Goal: Task Accomplishment & Management: Complete application form

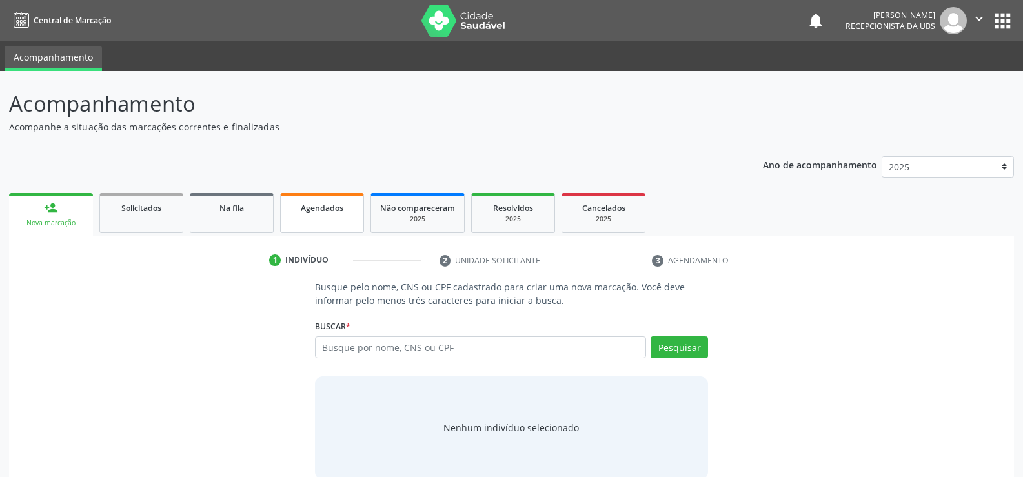
click at [336, 209] on span "Agendados" at bounding box center [322, 208] width 43 height 11
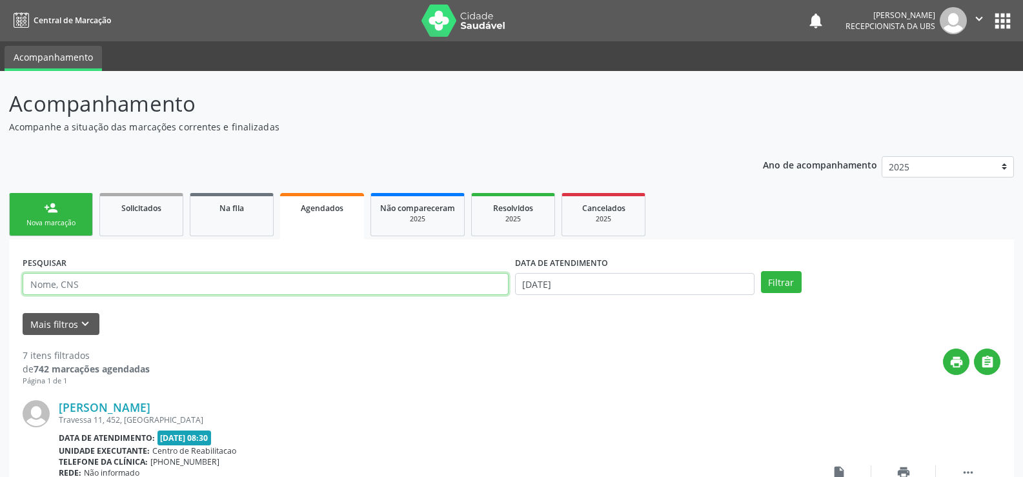
click at [94, 281] on input "text" at bounding box center [266, 284] width 486 height 22
click at [332, 210] on span "Agendados" at bounding box center [322, 208] width 43 height 11
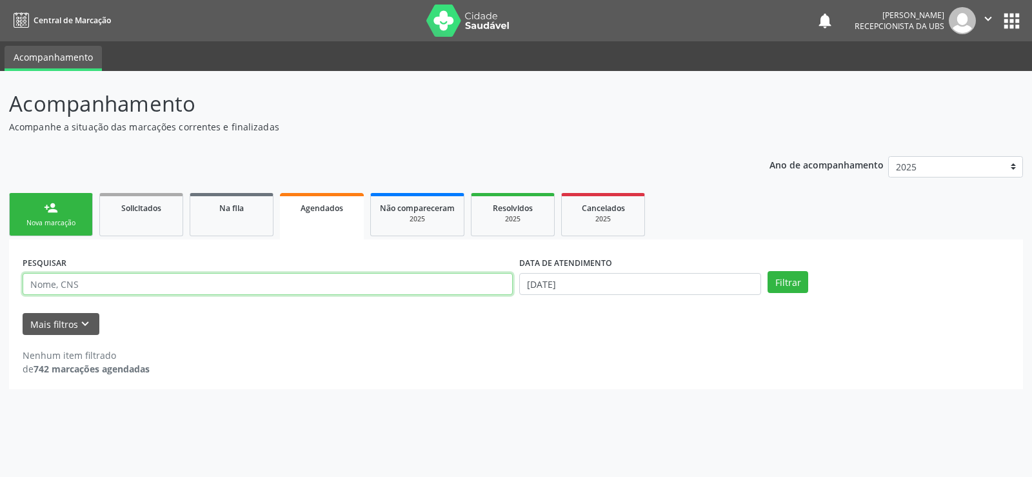
paste input "706009378215940"
type input "706009378215940"
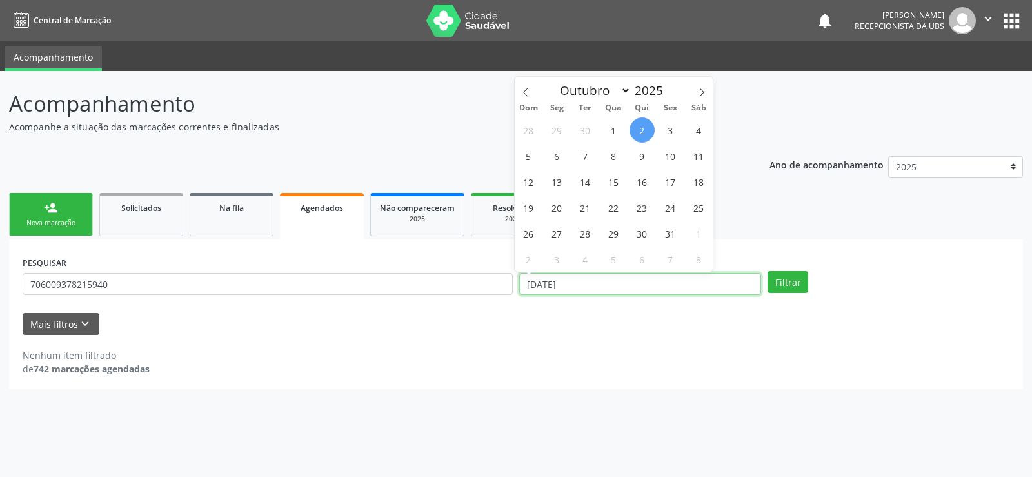
click at [619, 283] on input "02/10/2025" at bounding box center [640, 284] width 242 height 22
click at [674, 234] on span "31" at bounding box center [670, 233] width 25 height 25
type input "31/10/2025"
click at [669, 234] on span "31" at bounding box center [670, 233] width 25 height 25
select select "9"
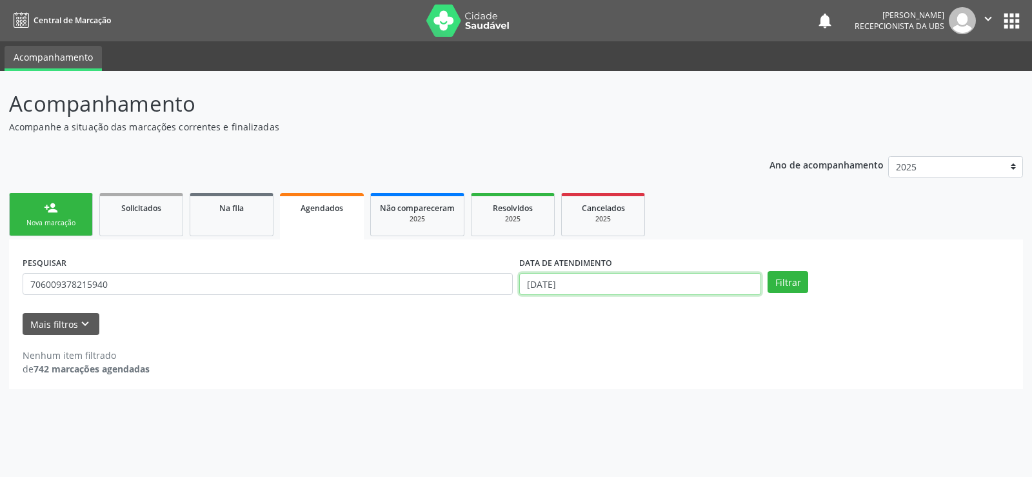
click at [600, 284] on input "31/10/2025" at bounding box center [640, 284] width 242 height 22
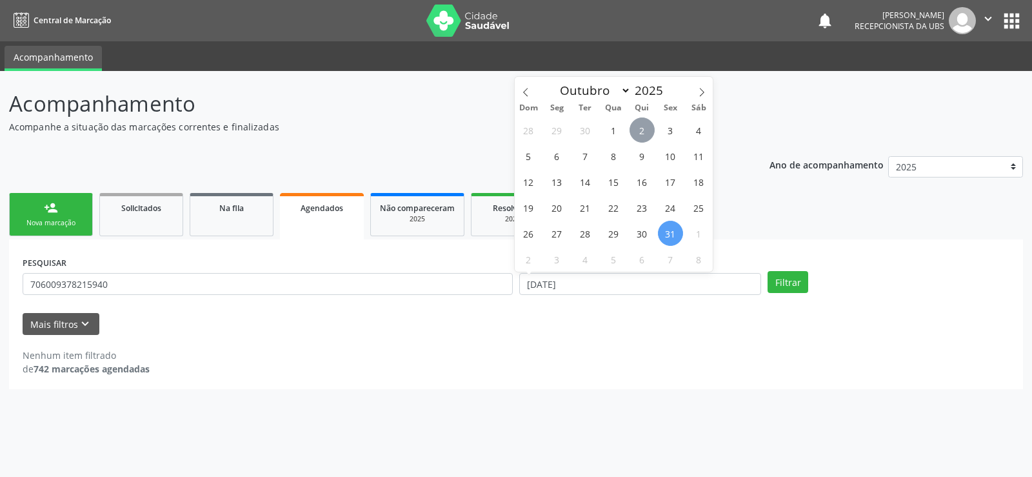
click at [643, 129] on span "2" at bounding box center [642, 129] width 25 height 25
type input "02/10/2025"
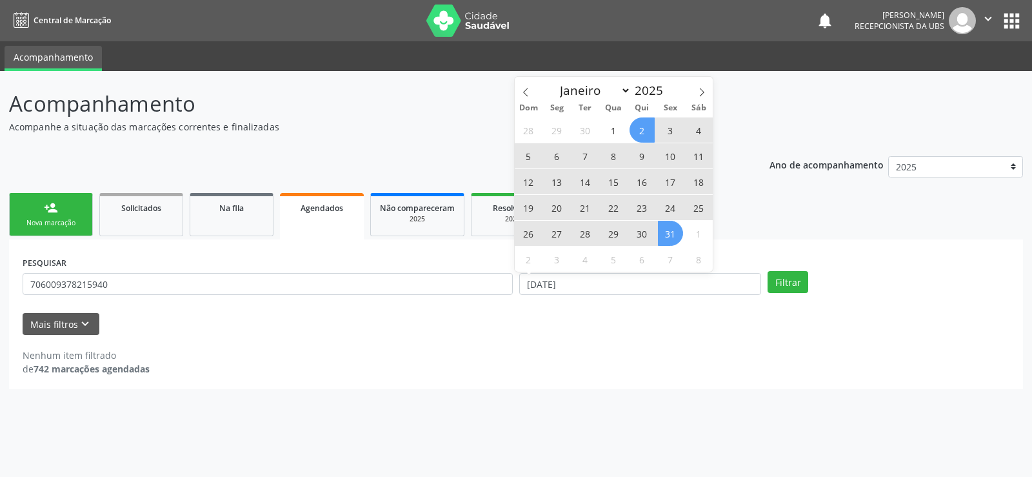
click at [666, 230] on span "31" at bounding box center [670, 233] width 25 height 25
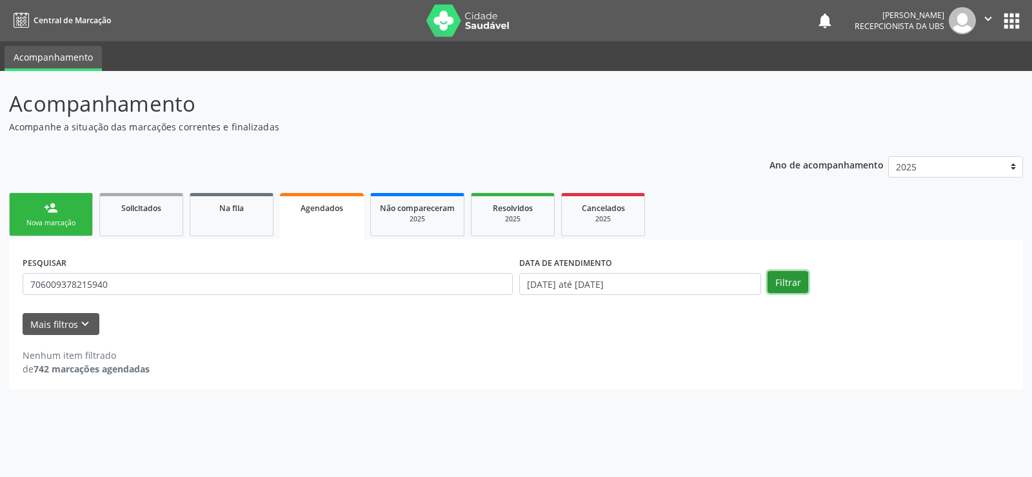
click at [783, 285] on button "Filtrar" at bounding box center [788, 282] width 41 height 22
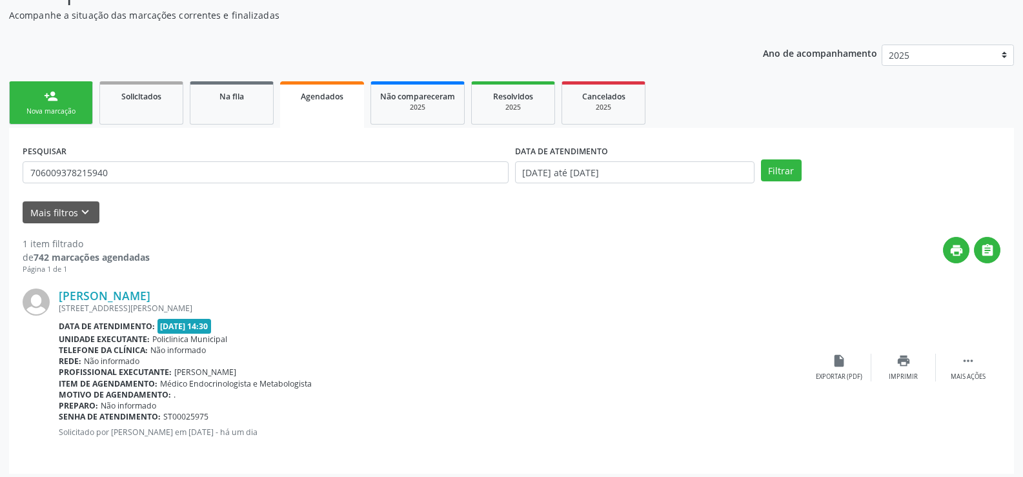
scroll to position [117, 0]
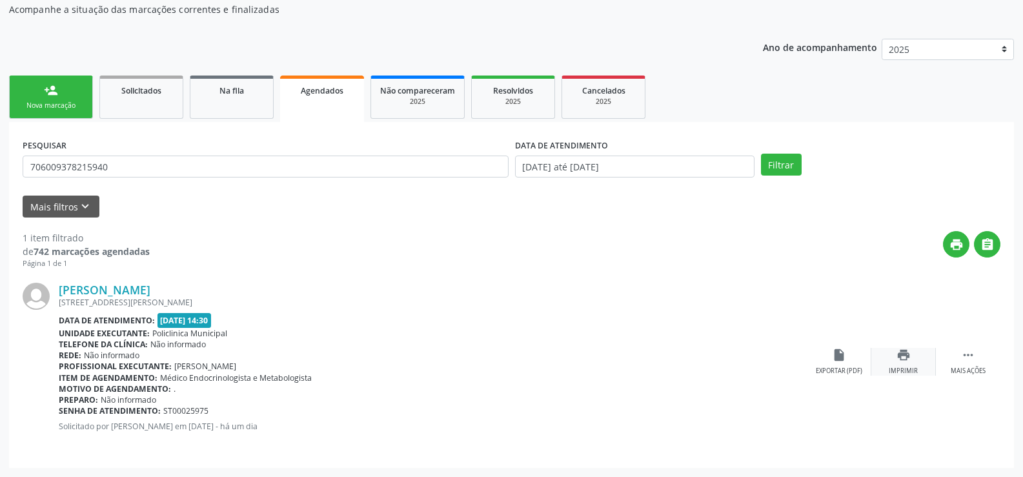
click at [890, 372] on div "Imprimir" at bounding box center [902, 370] width 29 height 9
click at [62, 109] on div "Nova marcação" at bounding box center [51, 106] width 65 height 10
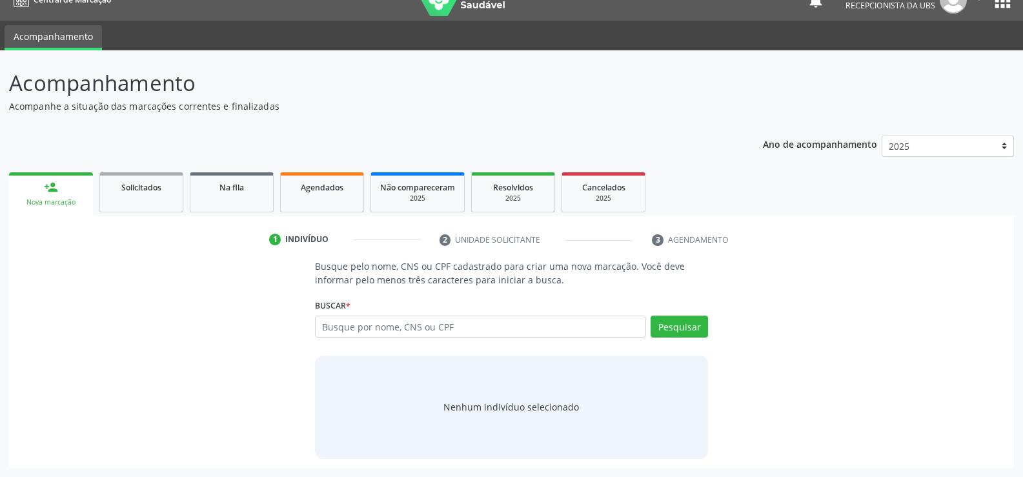
scroll to position [21, 0]
click at [390, 331] on input "text" at bounding box center [480, 326] width 331 height 22
type input "163772969330006"
click at [670, 332] on button "Pesquisar" at bounding box center [678, 326] width 57 height 22
type input "163772969330006"
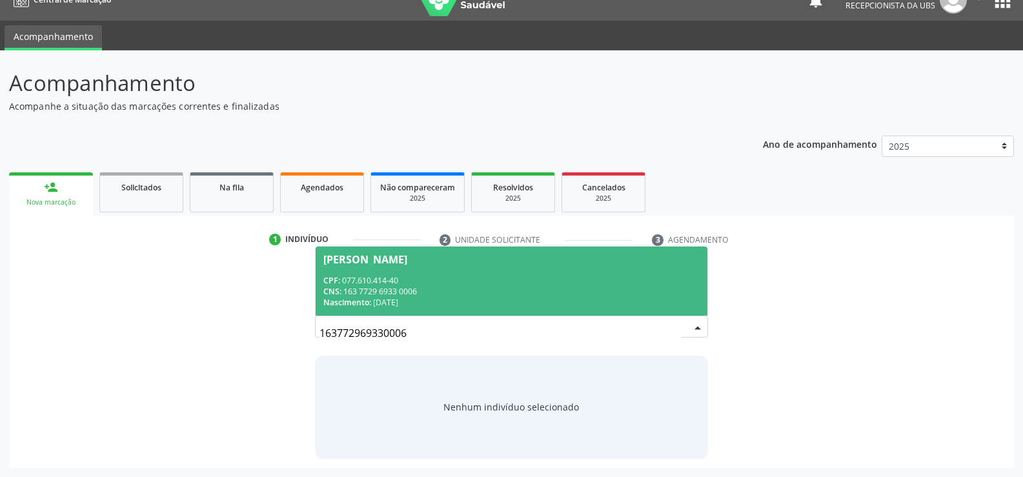
click at [375, 297] on div "Nascimento: 15/03/1989" at bounding box center [511, 302] width 376 height 11
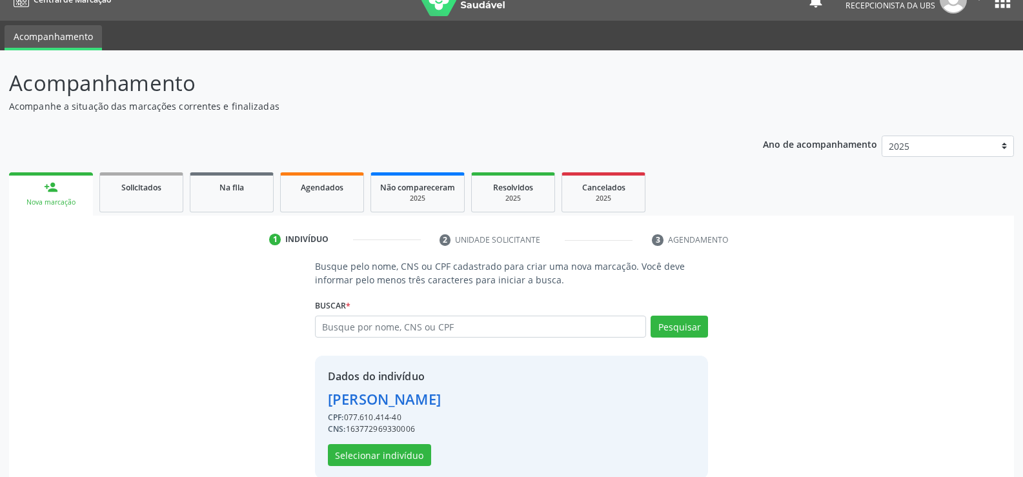
scroll to position [41, 0]
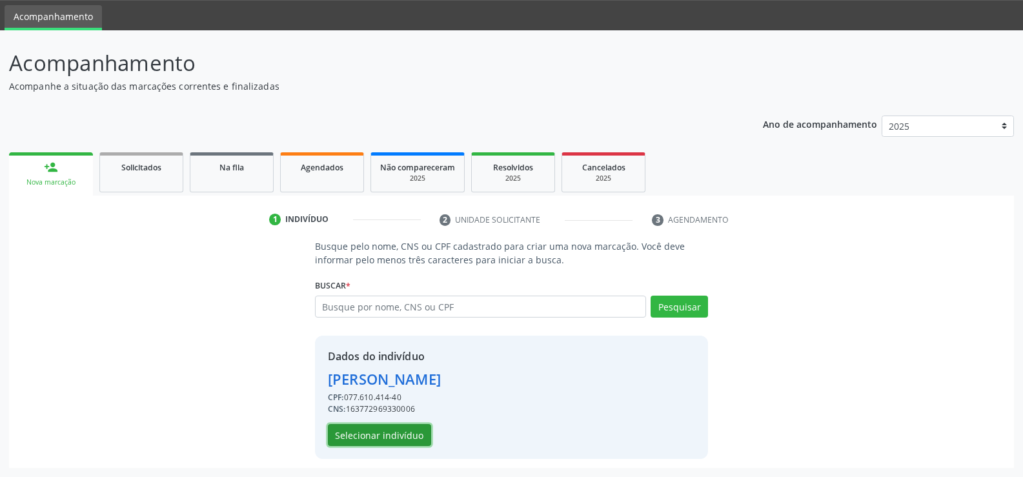
click at [370, 432] on button "Selecionar indivíduo" at bounding box center [379, 435] width 103 height 22
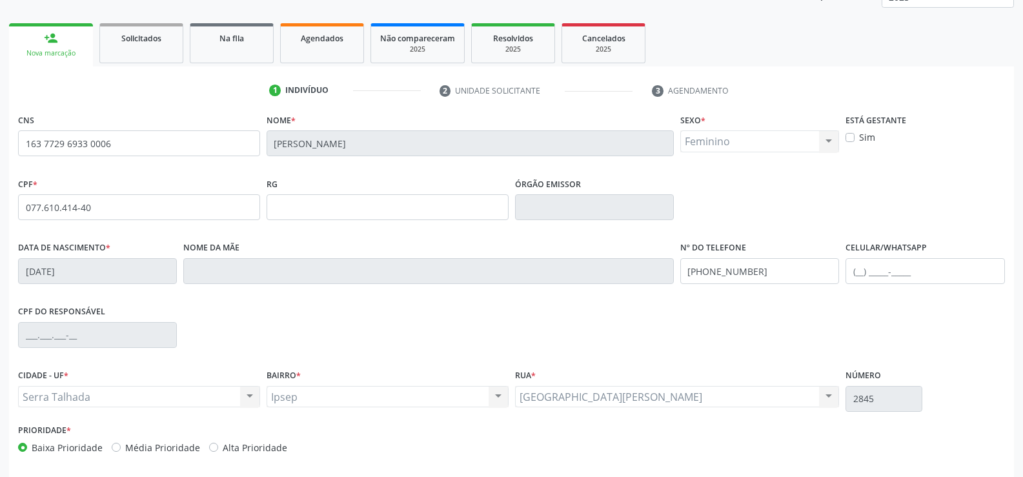
scroll to position [223, 0]
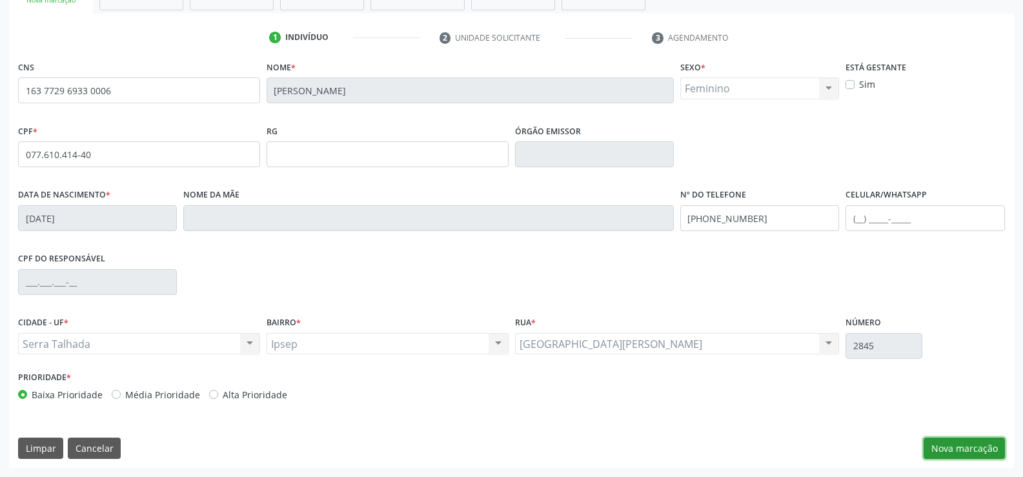
click at [956, 453] on button "Nova marcação" at bounding box center [963, 448] width 81 height 22
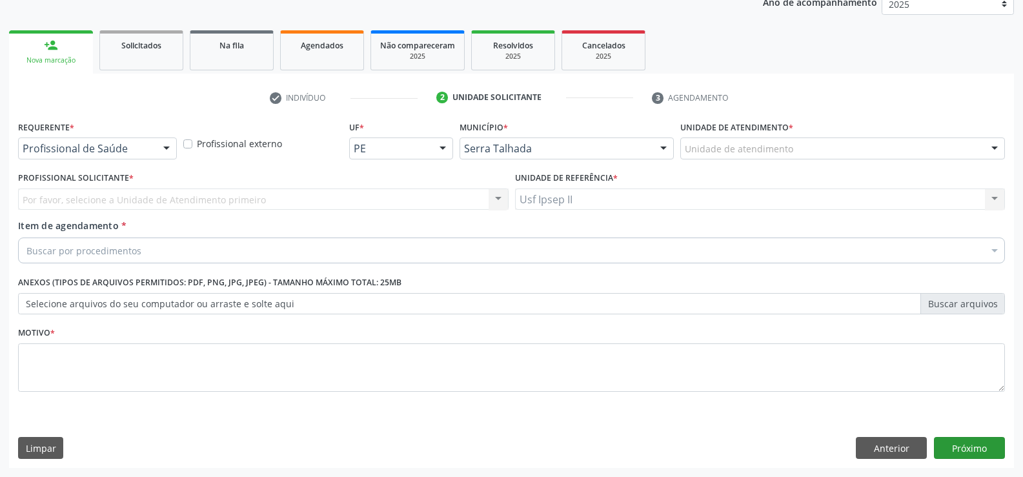
scroll to position [163, 0]
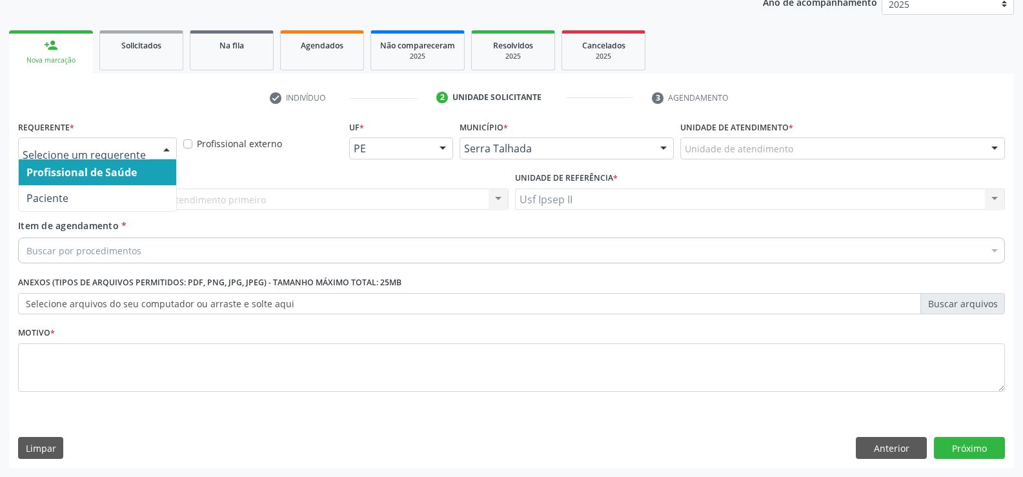
click at [148, 155] on div at bounding box center [97, 148] width 159 height 22
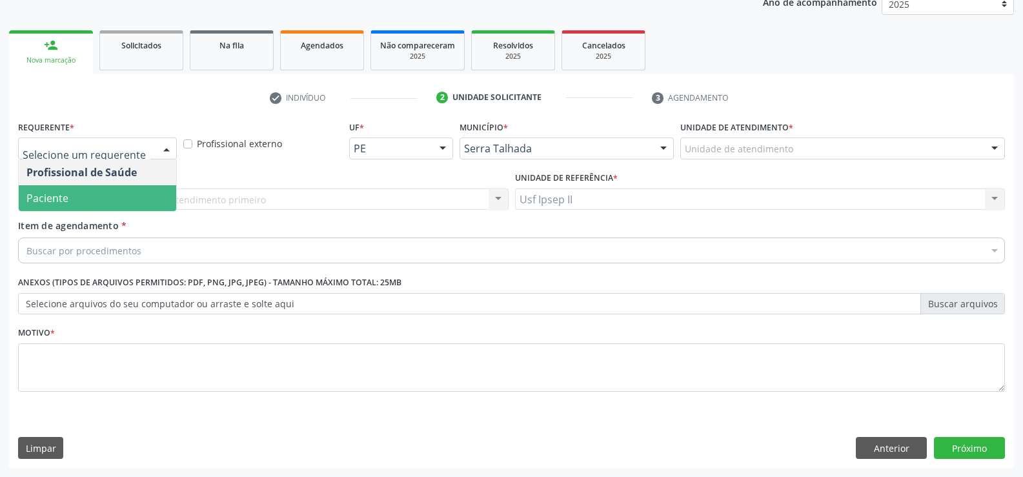
click at [63, 191] on span "Paciente" at bounding box center [47, 198] width 42 height 14
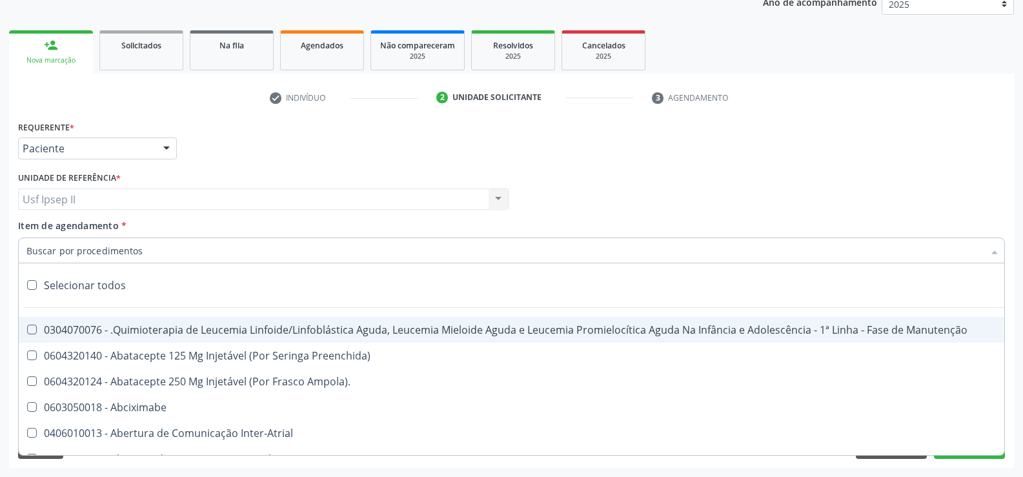
click at [161, 254] on input "Item de agendamento *" at bounding box center [504, 250] width 957 height 26
click at [177, 258] on input "Item de agendamento *" at bounding box center [504, 250] width 957 height 26
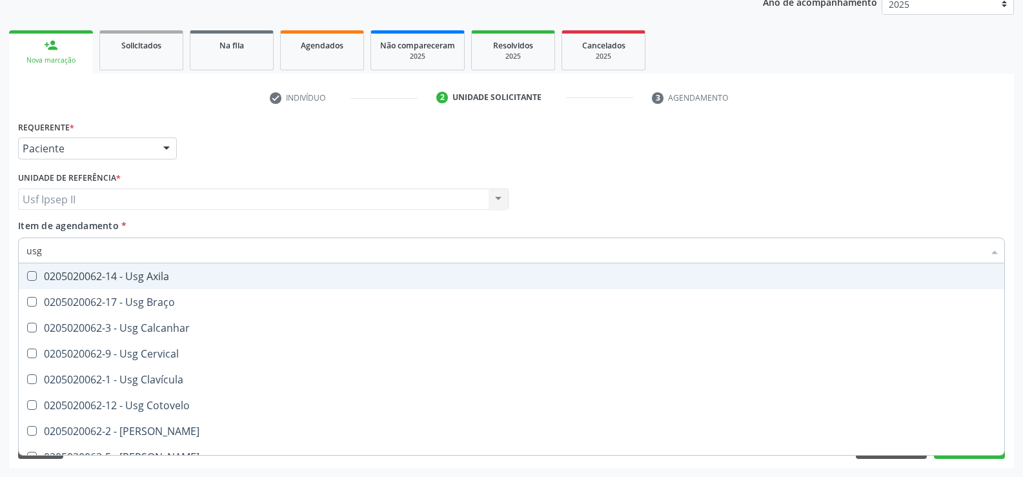
type input "usg"
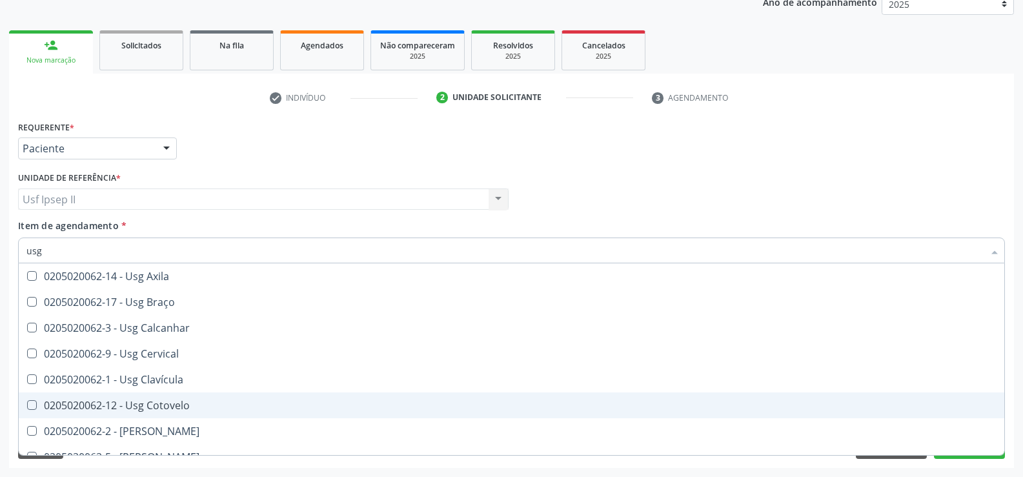
click at [123, 406] on div "0205020062-12 - Usg Cotovelo" at bounding box center [511, 405] width 970 height 10
checkbox Cotovelo "true"
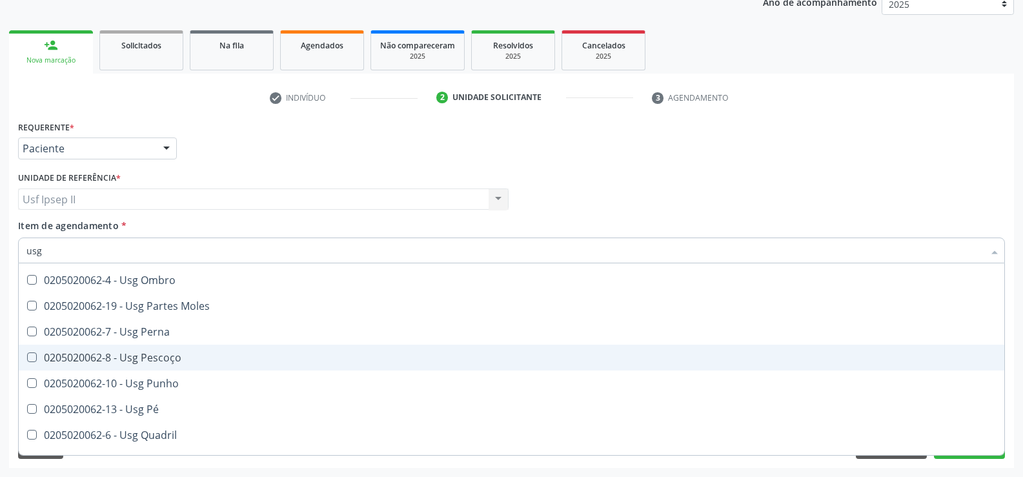
scroll to position [299, 0]
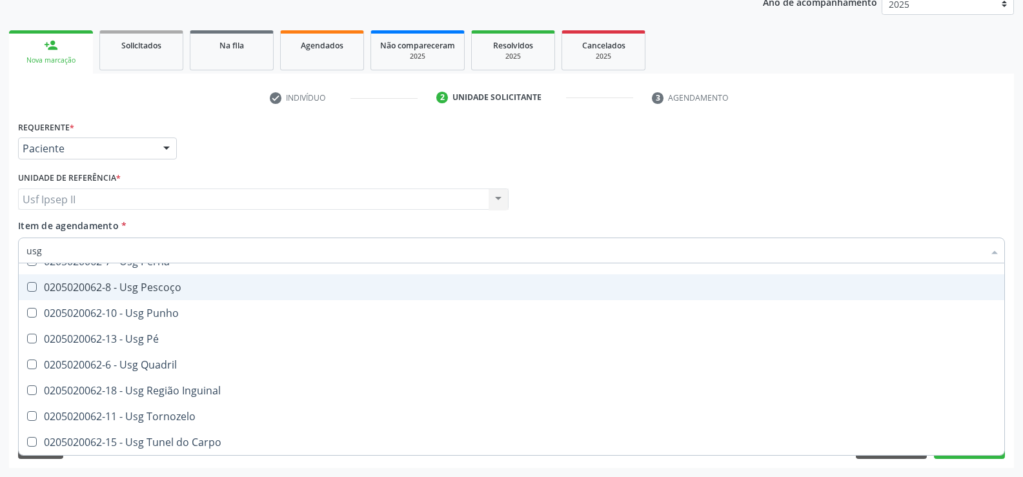
click at [359, 206] on div "Usf Ipsep II Usf Ipsep II Nenhum resultado encontrado para: " " Não há nenhuma …" at bounding box center [263, 199] width 490 height 22
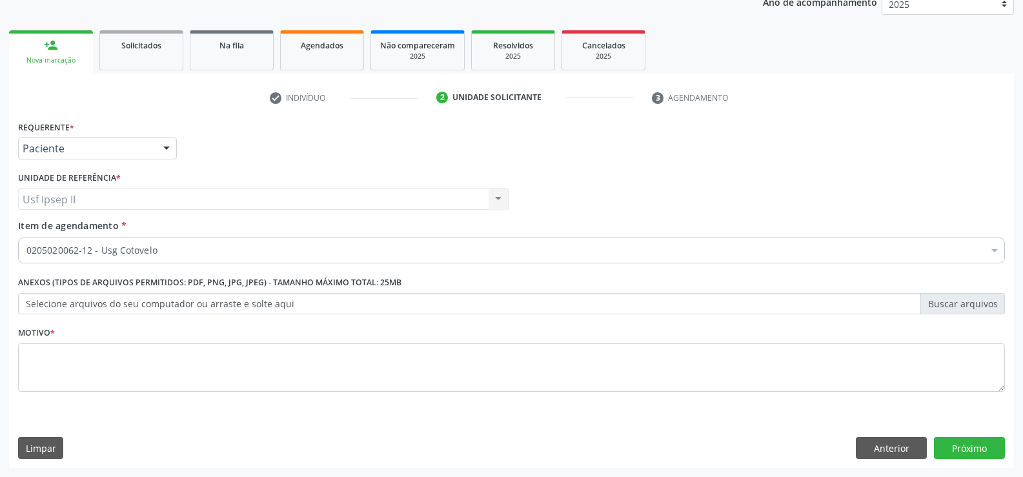
scroll to position [0, 0]
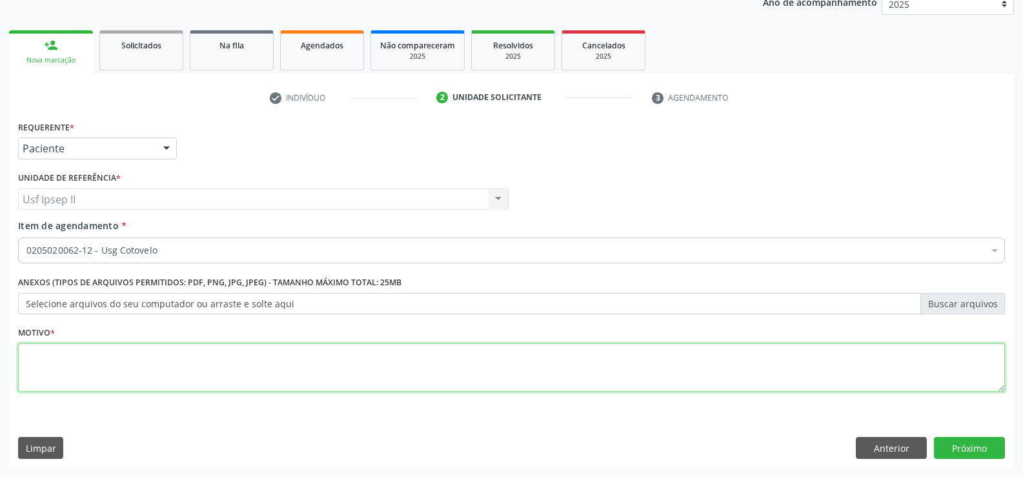
click at [103, 357] on textarea at bounding box center [511, 367] width 986 height 49
type textarea "."
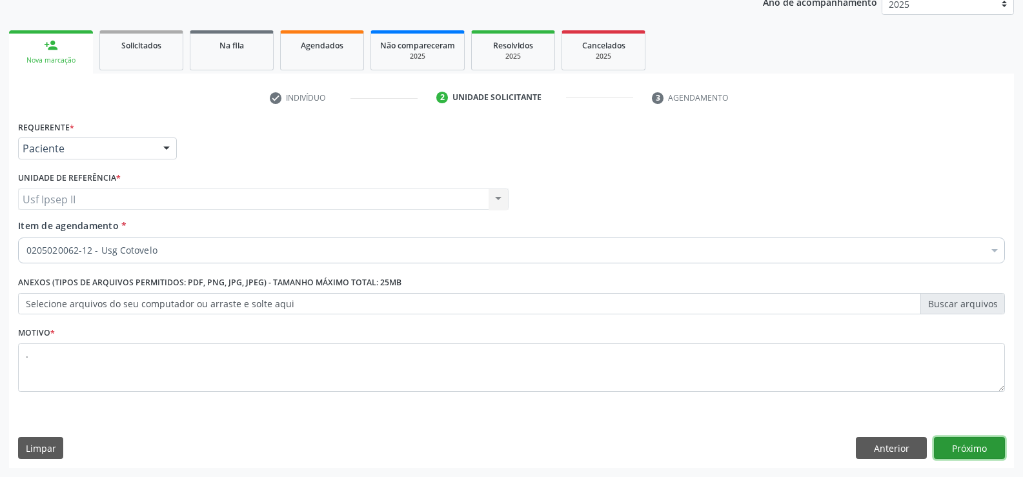
click at [957, 441] on button "Próximo" at bounding box center [969, 448] width 71 height 22
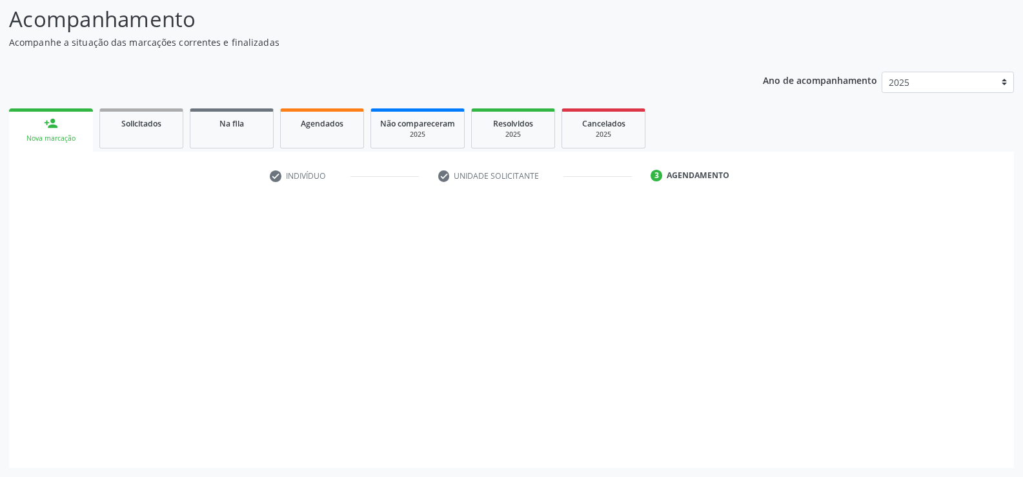
scroll to position [85, 0]
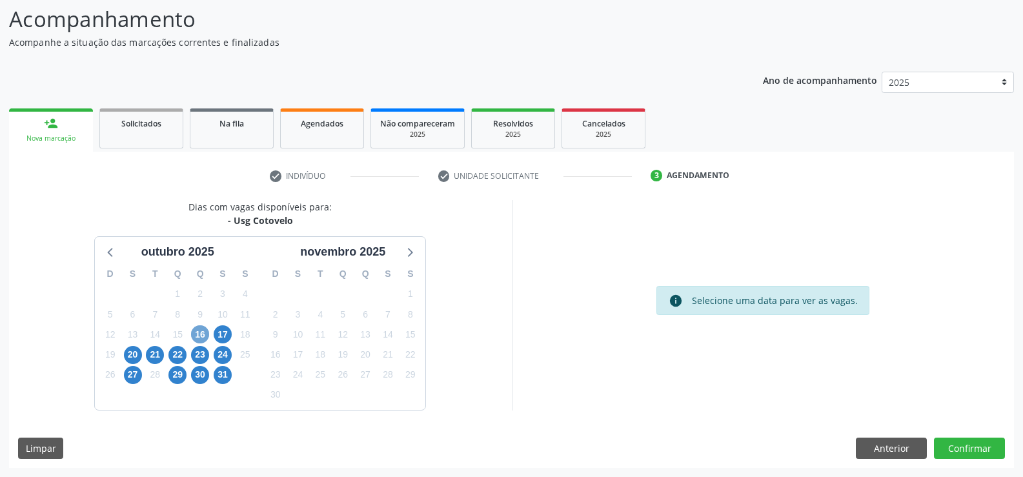
click at [203, 337] on span "16" at bounding box center [200, 334] width 18 height 18
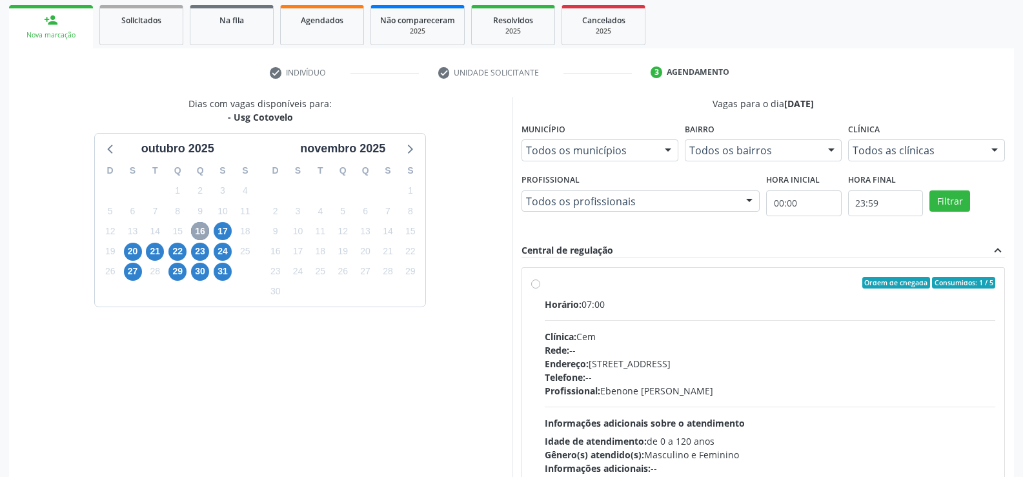
scroll to position [214, 0]
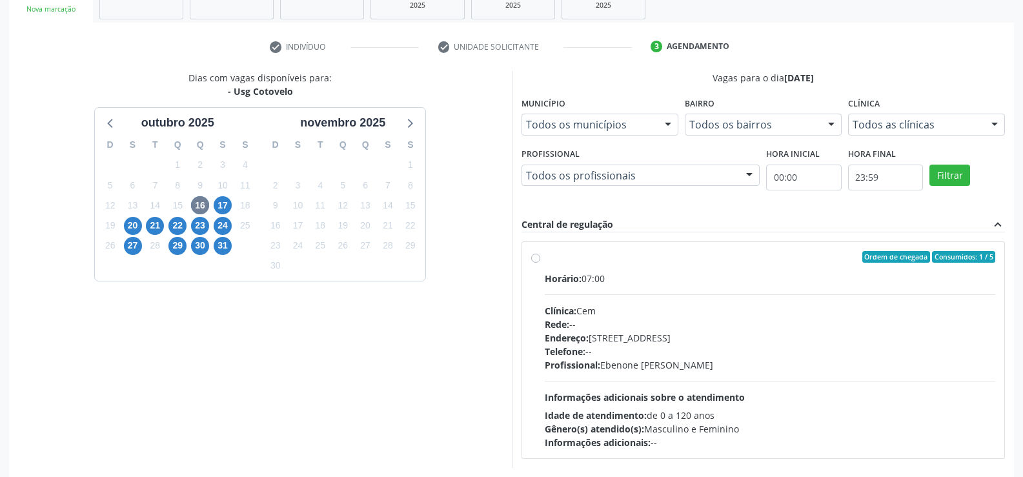
click at [539, 256] on div "Ordem de chegada Consumidos: 1 / 5 Horário: 07:00 Clínica: Cem Rede: -- Endereç…" at bounding box center [763, 350] width 465 height 198
radio input "true"
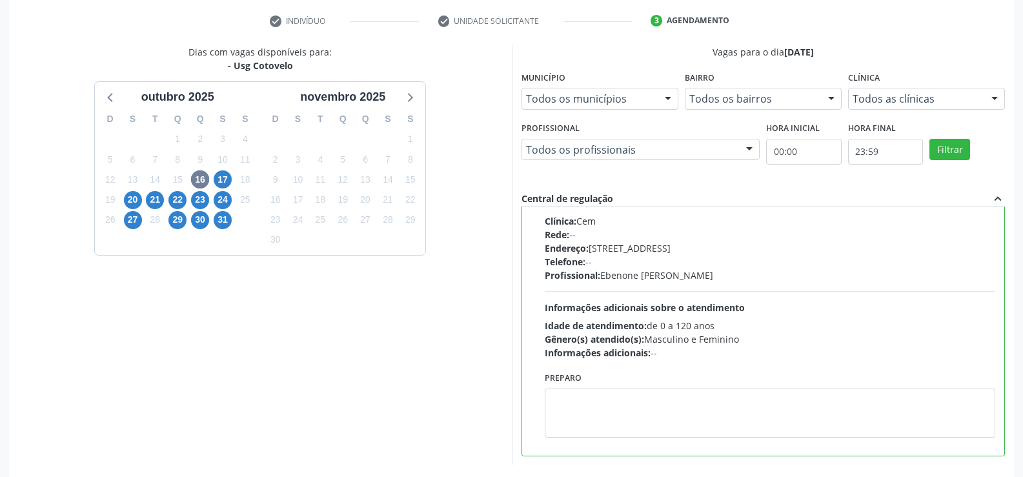
scroll to position [294, 0]
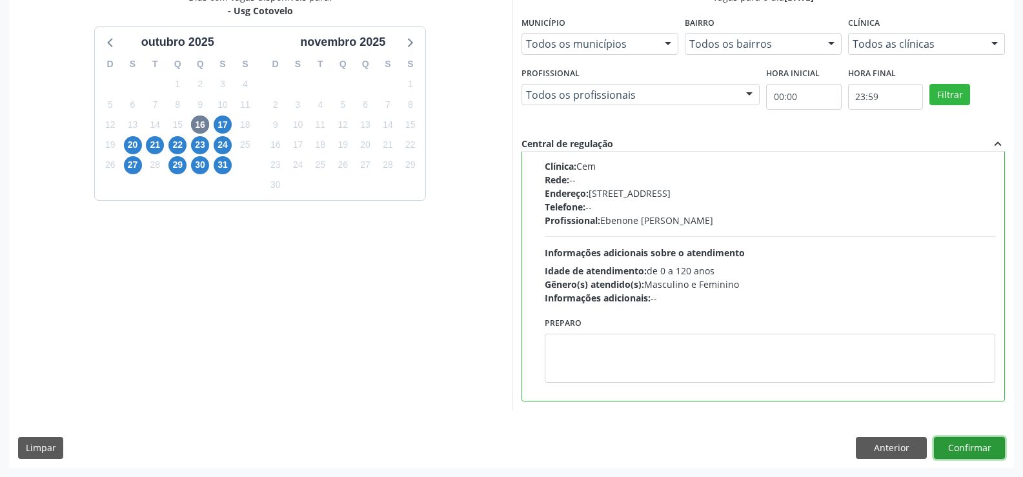
click at [974, 454] on button "Confirmar" at bounding box center [969, 448] width 71 height 22
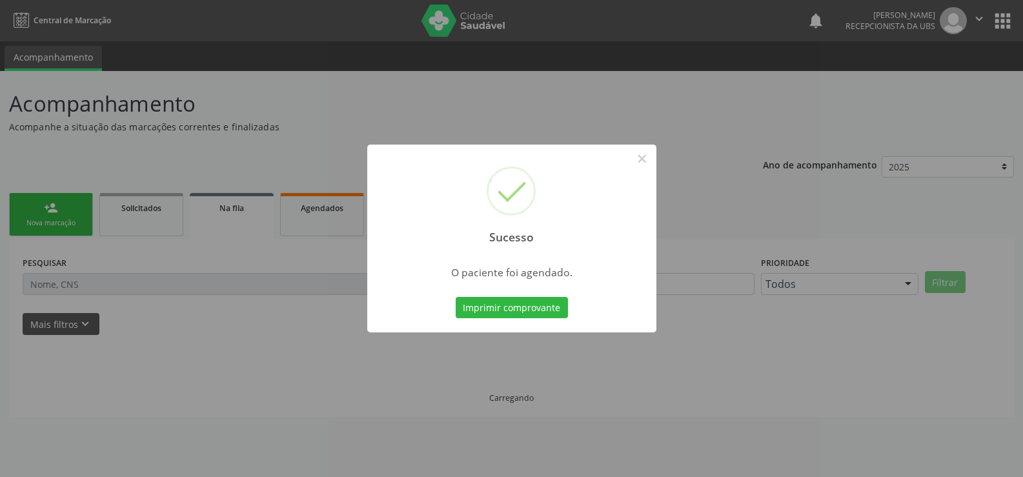
scroll to position [0, 0]
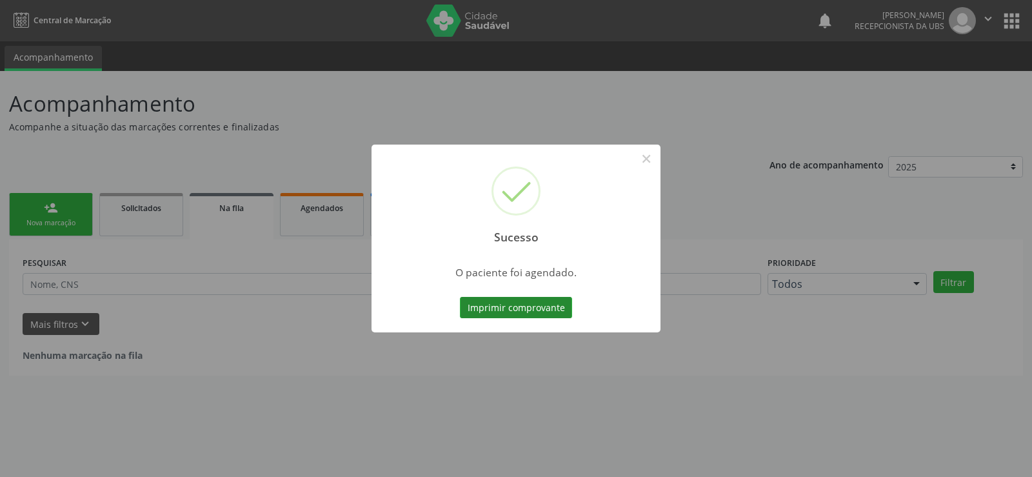
click at [499, 303] on button "Imprimir comprovante" at bounding box center [516, 308] width 112 height 22
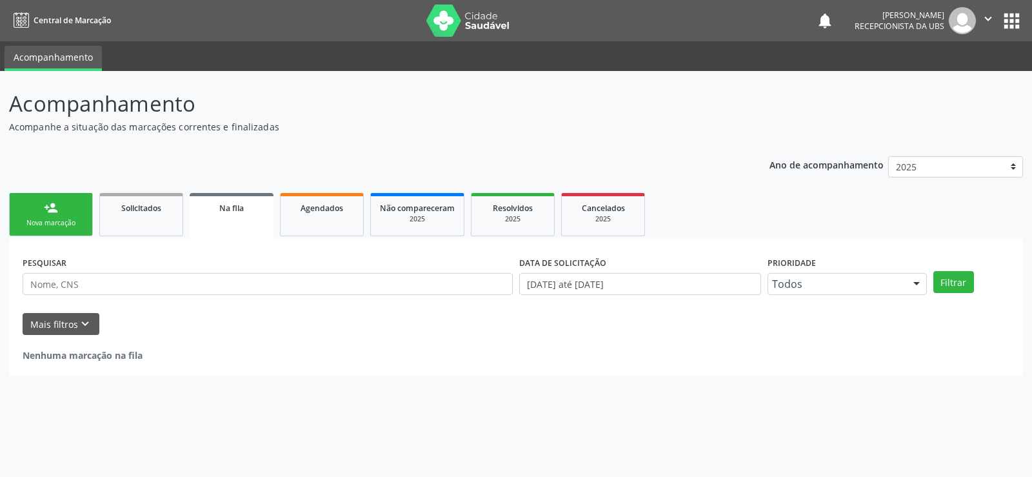
click at [57, 205] on div "person_add" at bounding box center [51, 208] width 14 height 14
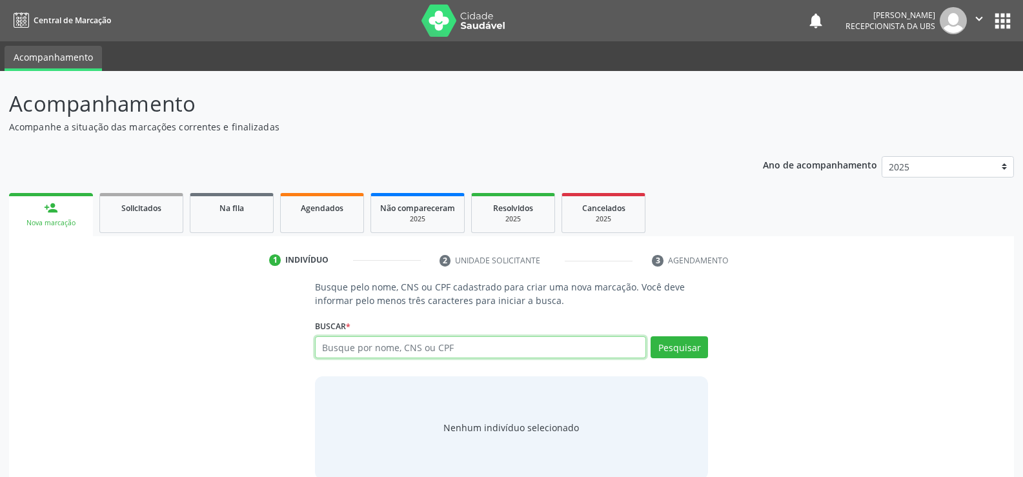
click at [358, 355] on input "text" at bounding box center [480, 347] width 331 height 22
type input "704104006659950"
click at [668, 350] on button "Pesquisar" at bounding box center [678, 347] width 57 height 22
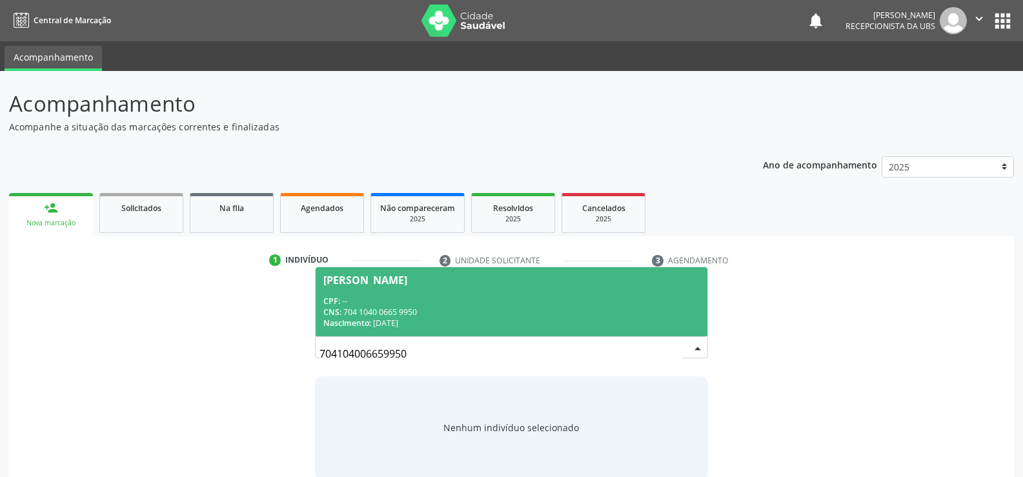
click at [384, 316] on div "CNS: 704 1040 0665 9950" at bounding box center [511, 311] width 376 height 11
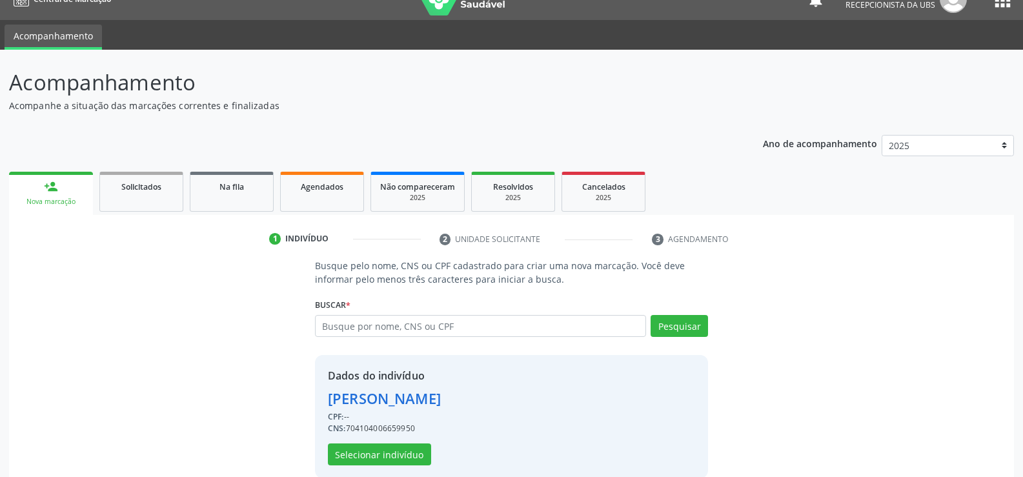
scroll to position [41, 0]
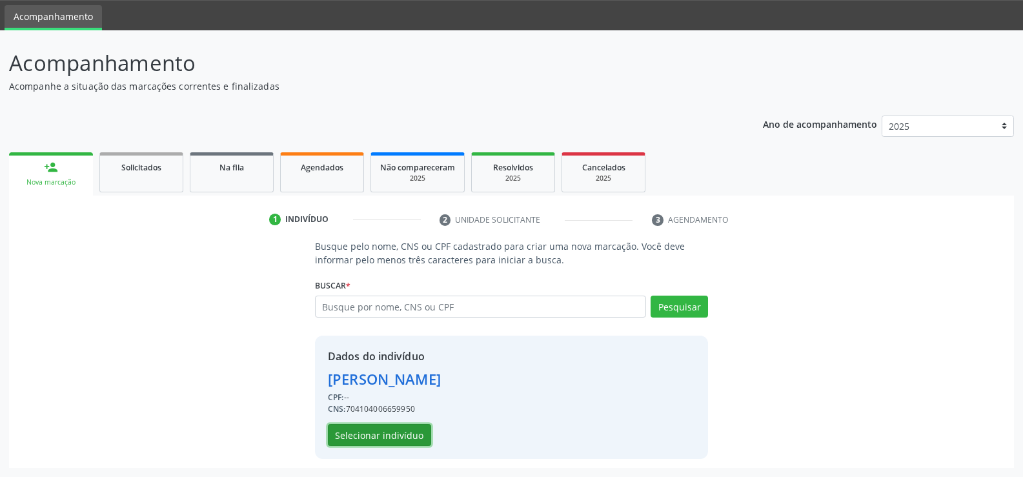
click at [397, 433] on button "Selecionar indivíduo" at bounding box center [379, 435] width 103 height 22
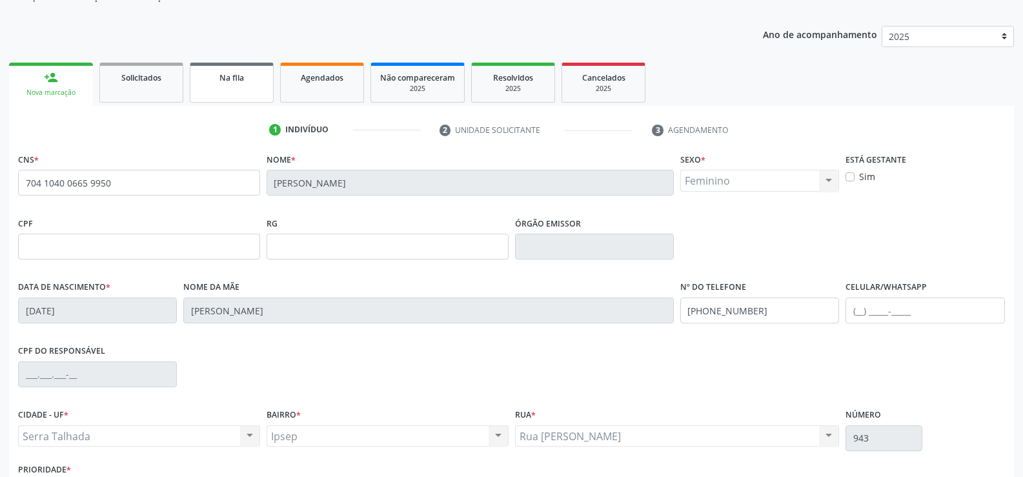
scroll to position [223, 0]
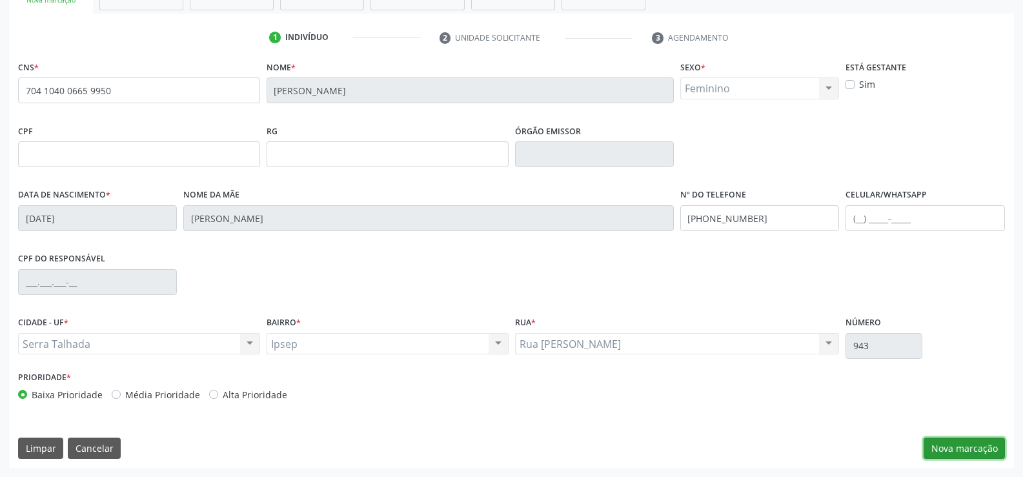
click at [968, 454] on button "Nova marcação" at bounding box center [963, 448] width 81 height 22
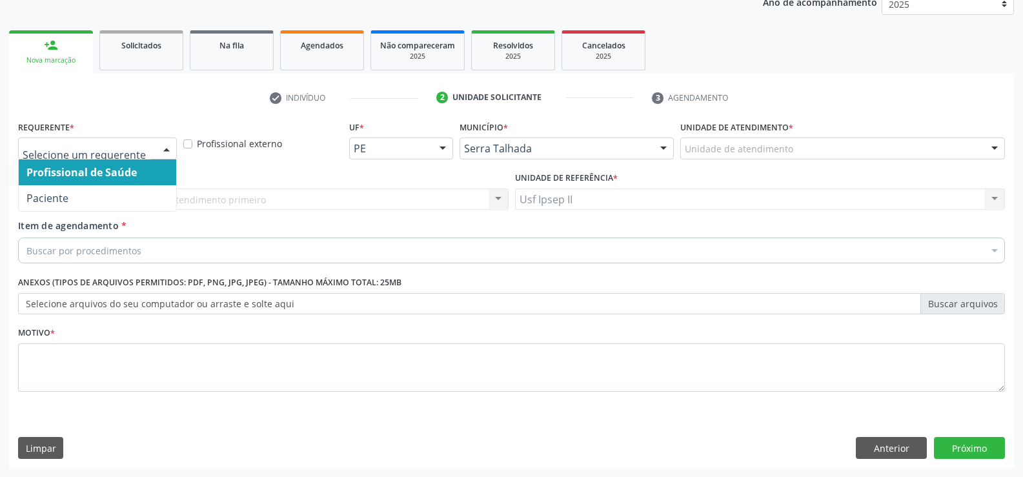
click at [102, 155] on div at bounding box center [97, 148] width 159 height 22
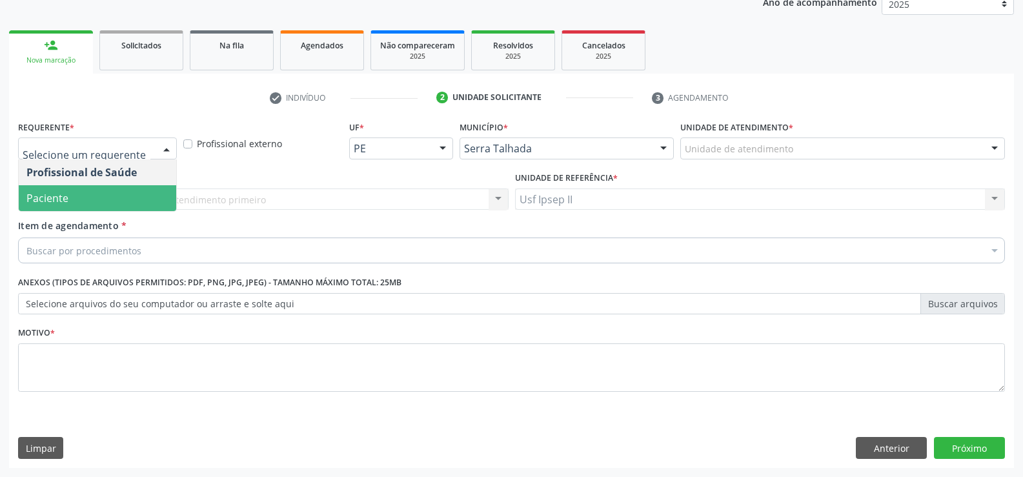
click at [79, 196] on span "Paciente" at bounding box center [97, 198] width 157 height 26
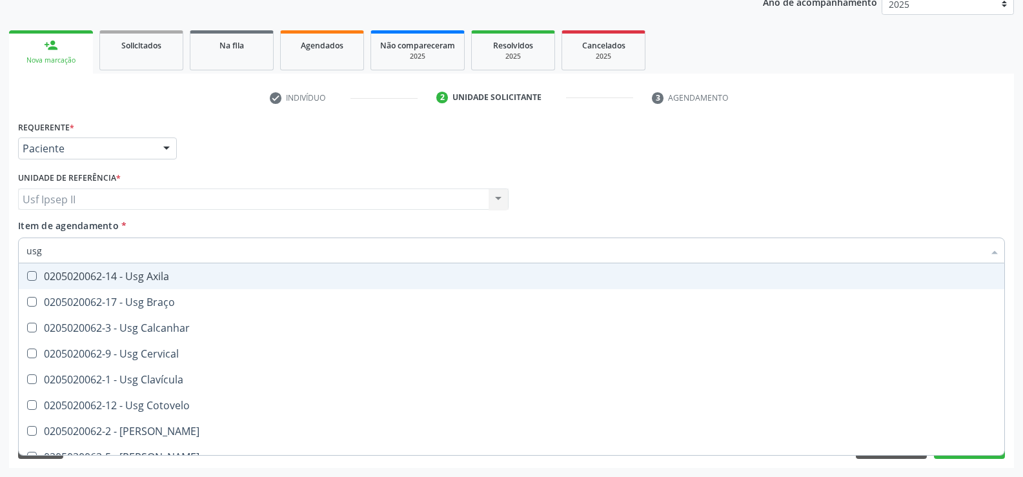
type input "usg"
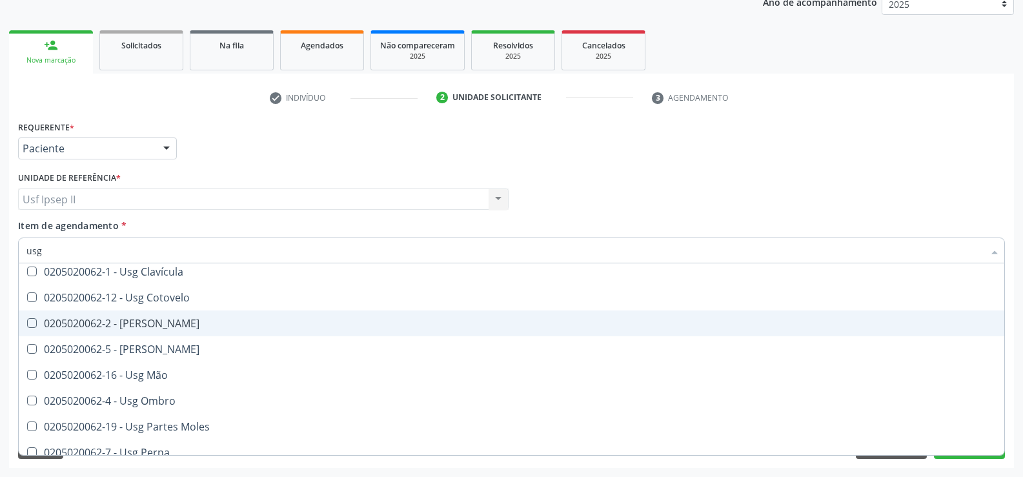
scroll to position [129, 0]
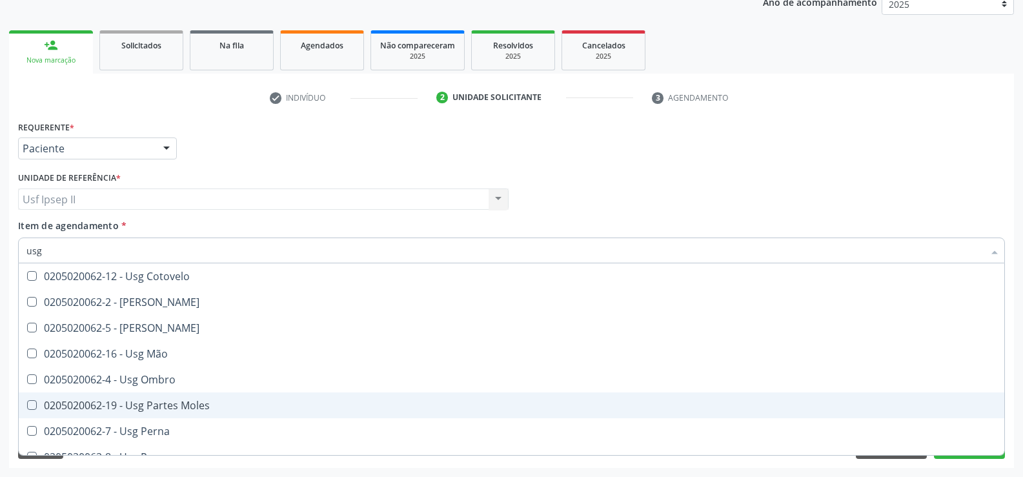
click at [165, 405] on div "0205020062-19 - Usg Partes Moles" at bounding box center [511, 405] width 970 height 10
checkbox Moles "true"
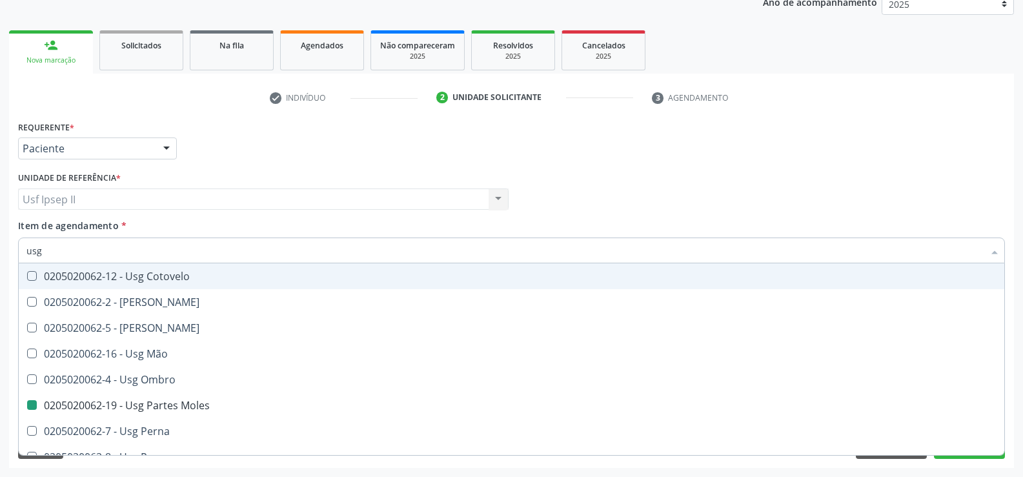
click at [416, 219] on div "Item de agendamento * usg Desfazer seleção 0205020062-14 - Usg Axila 0205020062…" at bounding box center [511, 239] width 986 height 41
checkbox Braço "true"
checkbox Moles "false"
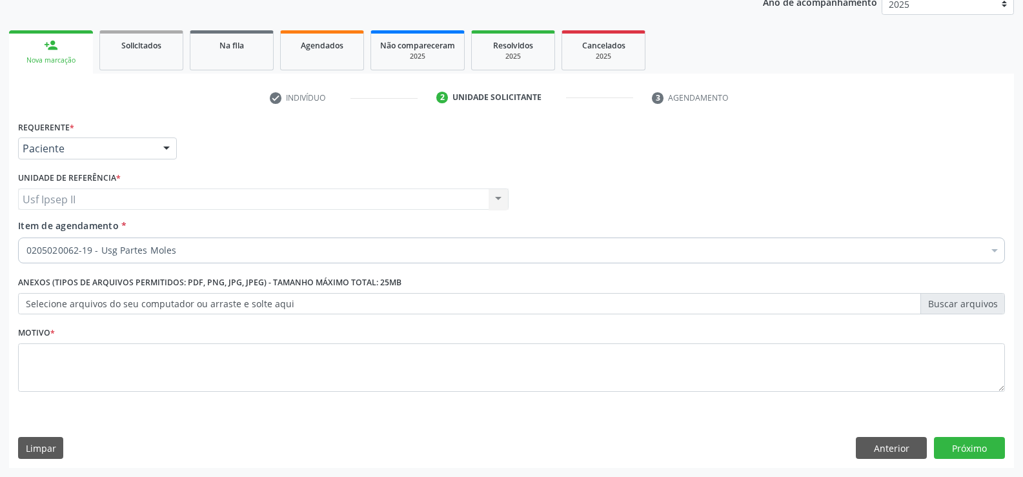
scroll to position [0, 0]
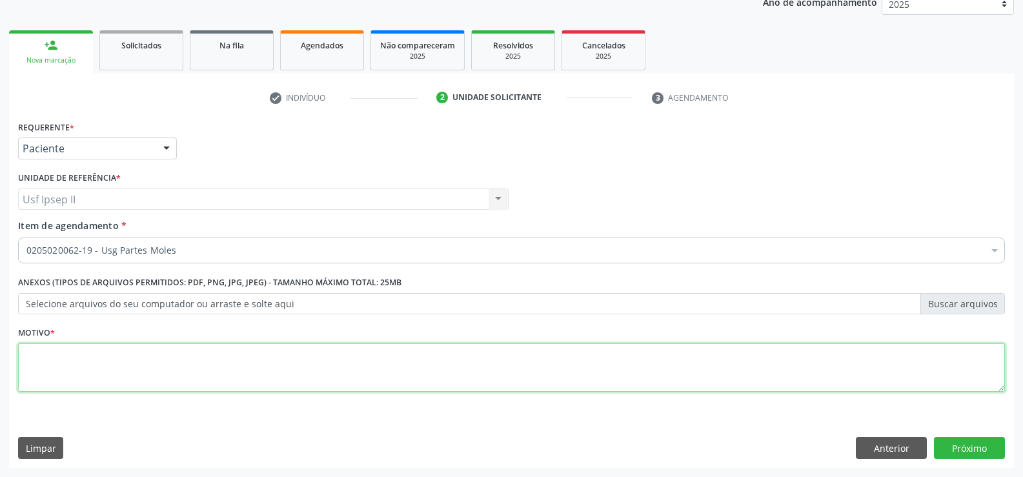
click at [93, 366] on textarea at bounding box center [511, 367] width 986 height 49
type textarea "."
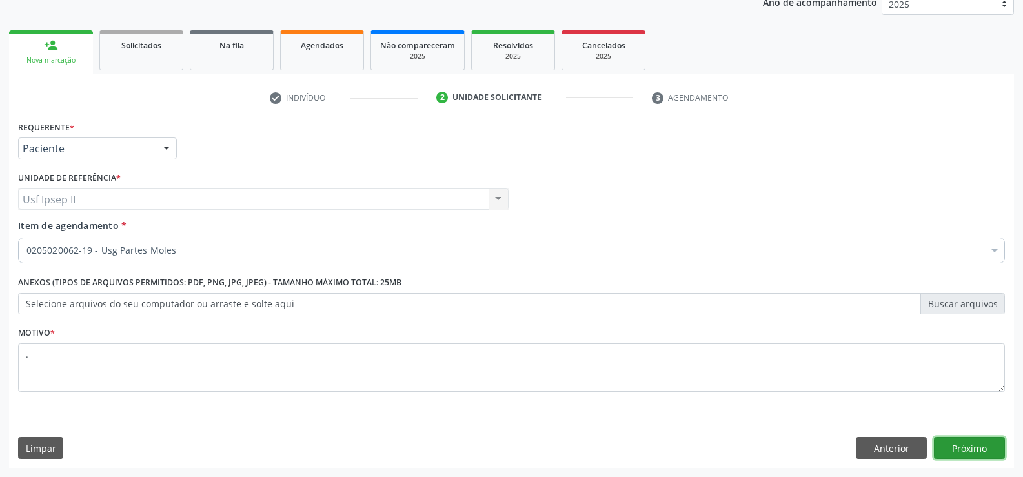
click at [976, 452] on button "Próximo" at bounding box center [969, 448] width 71 height 22
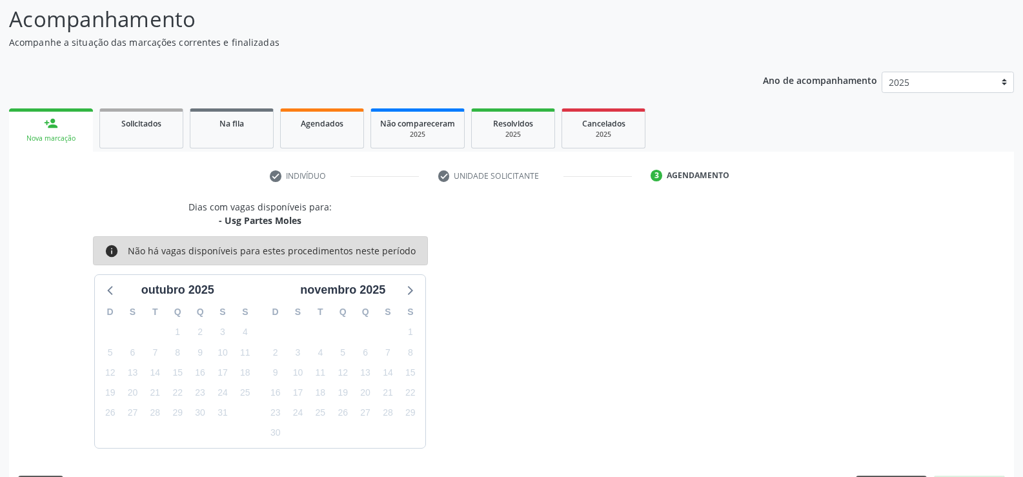
scroll to position [123, 0]
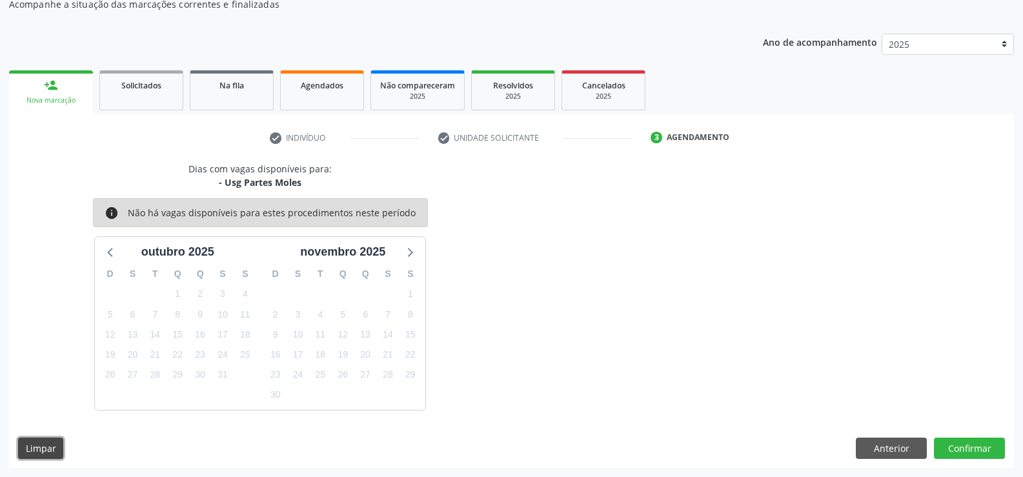
click at [62, 452] on button "Limpar" at bounding box center [40, 448] width 45 height 22
click at [877, 444] on button "Anterior" at bounding box center [890, 448] width 71 height 22
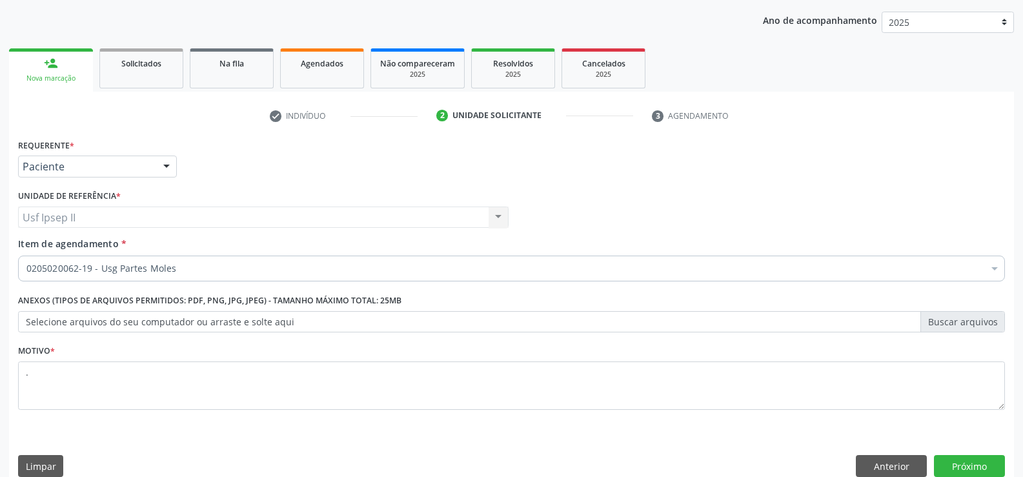
scroll to position [163, 0]
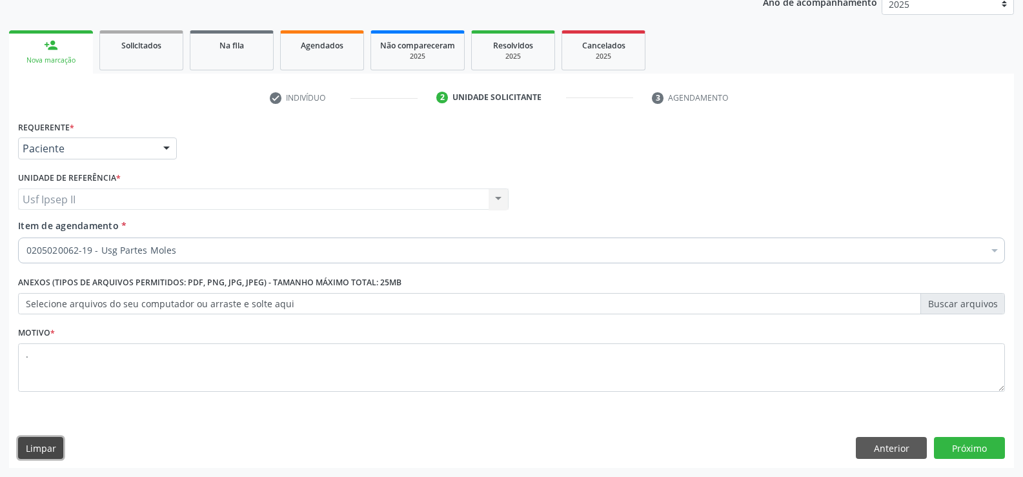
click at [50, 454] on button "Limpar" at bounding box center [40, 448] width 45 height 22
click at [897, 454] on button "Anterior" at bounding box center [890, 448] width 71 height 22
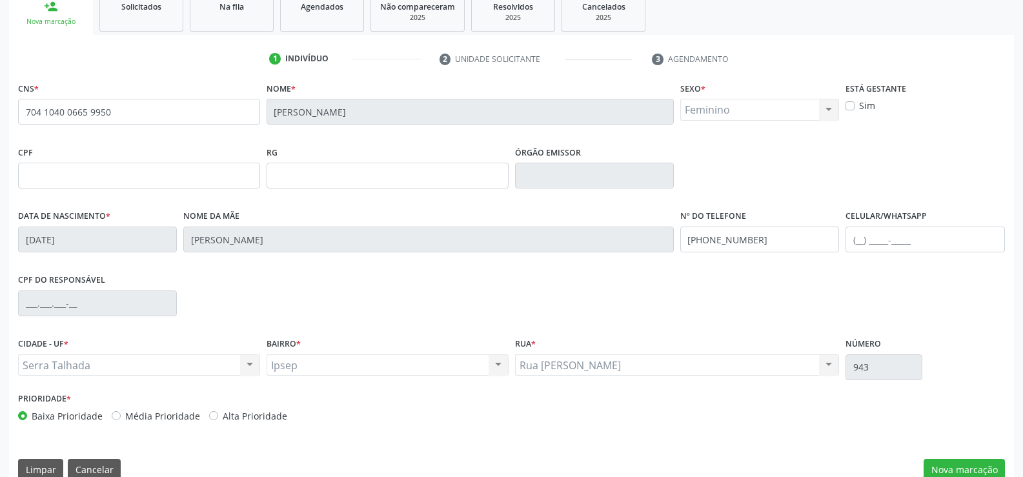
scroll to position [223, 0]
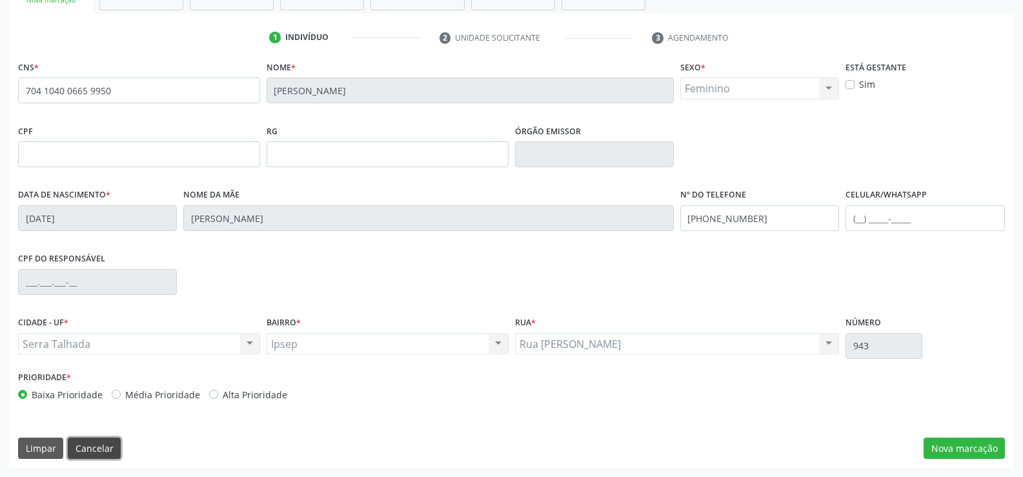
click at [90, 439] on button "Cancelar" at bounding box center [94, 448] width 53 height 22
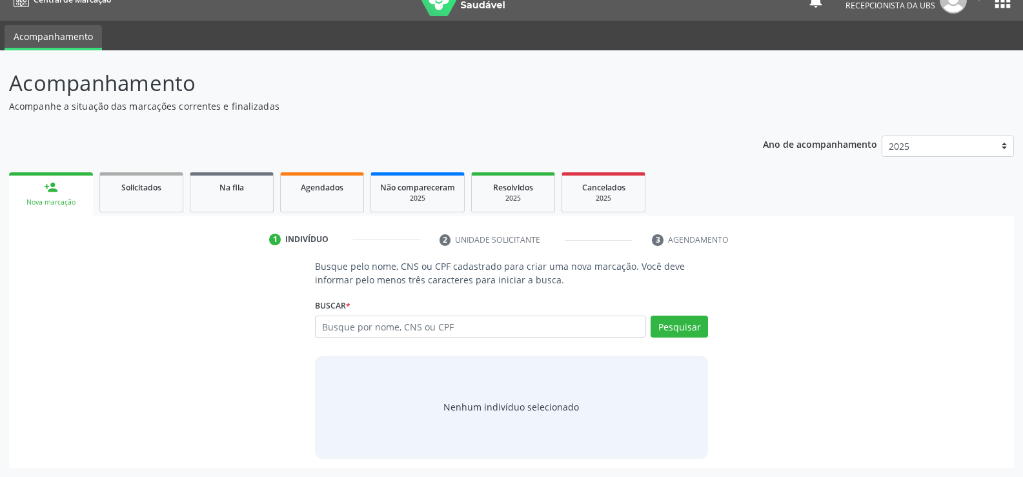
scroll to position [21, 0]
click at [416, 331] on input "text" at bounding box center [480, 326] width 331 height 22
type input "701002828350196"
click at [679, 334] on button "Pesquisar" at bounding box center [678, 326] width 57 height 22
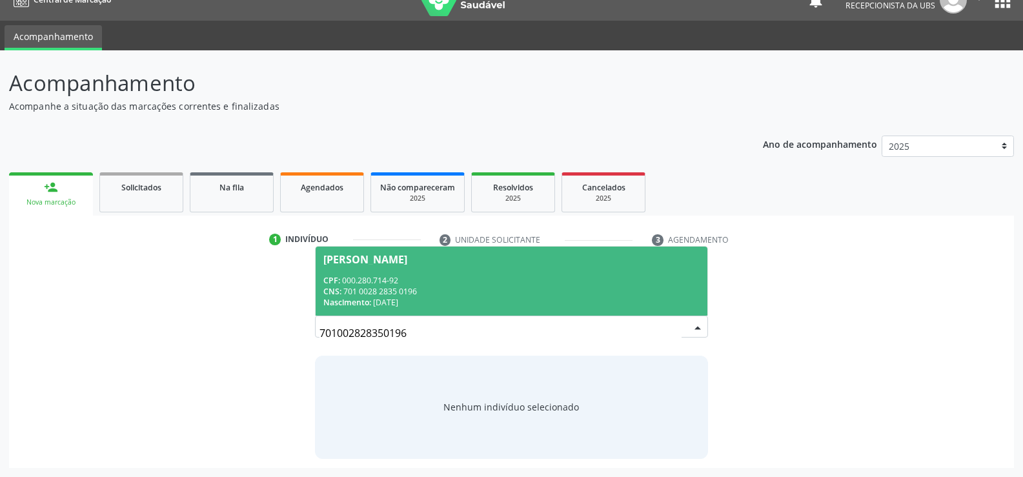
click at [339, 268] on span "Maria Cleonice da Silva CPF: 000.280.714-92 CNS: 701 0028 2835 0196 Nascimento:…" at bounding box center [511, 280] width 392 height 69
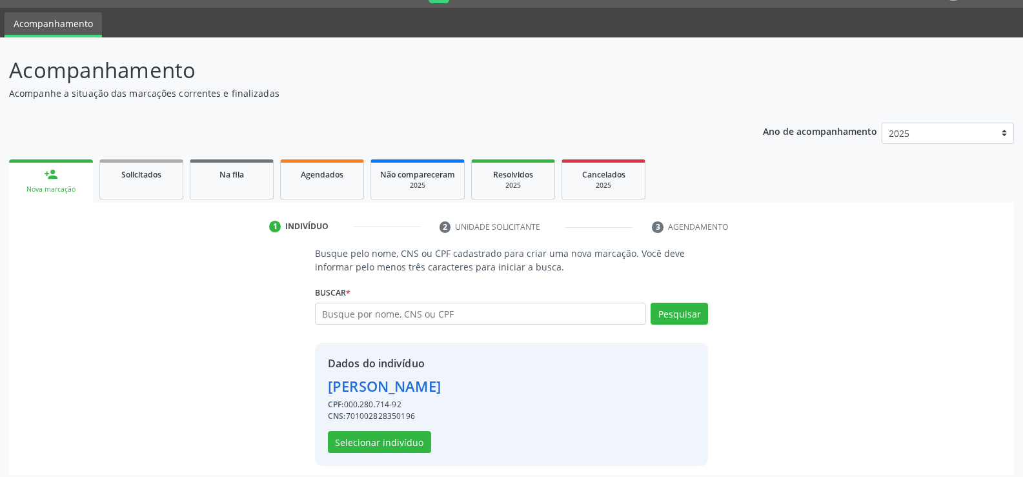
scroll to position [41, 0]
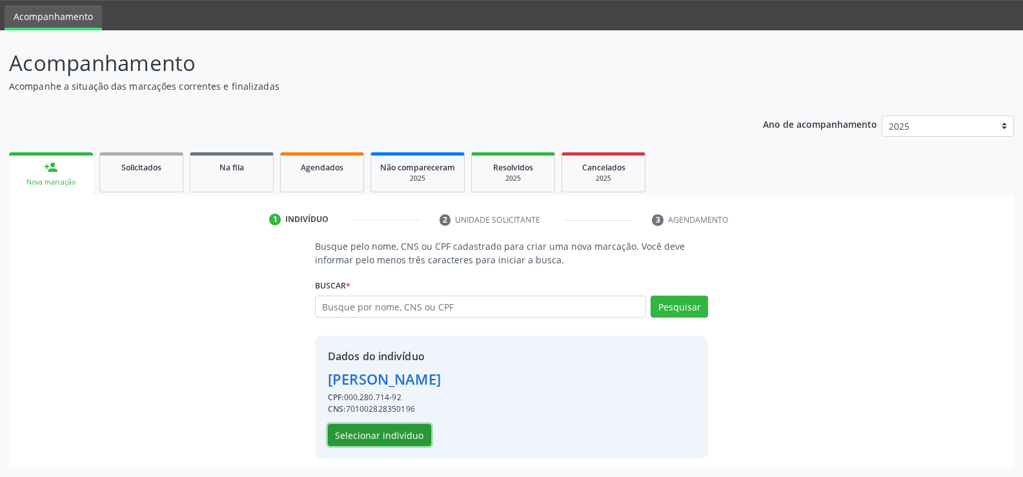
click at [363, 427] on button "Selecionar indivíduo" at bounding box center [379, 435] width 103 height 22
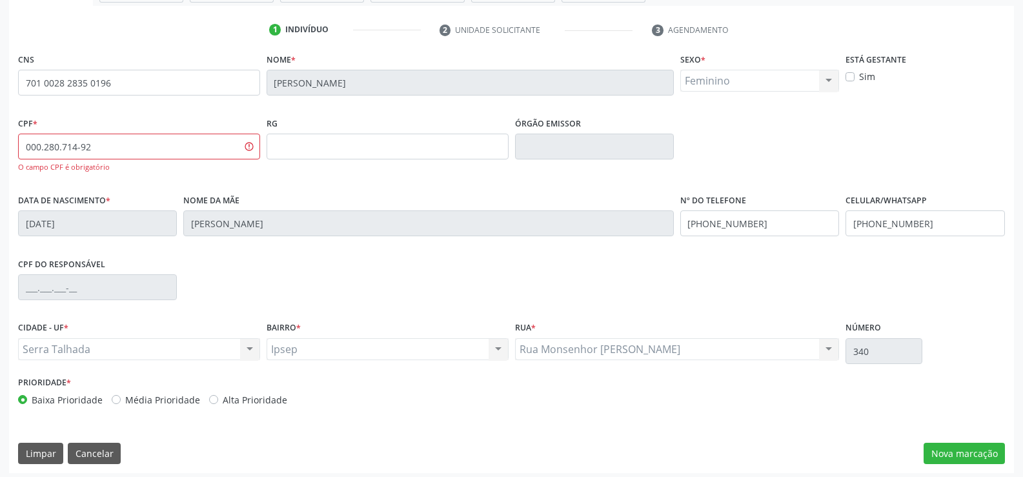
scroll to position [235, 0]
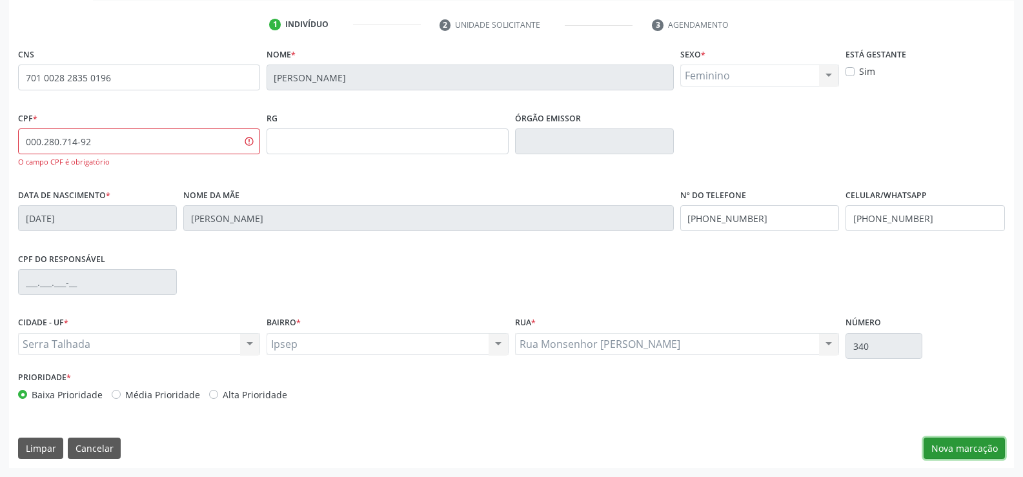
click at [963, 448] on button "Nova marcação" at bounding box center [963, 448] width 81 height 22
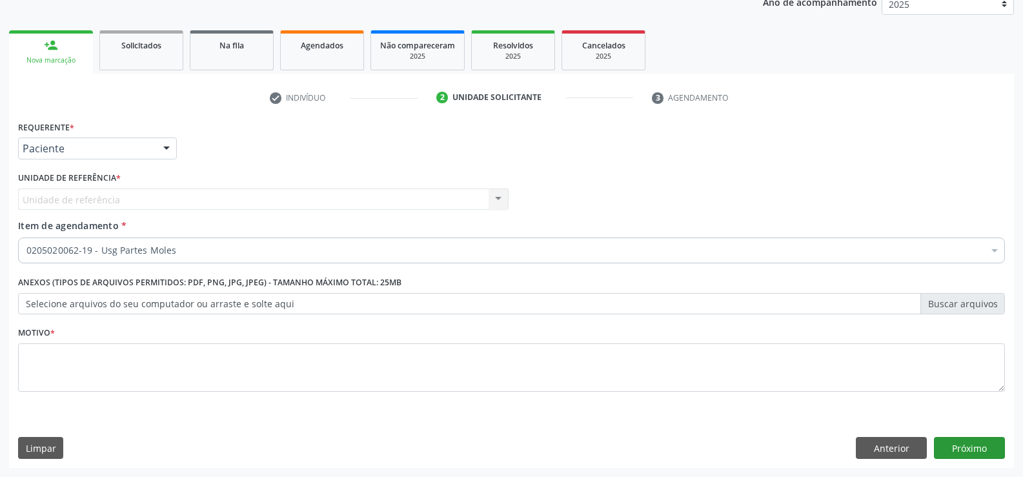
scroll to position [163, 0]
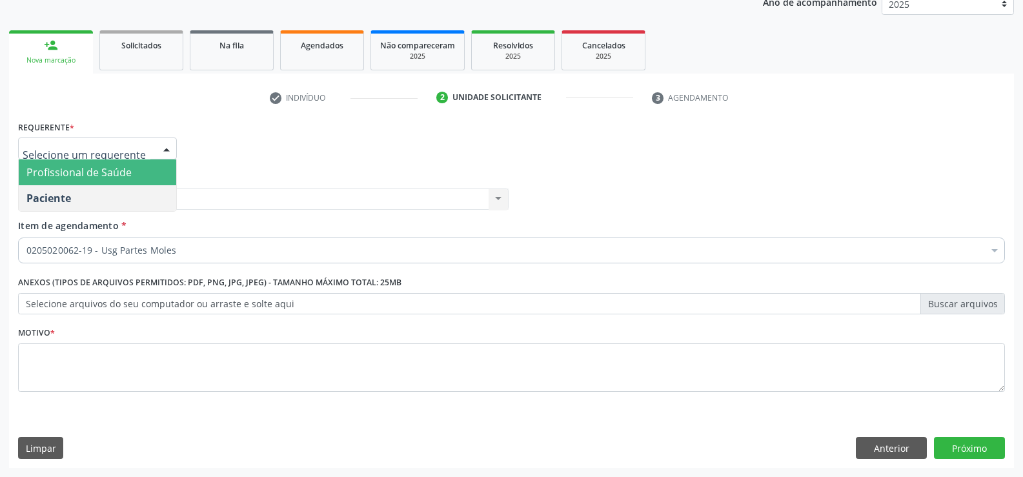
click at [166, 143] on div at bounding box center [166, 149] width 19 height 22
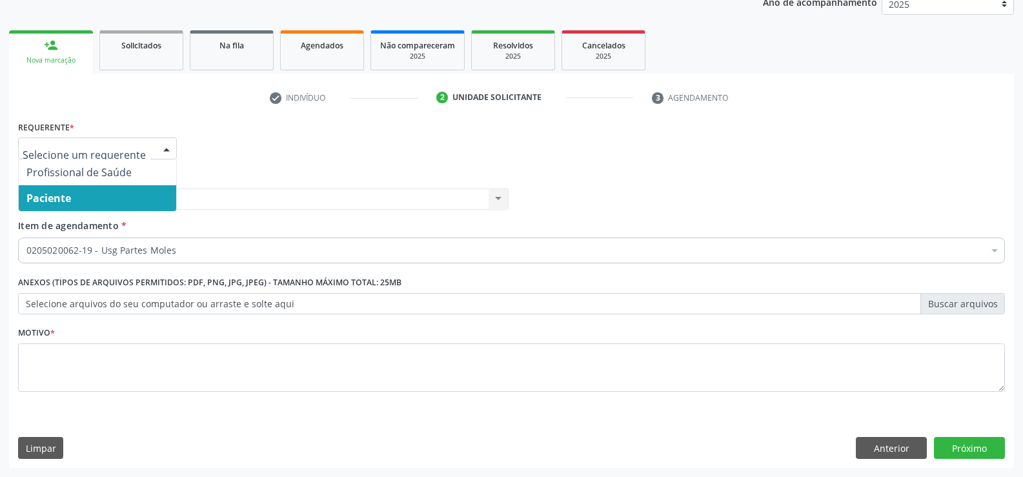
click at [75, 193] on span "Paciente" at bounding box center [97, 198] width 157 height 26
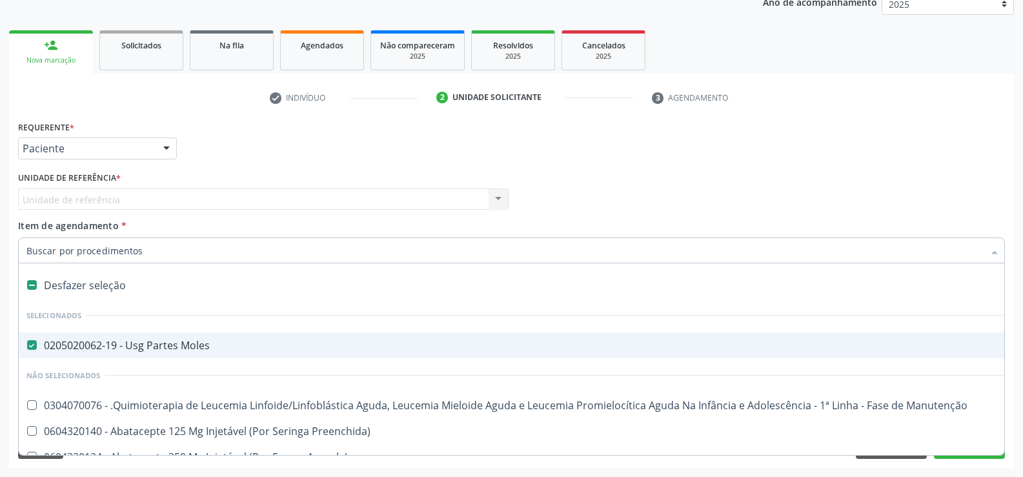
click at [92, 346] on div "0205020062-19 - Usg Partes Moles" at bounding box center [528, 345] width 1004 height 10
checkbox Moles "false"
click at [91, 253] on input "Item de agendamento *" at bounding box center [504, 250] width 957 height 26
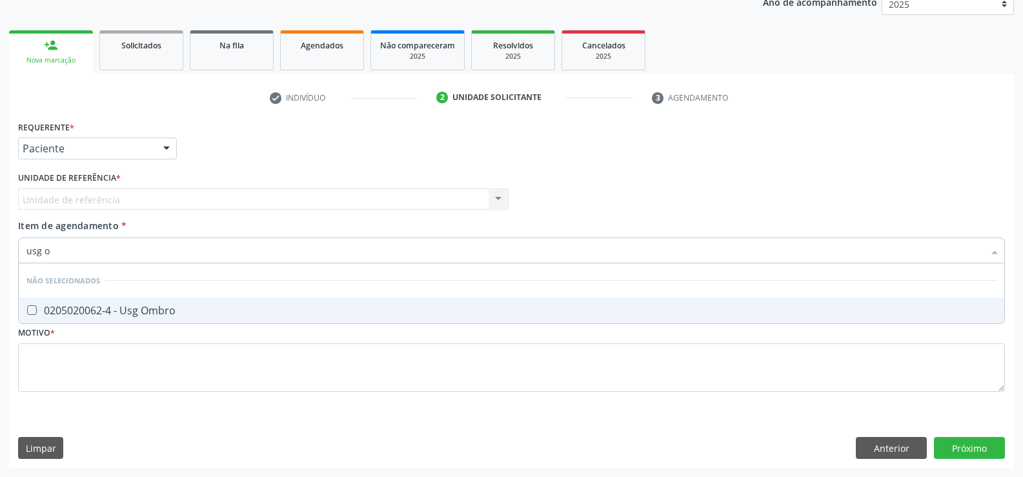
type input "usg om"
click at [114, 302] on span "0205020062-4 - Usg Ombro" at bounding box center [511, 310] width 985 height 26
click at [127, 318] on span "0205020062-4 - Usg Ombro" at bounding box center [511, 310] width 985 height 26
checkbox Ombro "true"
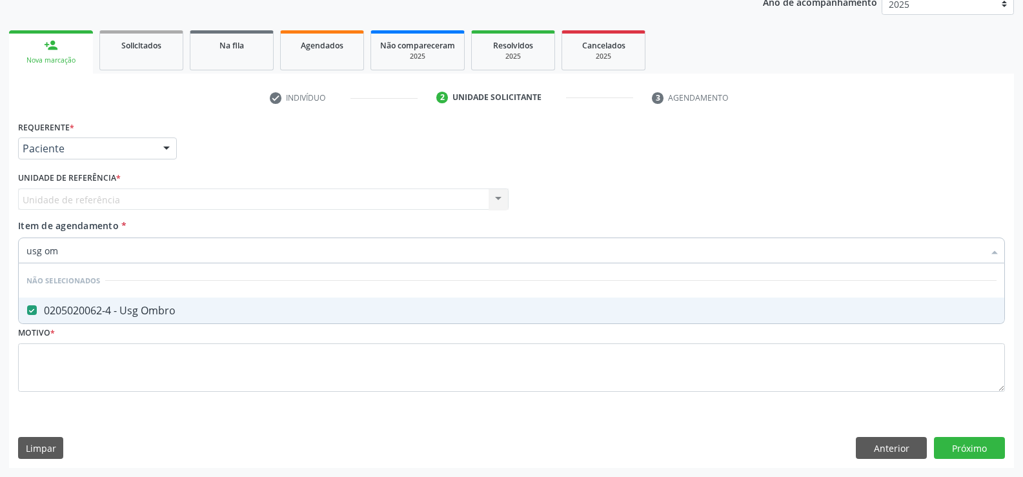
type input "usg om"
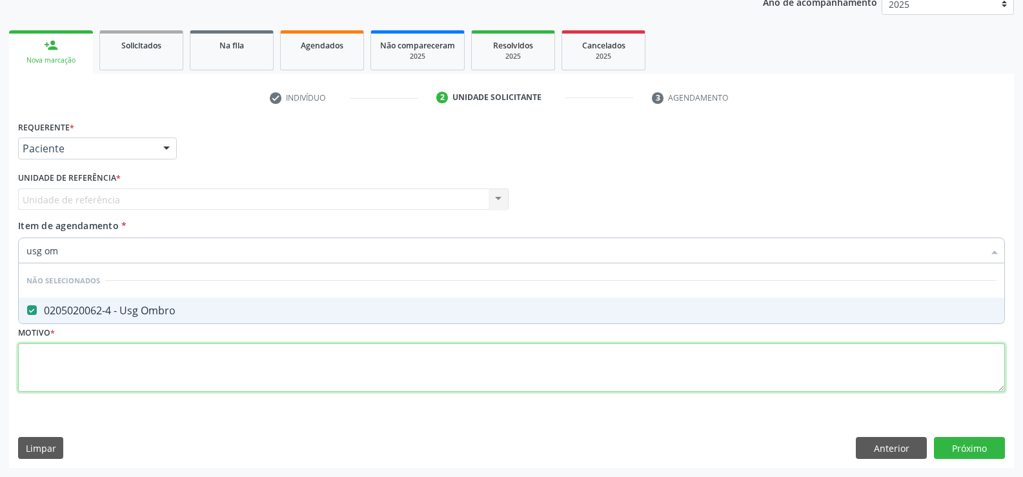
click at [117, 381] on div "Requerente * Paciente Profissional de Saúde Paciente Nenhum resultado encontrad…" at bounding box center [511, 263] width 986 height 292
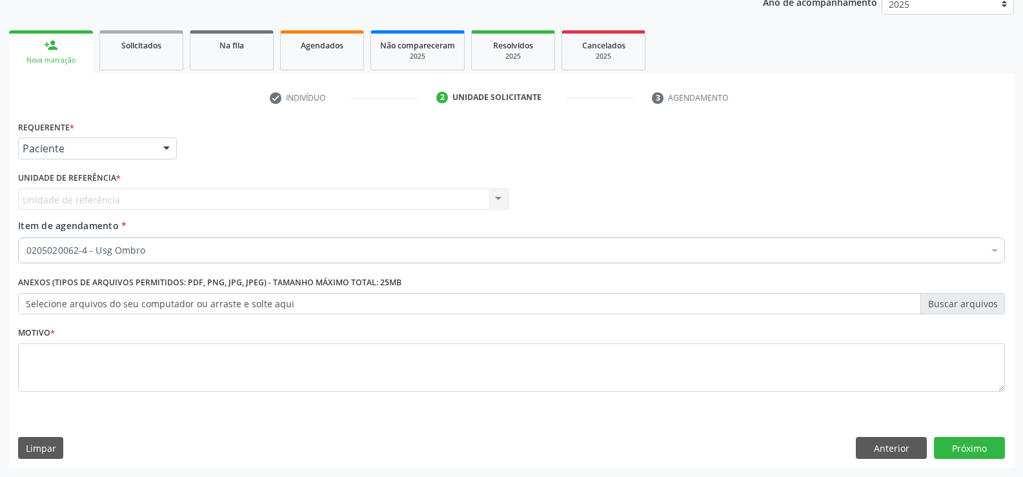
click at [145, 321] on div "Anexos (Tipos de arquivos permitidos: PDF, PNG, JPG, JPEG) - Tamanho máximo tot…" at bounding box center [511, 298] width 993 height 50
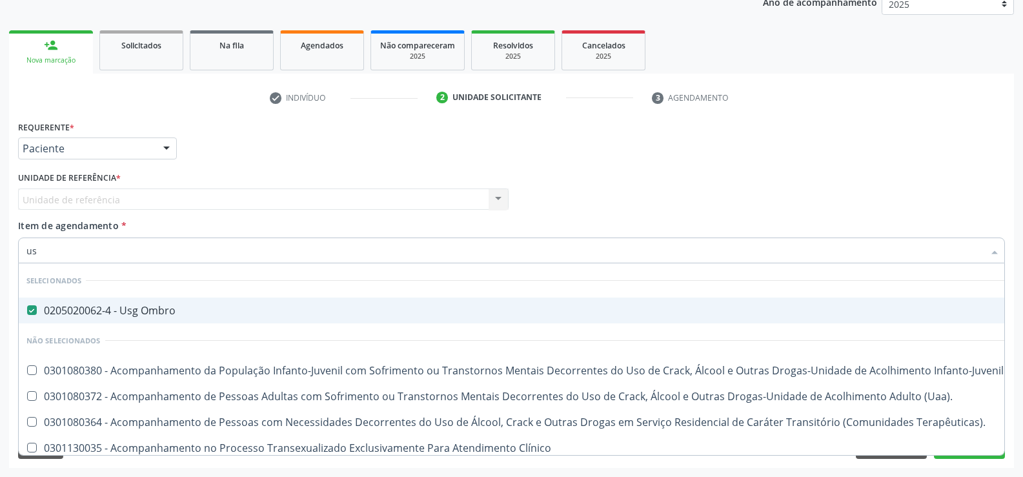
type input "usg"
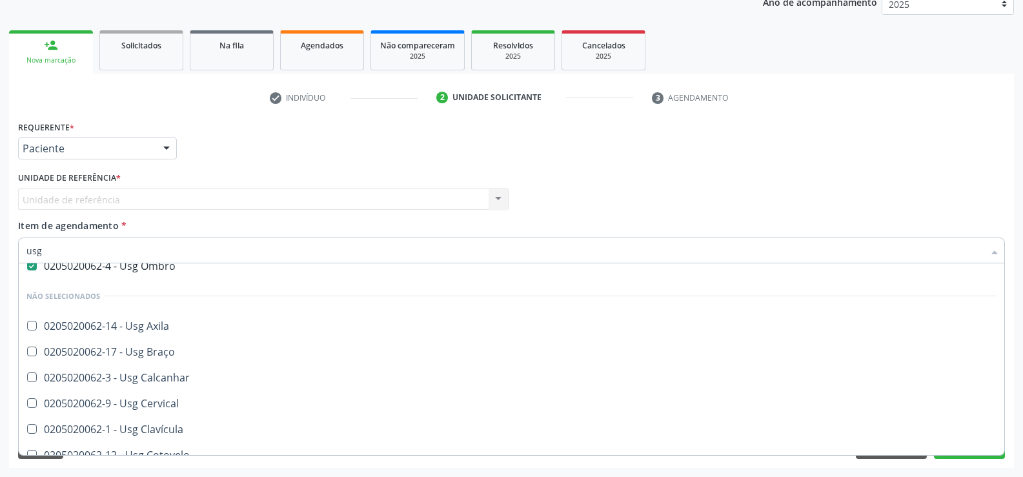
scroll to position [0, 0]
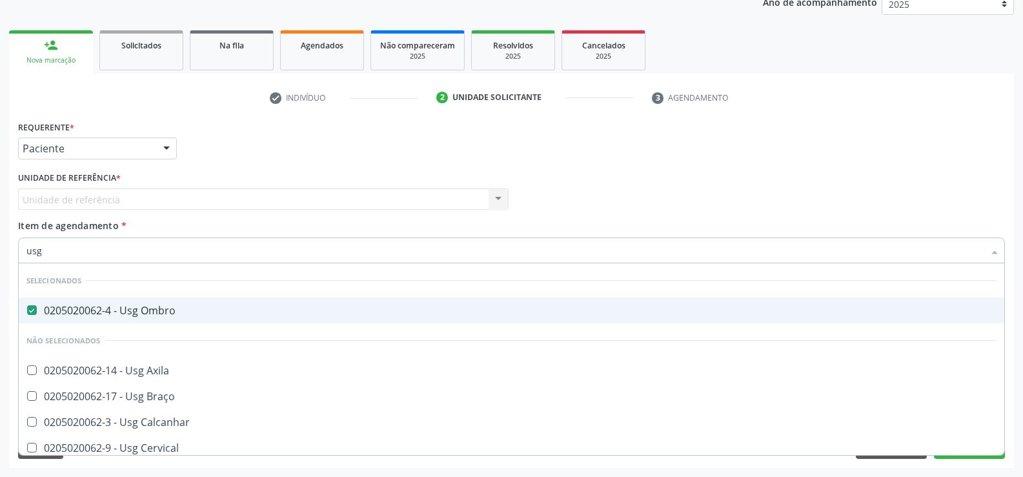
click at [353, 200] on div "Unidade de referência Usf Ipsep II Nenhum resultado encontrado para: " " Não há…" at bounding box center [263, 199] width 490 height 22
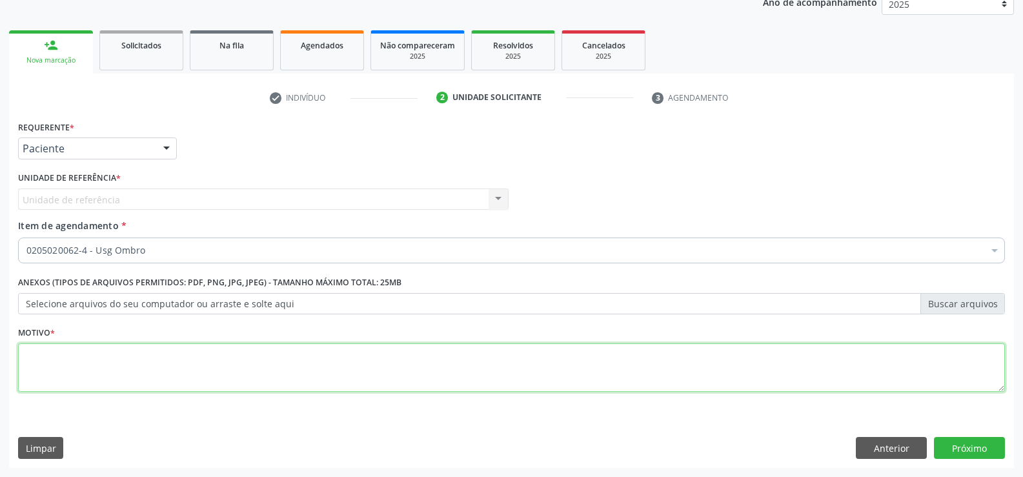
click at [43, 369] on textarea at bounding box center [511, 367] width 986 height 49
type textarea "."
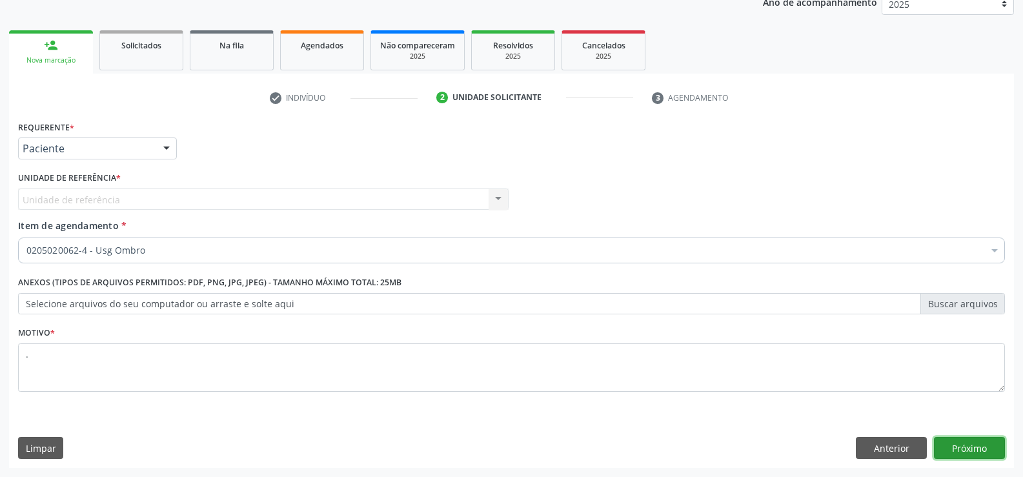
click at [975, 448] on button "Próximo" at bounding box center [969, 448] width 71 height 22
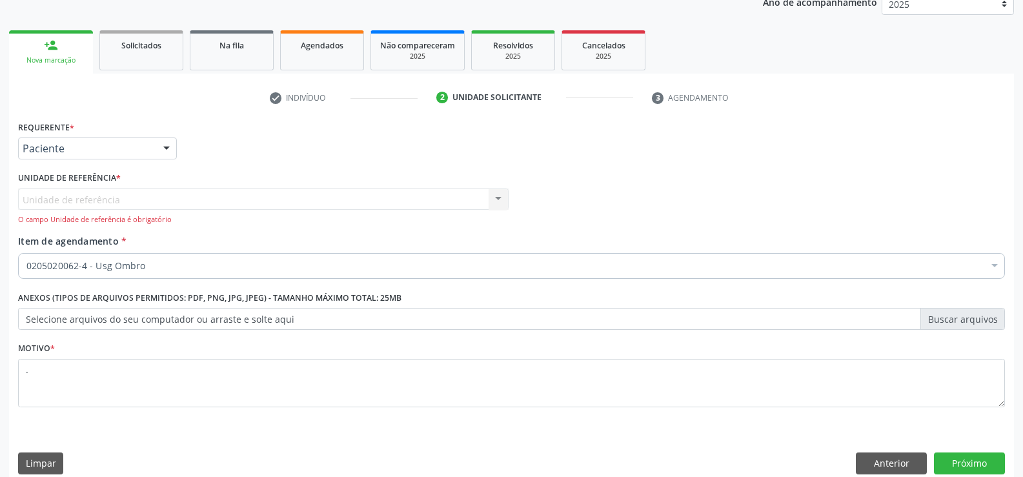
click at [154, 152] on div "Paciente" at bounding box center [97, 148] width 159 height 22
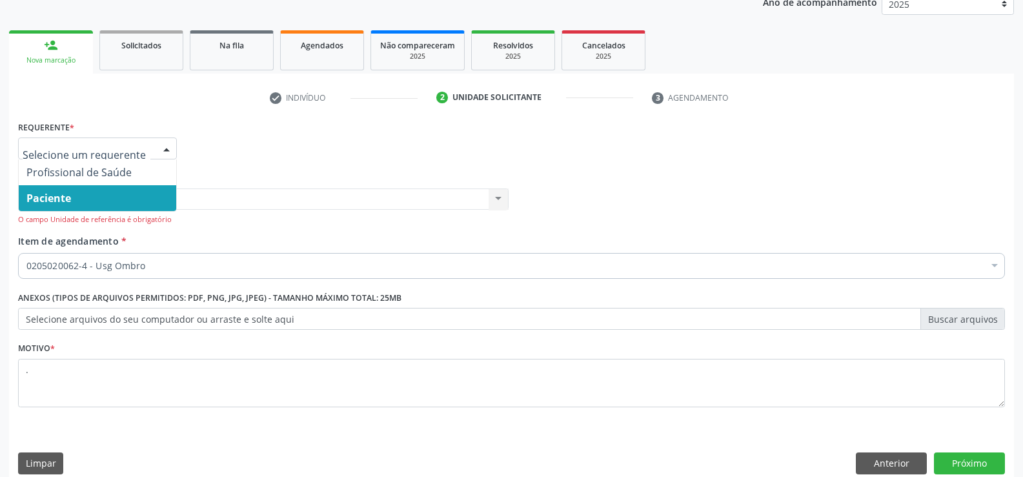
click at [63, 190] on span "Paciente" at bounding box center [97, 198] width 157 height 26
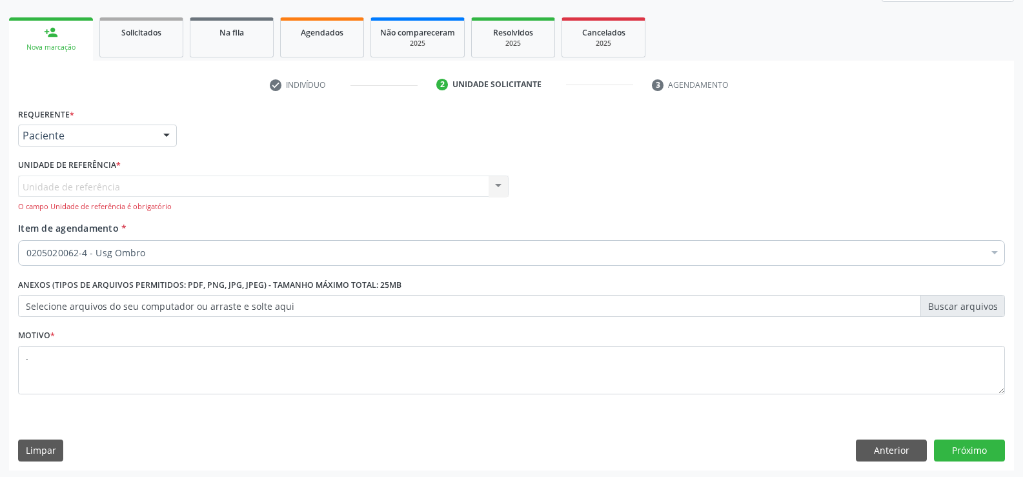
scroll to position [178, 0]
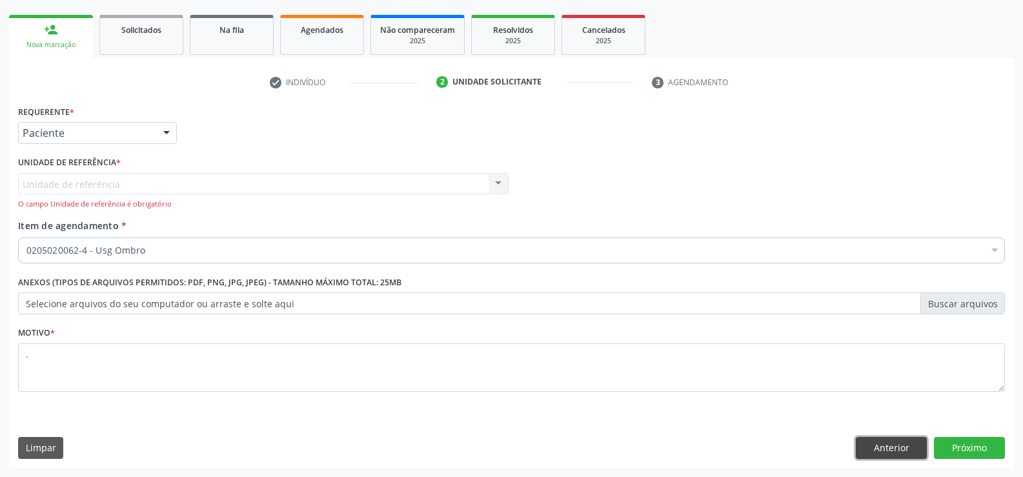
click at [895, 449] on button "Anterior" at bounding box center [890, 448] width 71 height 22
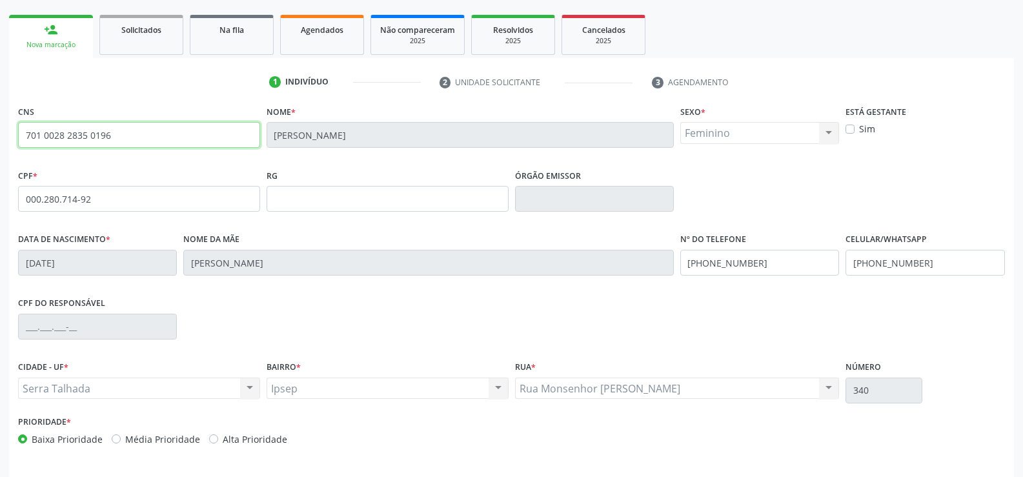
drag, startPoint x: 22, startPoint y: 130, endPoint x: 119, endPoint y: 132, distance: 97.4
click at [119, 132] on input "701 0028 2835 0196" at bounding box center [139, 135] width 242 height 26
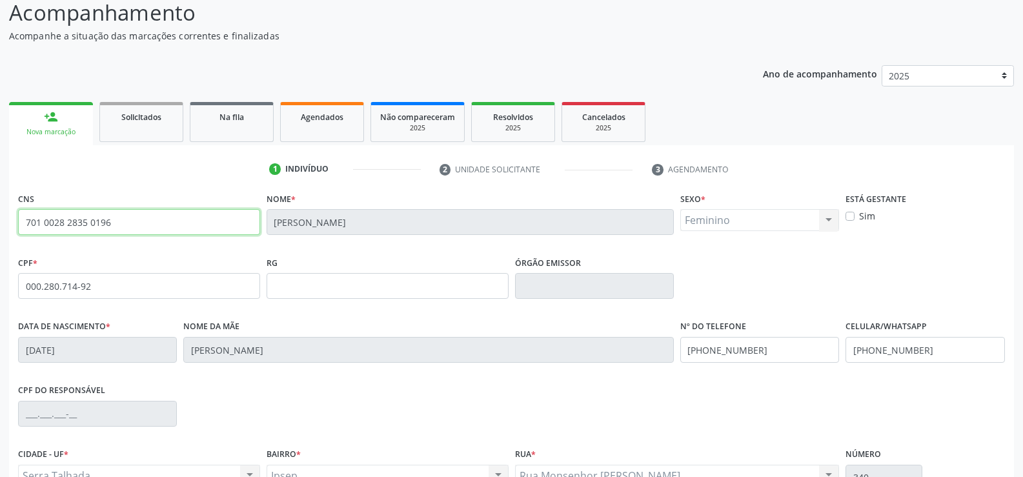
scroll to position [0, 0]
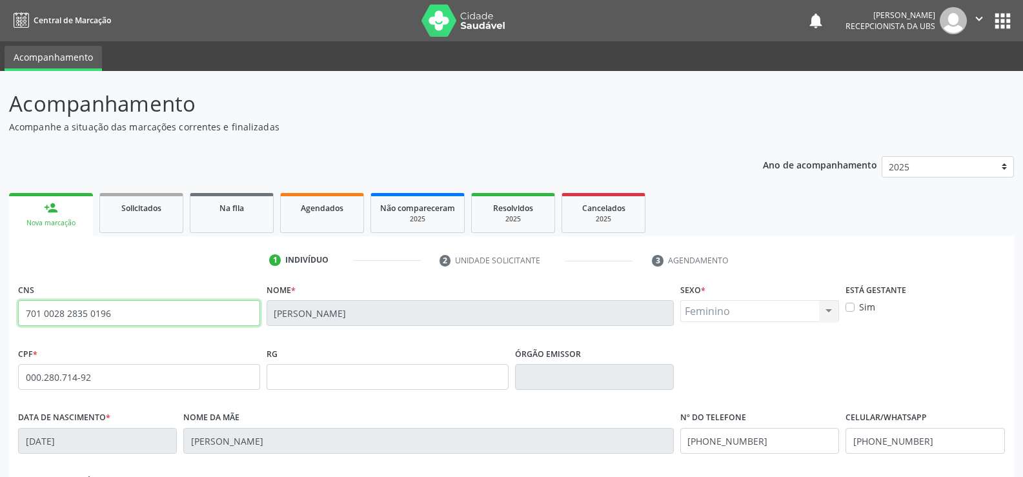
click at [978, 15] on icon "" at bounding box center [979, 19] width 14 height 14
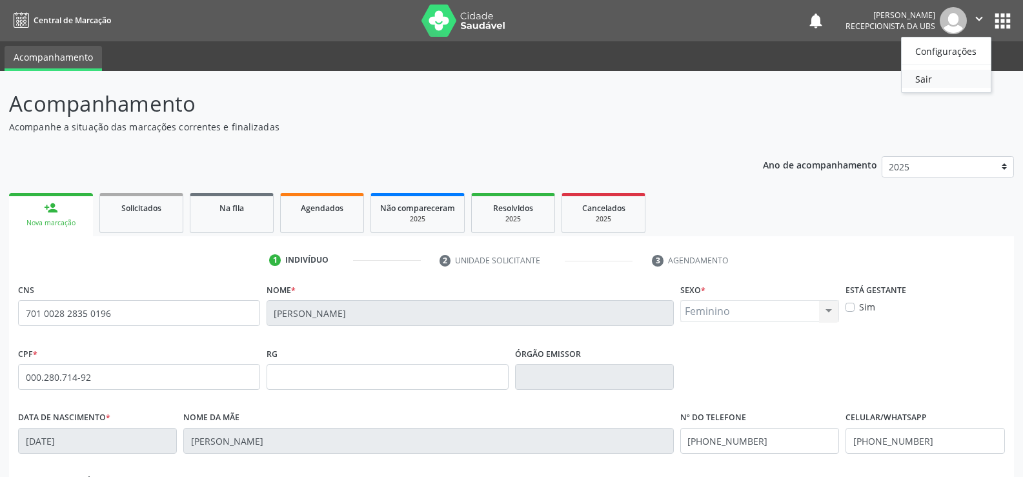
click at [918, 75] on link "Sair" at bounding box center [945, 79] width 89 height 18
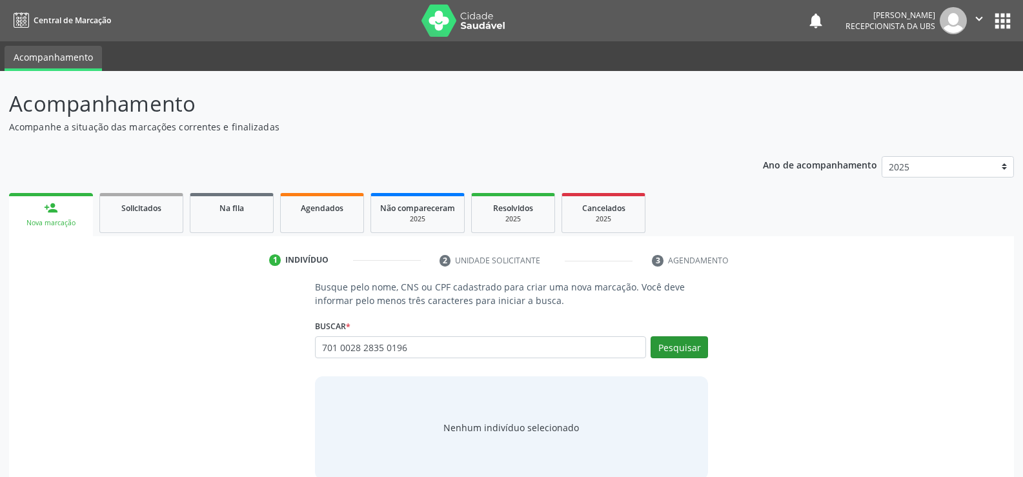
type input "701 0028 2835 0196"
click at [670, 346] on button "Pesquisar" at bounding box center [678, 347] width 57 height 22
type input "701 0028 2835 0196"
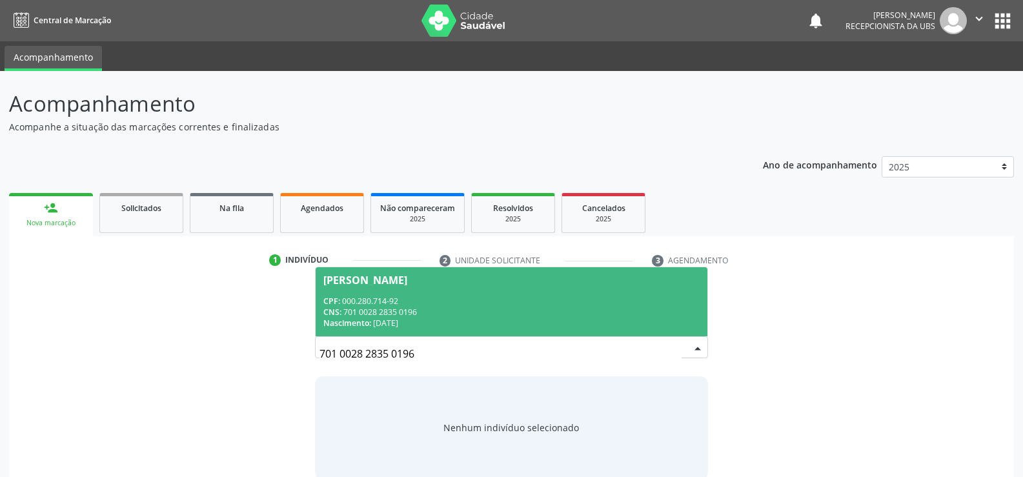
click at [412, 307] on div "CNS: 701 0028 2835 0196" at bounding box center [511, 311] width 376 height 11
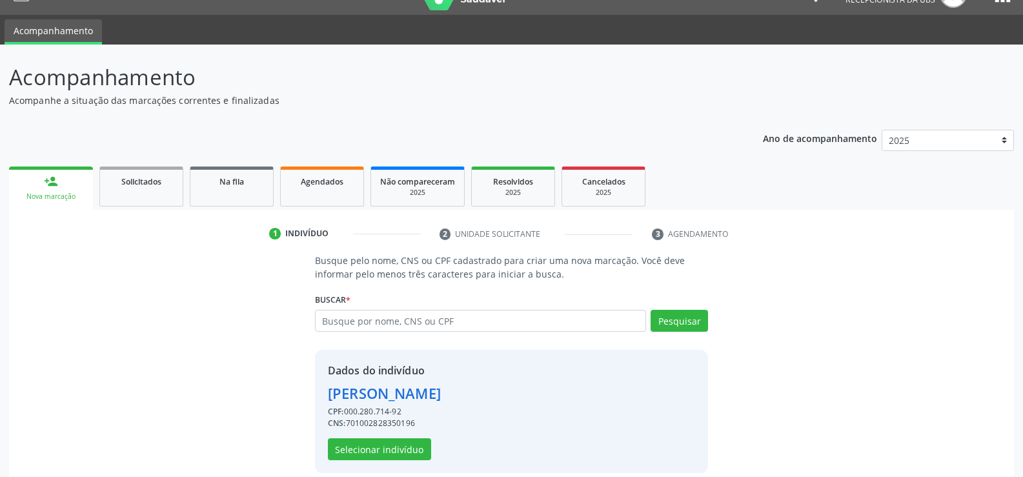
scroll to position [41, 0]
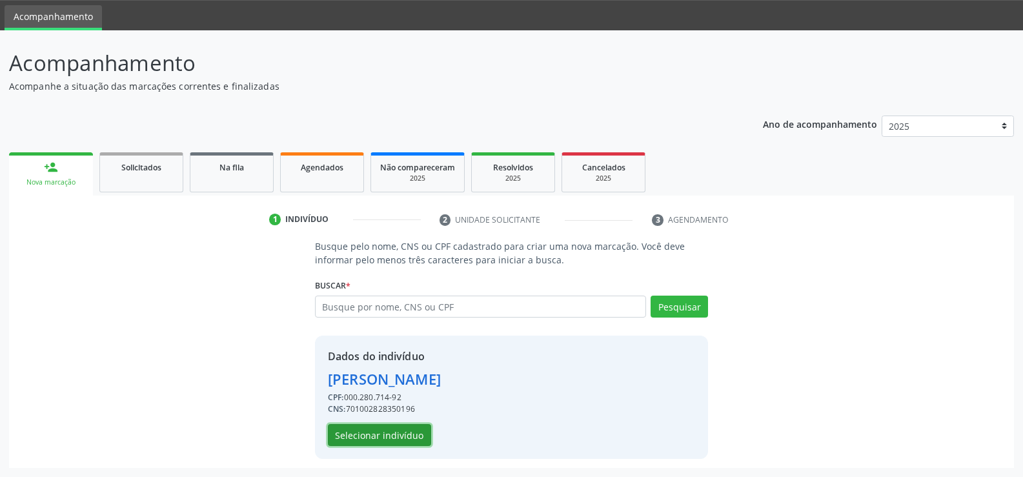
click at [406, 431] on button "Selecionar indivíduo" at bounding box center [379, 435] width 103 height 22
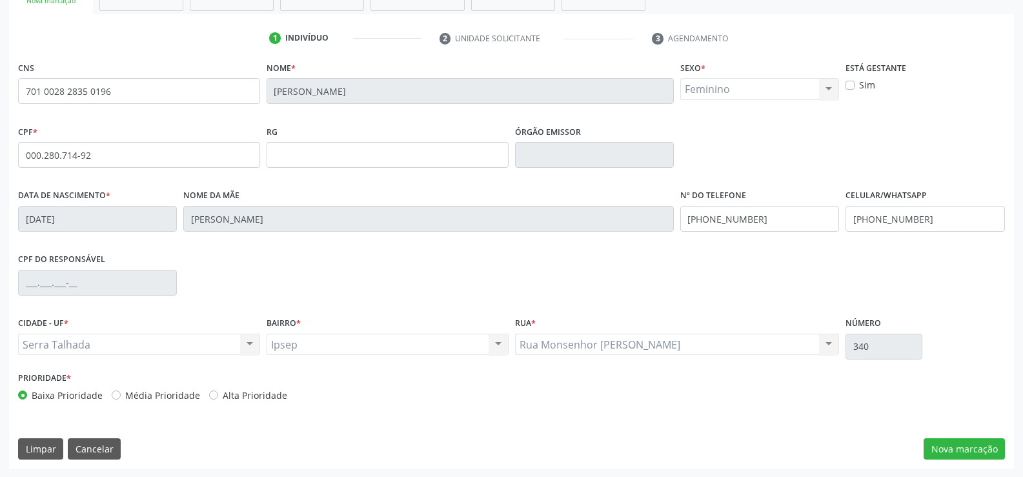
scroll to position [223, 0]
click at [954, 445] on button "Nova marcação" at bounding box center [963, 448] width 81 height 22
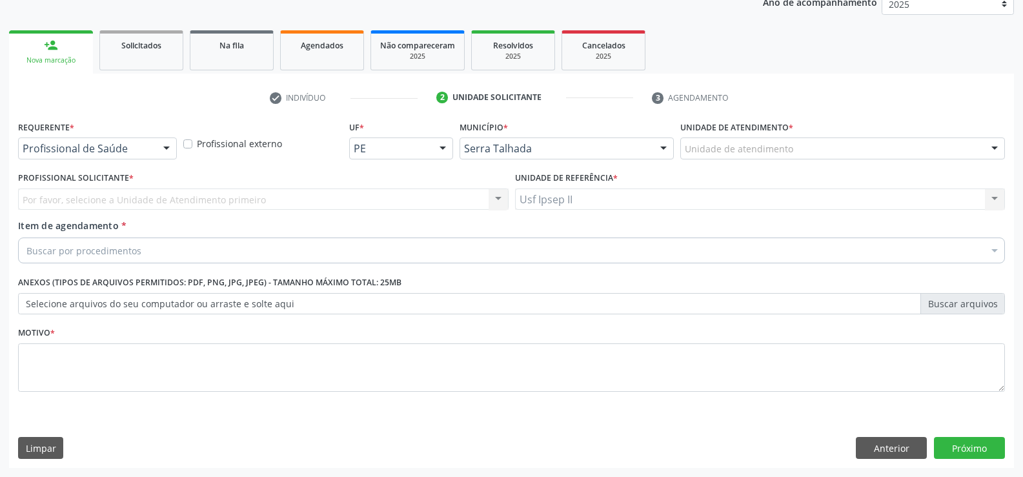
scroll to position [163, 0]
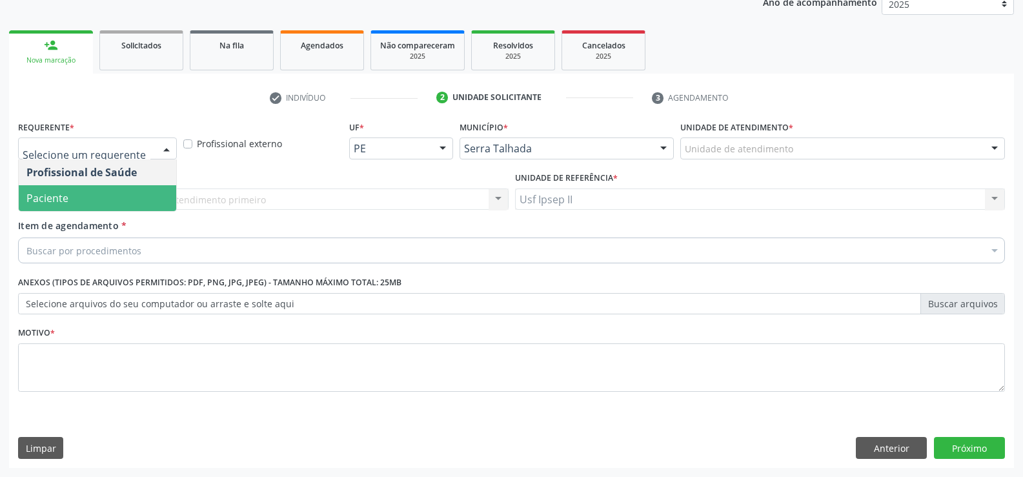
click at [72, 190] on span "Paciente" at bounding box center [97, 198] width 157 height 26
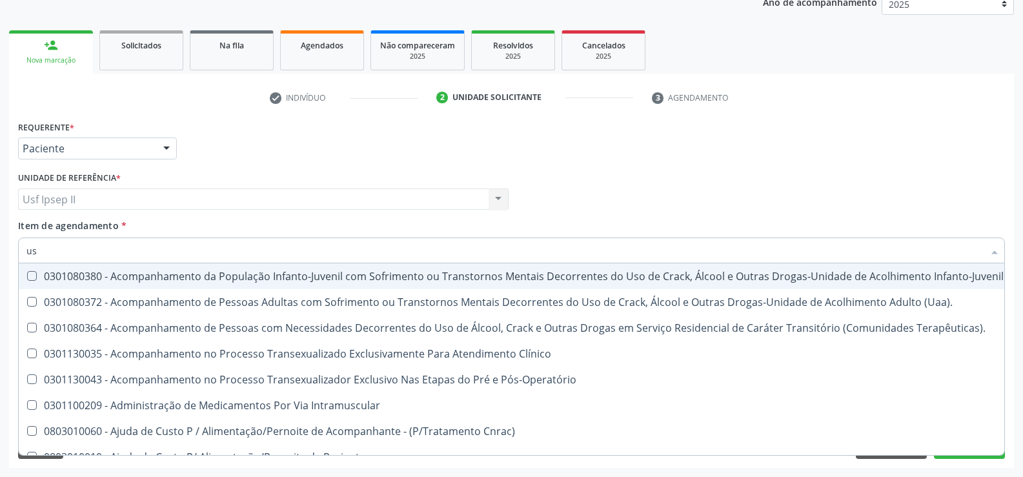
type input "usg"
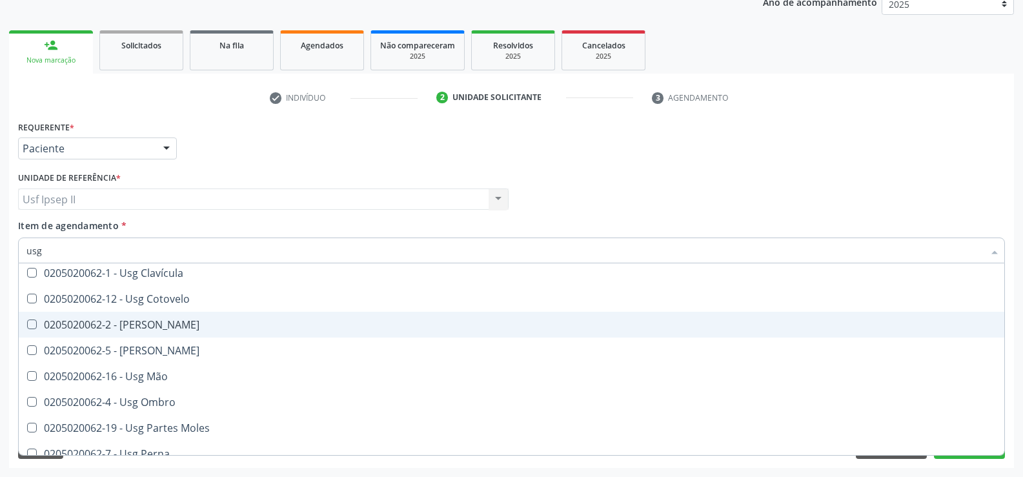
scroll to position [129, 0]
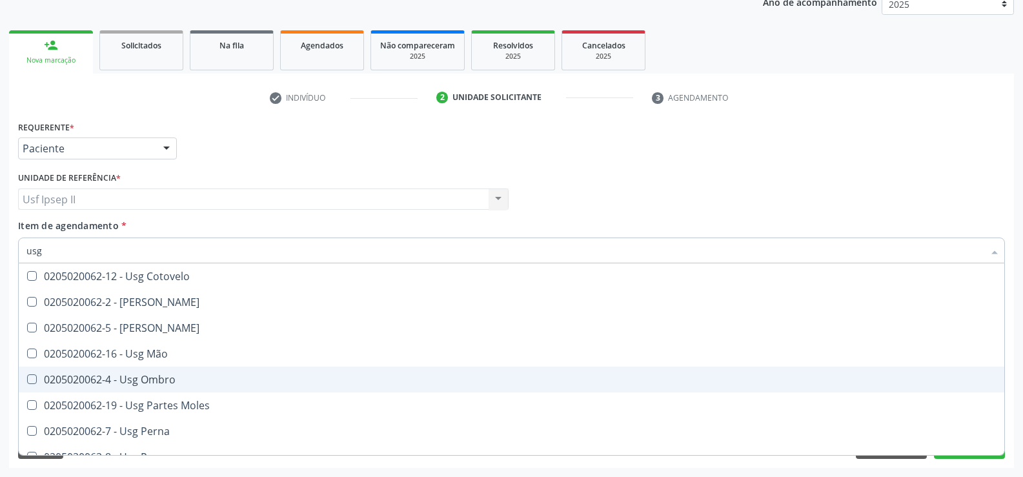
click at [154, 374] on div "0205020062-4 - Usg Ombro" at bounding box center [511, 379] width 970 height 10
checkbox Ombro "true"
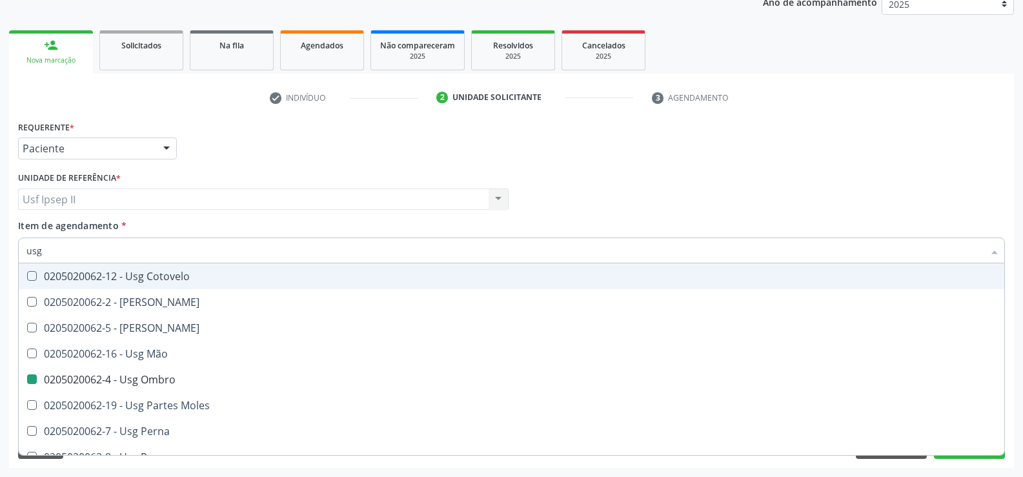
click at [221, 225] on div "Item de agendamento * usg Desfazer seleção 0205020062-14 - Usg Axila 0205020062…" at bounding box center [511, 239] width 986 height 41
checkbox Braço "true"
checkbox Ombro "false"
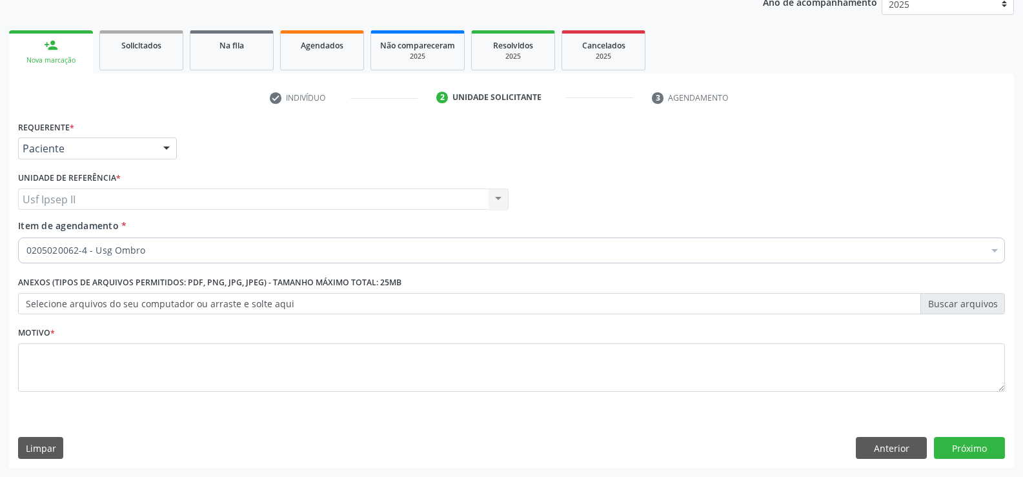
scroll to position [0, 0]
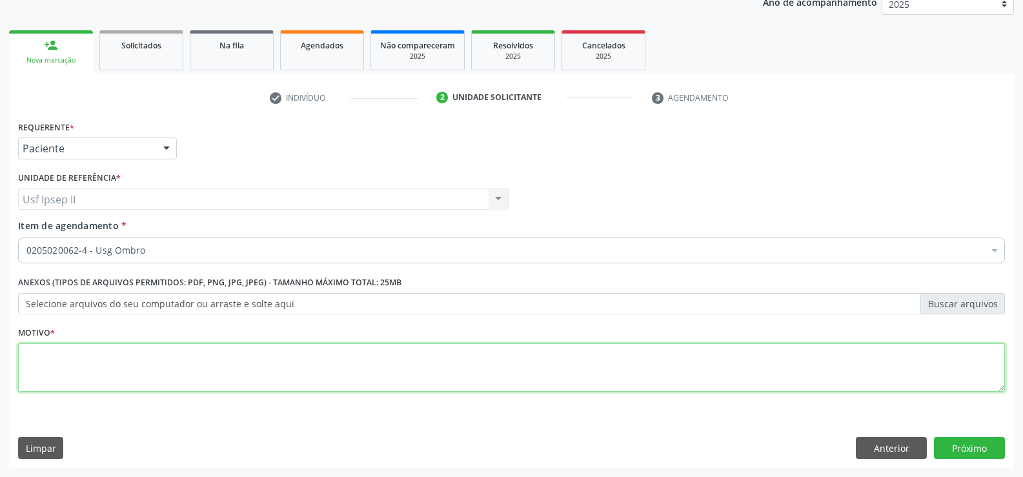
click at [132, 366] on textarea at bounding box center [511, 367] width 986 height 49
type textarea "."
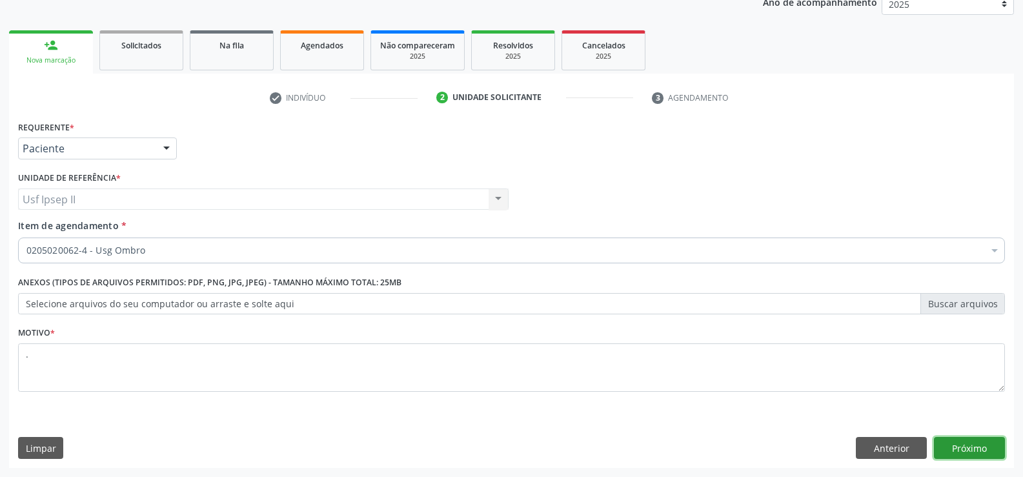
click at [959, 439] on button "Próximo" at bounding box center [969, 448] width 71 height 22
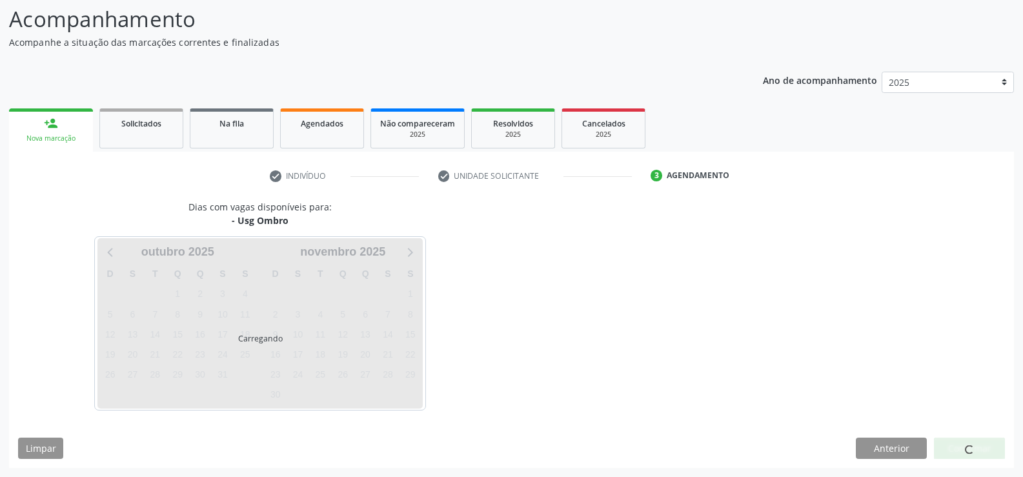
scroll to position [85, 0]
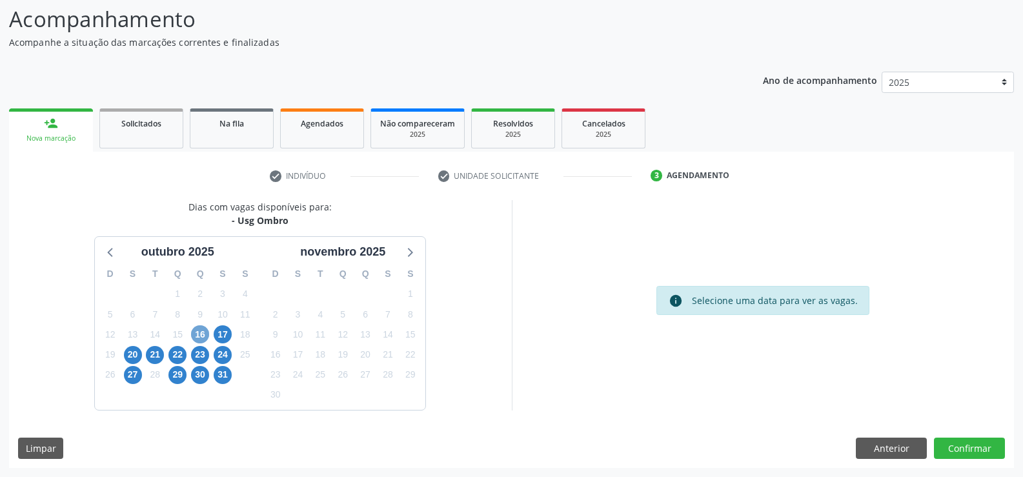
click at [200, 334] on span "16" at bounding box center [200, 334] width 18 height 18
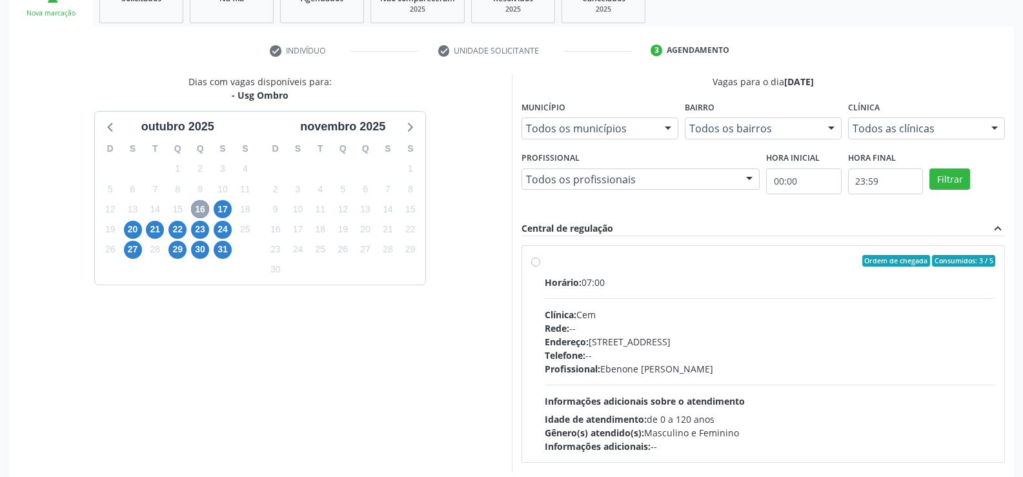
scroll to position [214, 0]
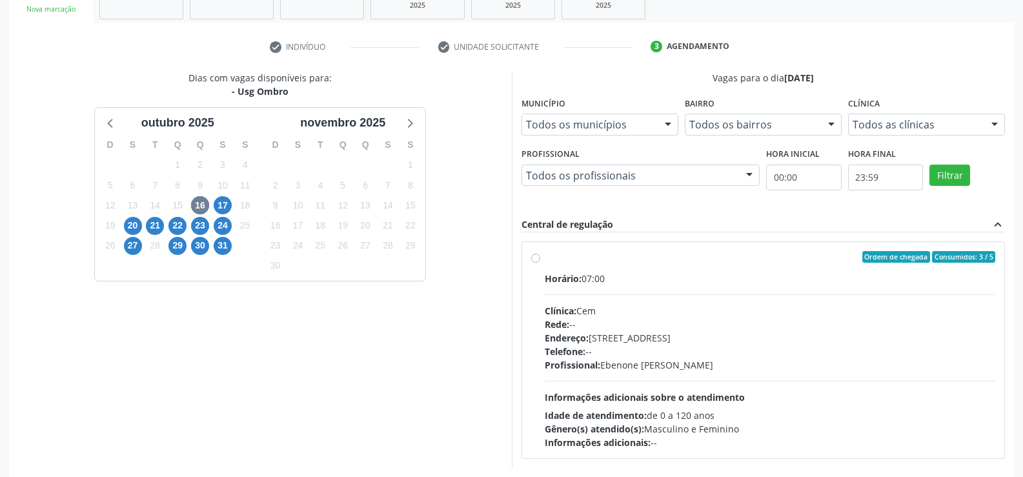
click at [541, 258] on div "Ordem de chegada Consumidos: 3 / 5 Horário: 07:00 Clínica: Cem Rede: -- Endereç…" at bounding box center [763, 350] width 465 height 198
radio input "true"
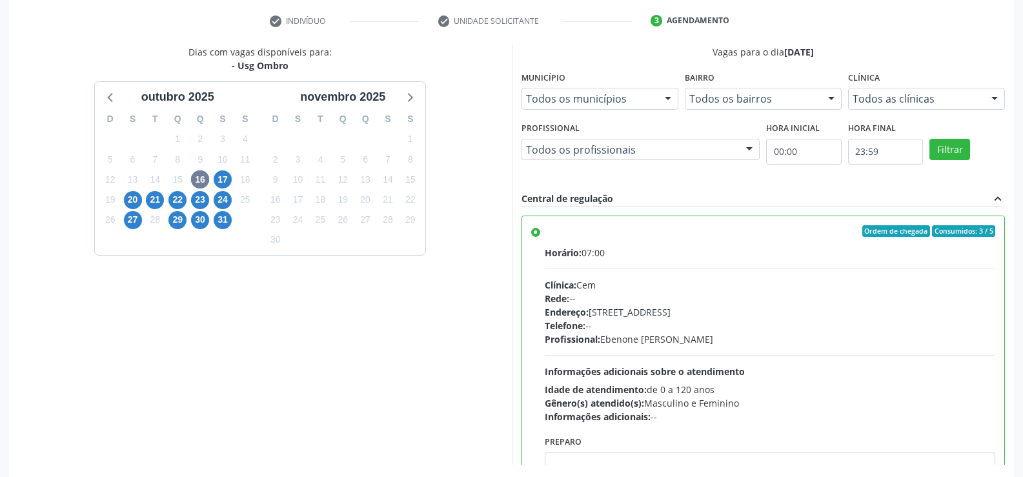
scroll to position [294, 0]
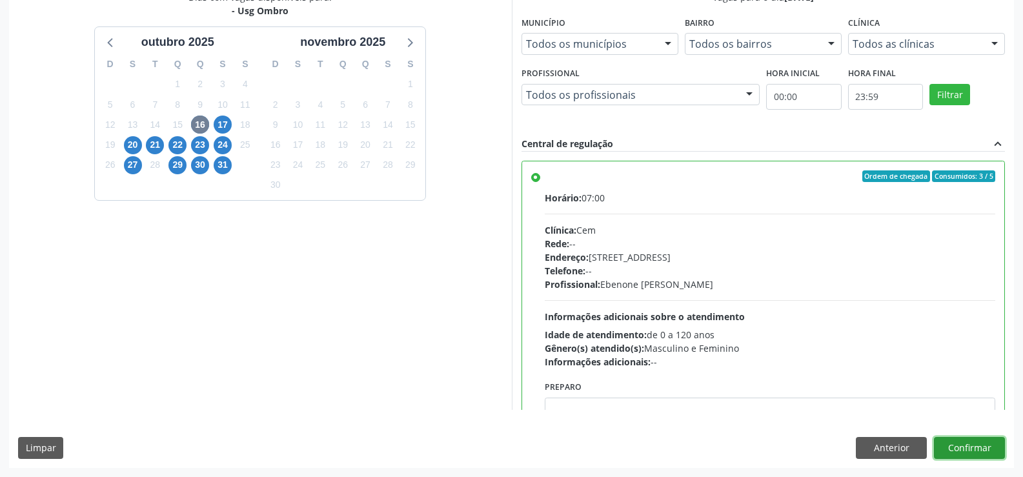
click at [989, 455] on button "Confirmar" at bounding box center [969, 448] width 71 height 22
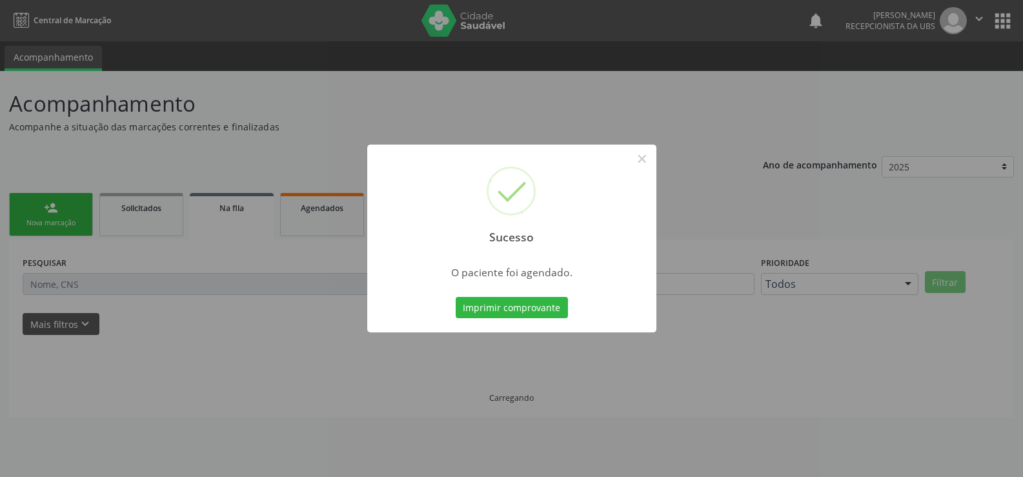
scroll to position [0, 0]
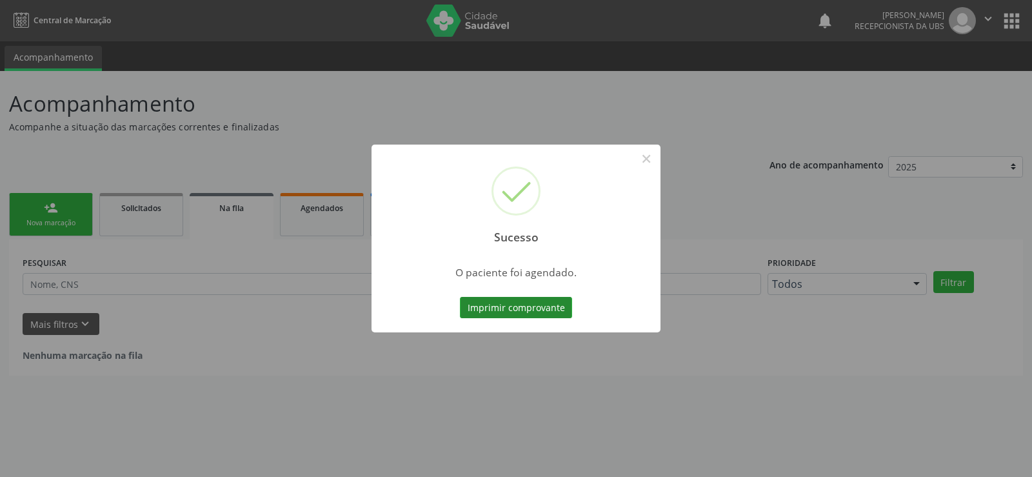
click at [511, 316] on button "Imprimir comprovante" at bounding box center [516, 308] width 112 height 22
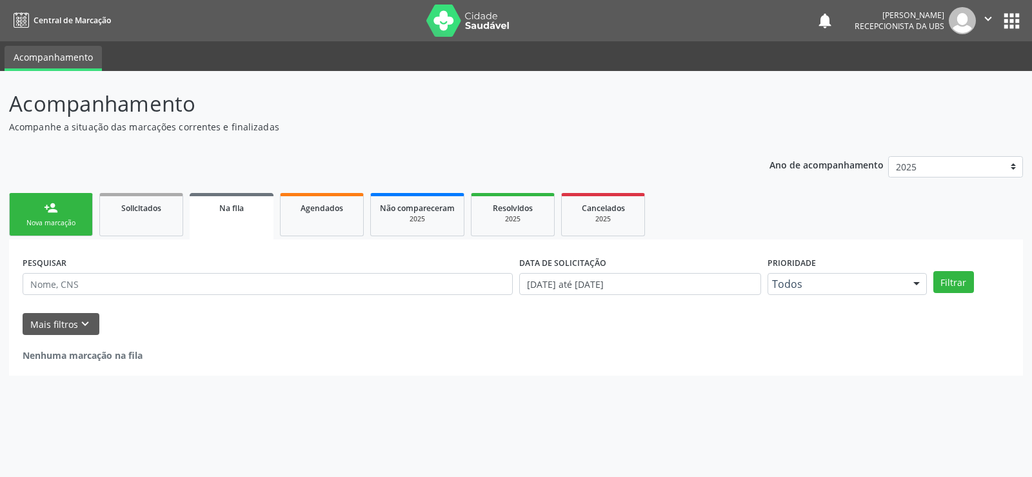
click at [63, 217] on link "person_add Nova marcação" at bounding box center [51, 214] width 84 height 43
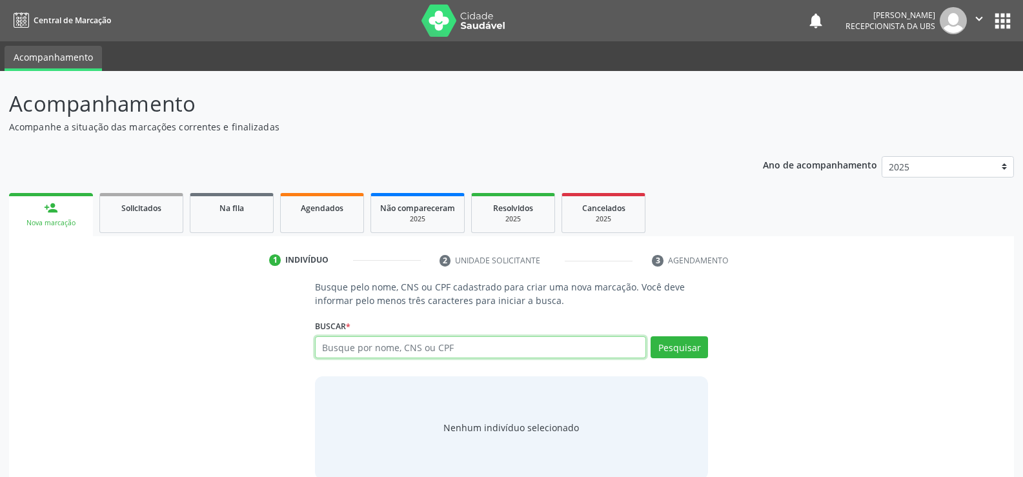
click at [379, 357] on input "text" at bounding box center [480, 347] width 331 height 22
type input "003362257430"
click at [657, 355] on button "Pesquisar" at bounding box center [678, 347] width 57 height 22
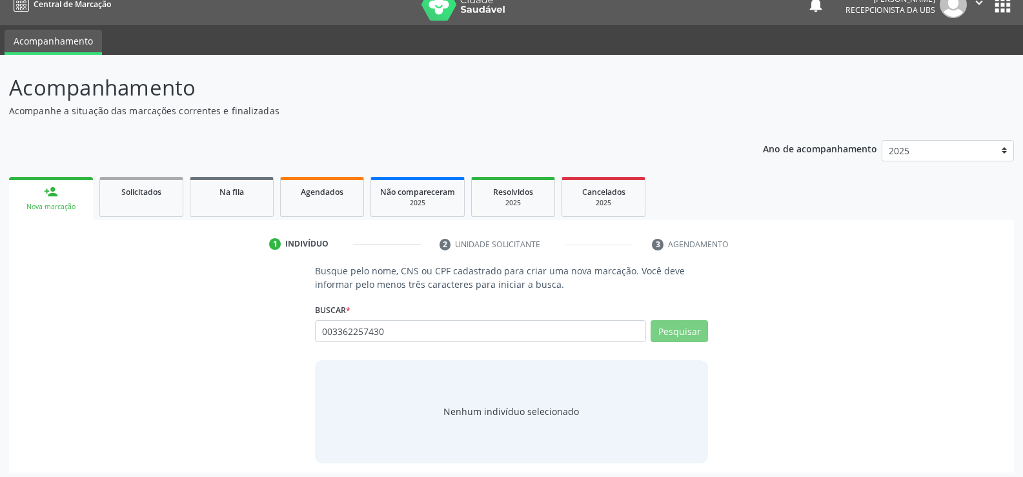
scroll to position [21, 0]
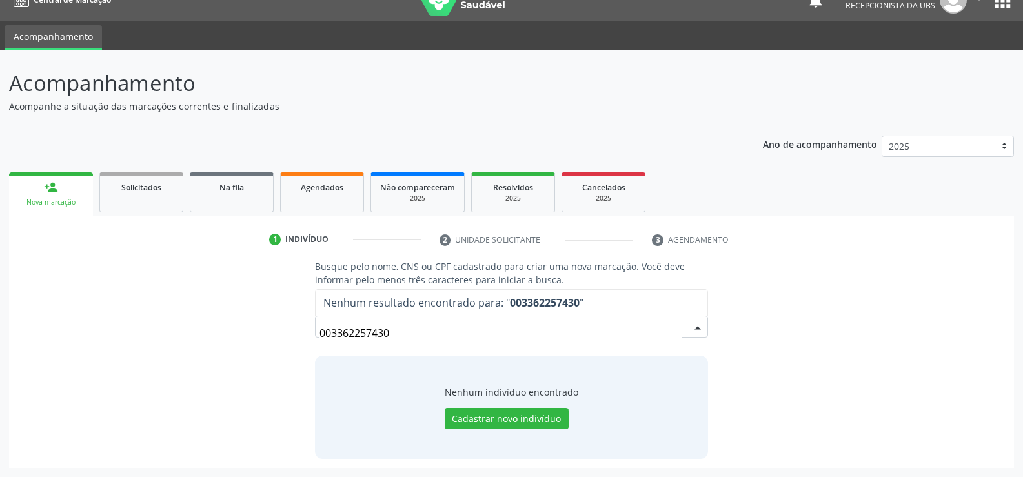
click at [404, 338] on input "003362257430" at bounding box center [500, 333] width 362 height 26
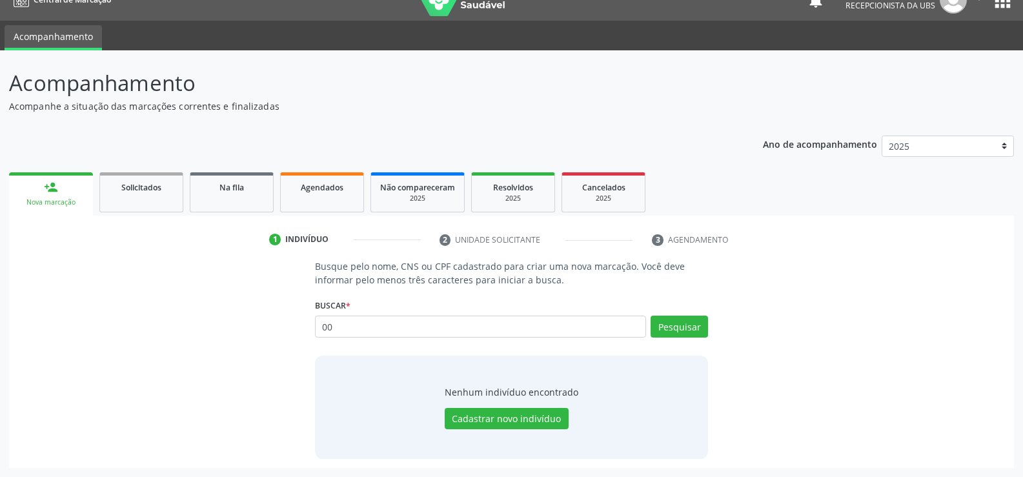
type input "0"
type input "maria eloa nicacio de lima"
click at [681, 323] on button "Pesquisar" at bounding box center [678, 326] width 57 height 22
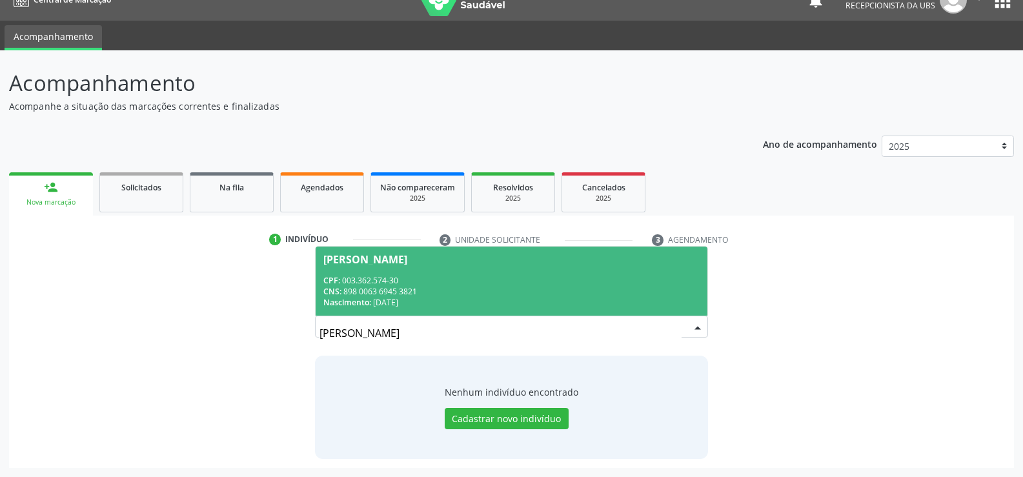
click at [367, 298] on span "Nascimento:" at bounding box center [347, 302] width 48 height 11
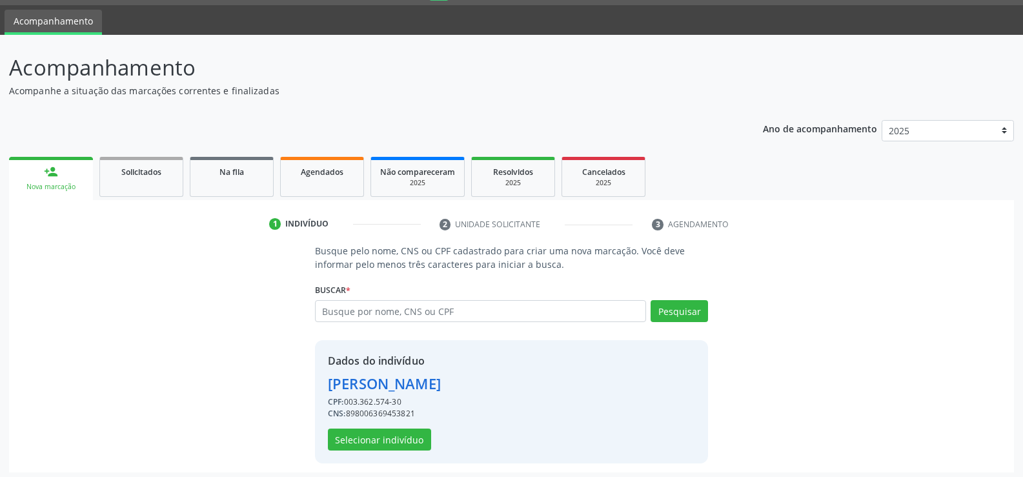
scroll to position [41, 0]
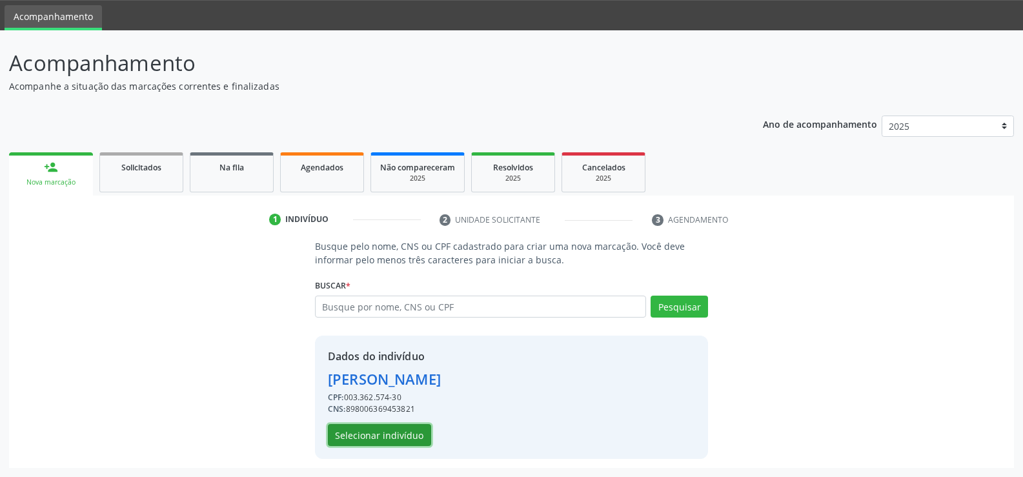
click at [346, 431] on button "Selecionar indivíduo" at bounding box center [379, 435] width 103 height 22
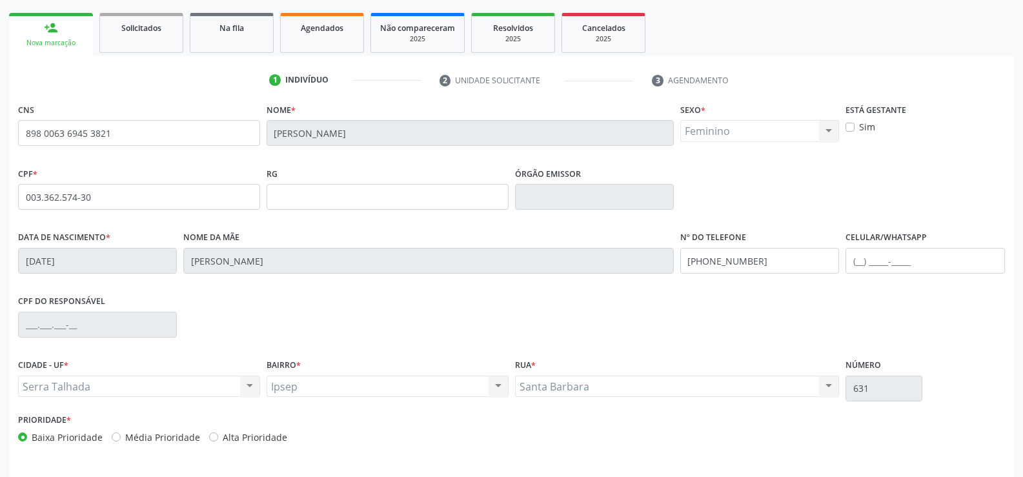
scroll to position [223, 0]
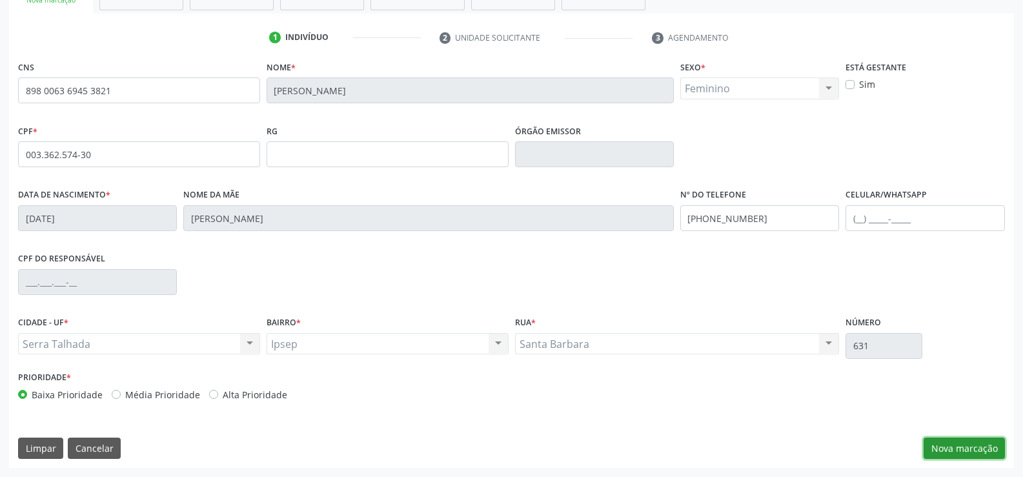
click at [961, 446] on button "Nova marcação" at bounding box center [963, 448] width 81 height 22
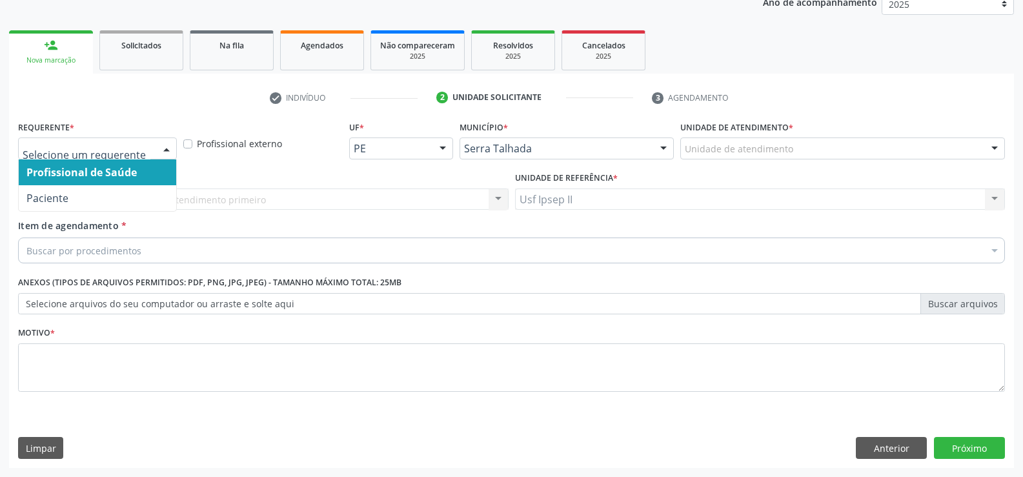
click at [161, 152] on div at bounding box center [166, 149] width 19 height 22
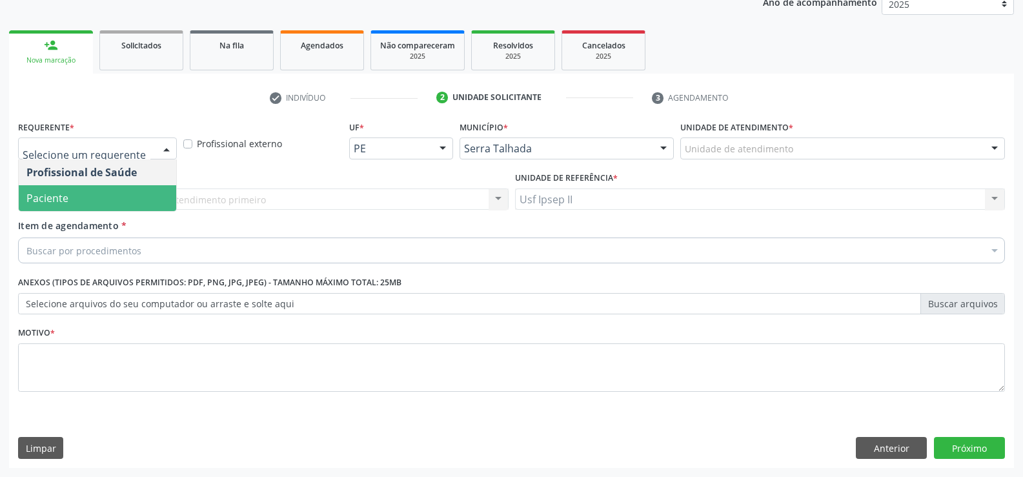
click at [51, 193] on span "Paciente" at bounding box center [47, 198] width 42 height 14
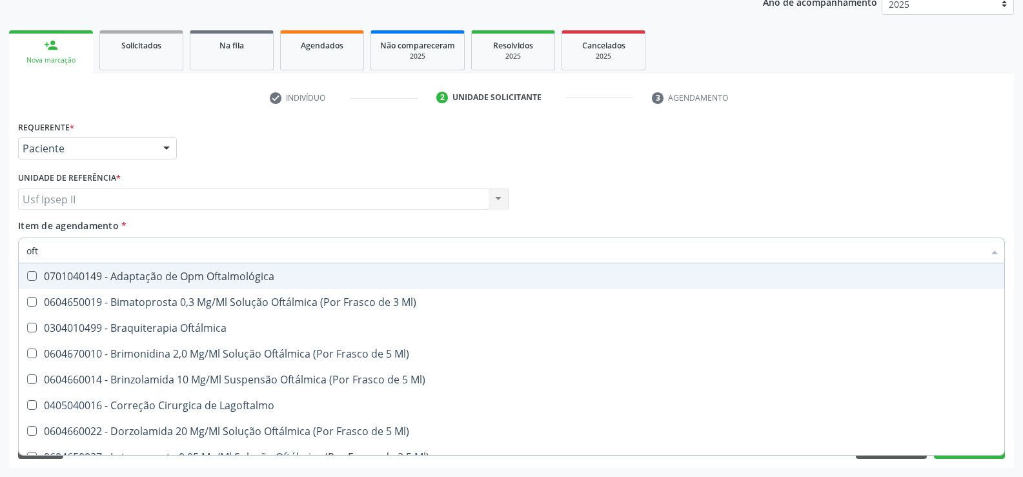
type input "ofta"
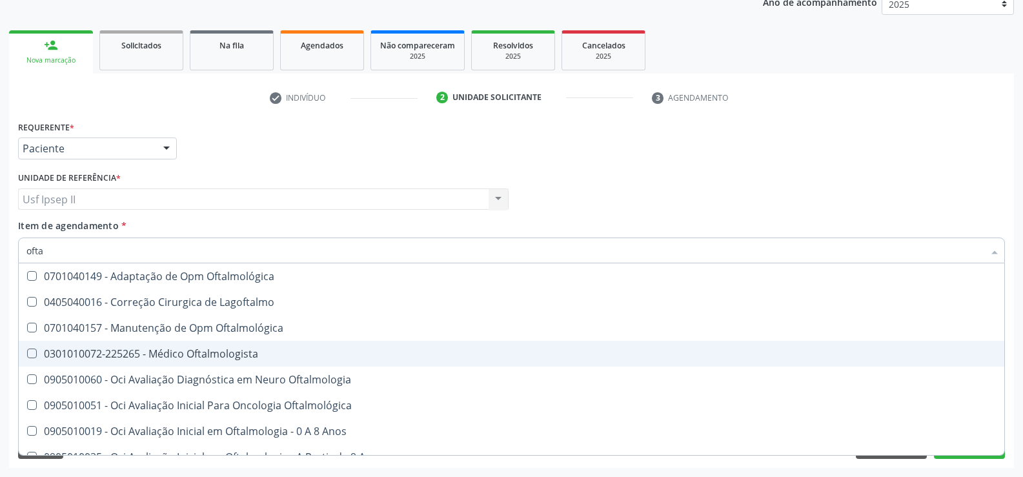
click at [138, 358] on div "0301010072-225265 - Médico Oftalmologista" at bounding box center [511, 353] width 970 height 10
checkbox Oftalmologista "true"
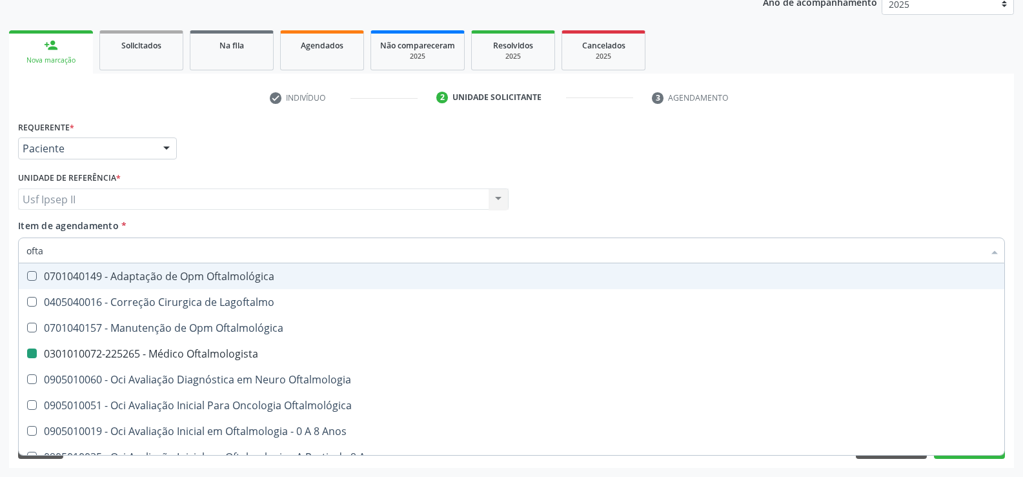
click at [186, 215] on div "Unidade de referência * Usf Ipsep II Usf Ipsep II Nenhum resultado encontrado p…" at bounding box center [263, 193] width 497 height 50
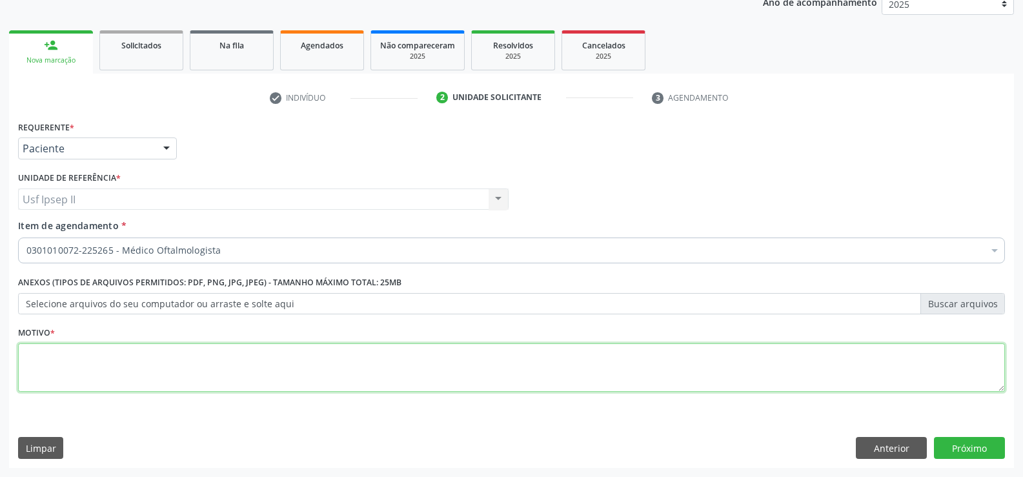
click at [110, 356] on textarea at bounding box center [511, 367] width 986 height 49
type textarea "."
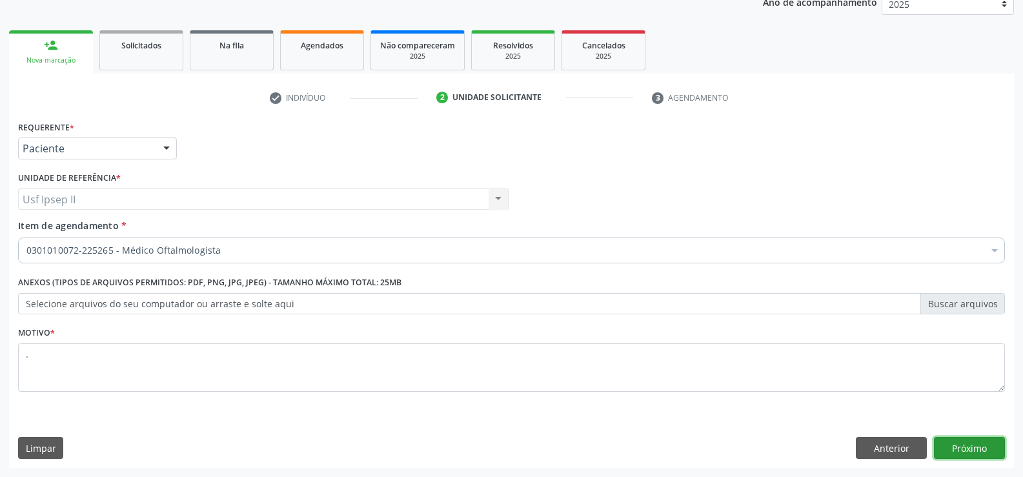
click at [952, 443] on button "Próximo" at bounding box center [969, 448] width 71 height 22
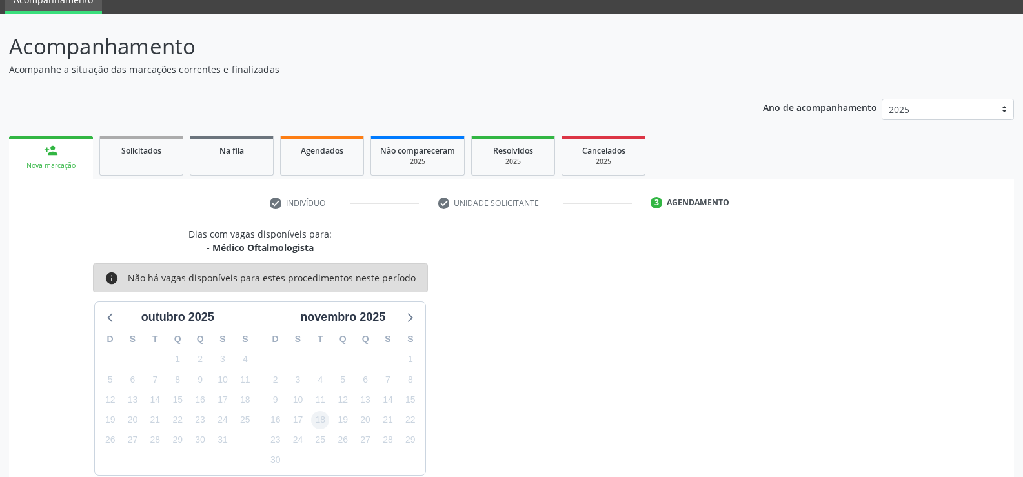
scroll to position [123, 0]
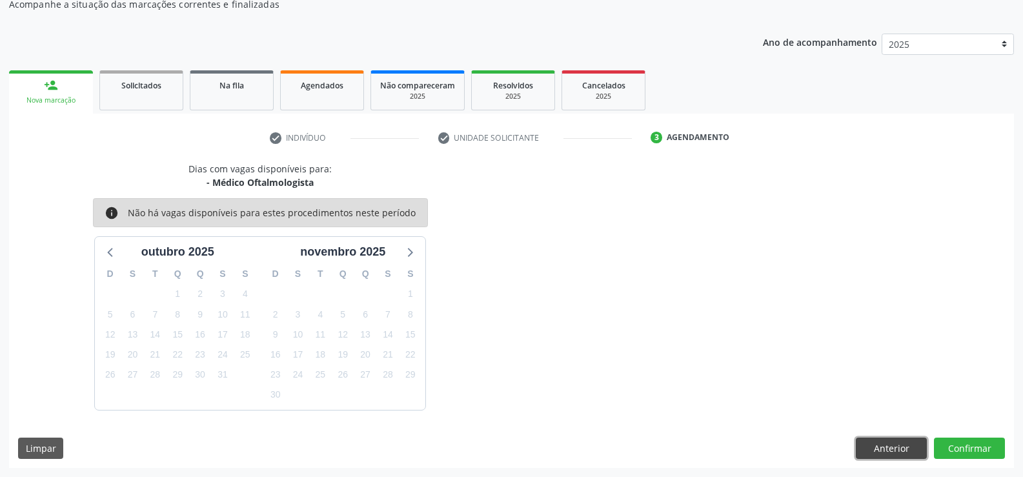
click at [877, 451] on button "Anterior" at bounding box center [890, 448] width 71 height 22
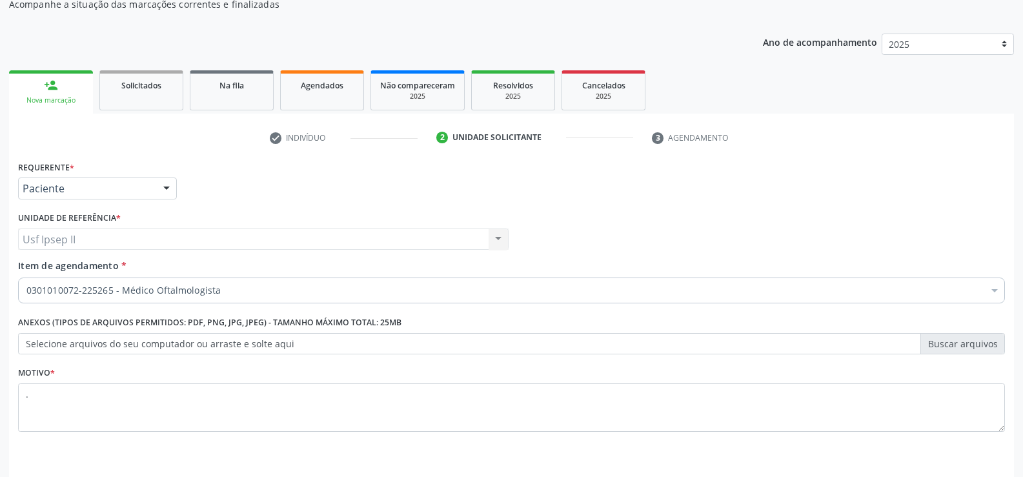
scroll to position [163, 0]
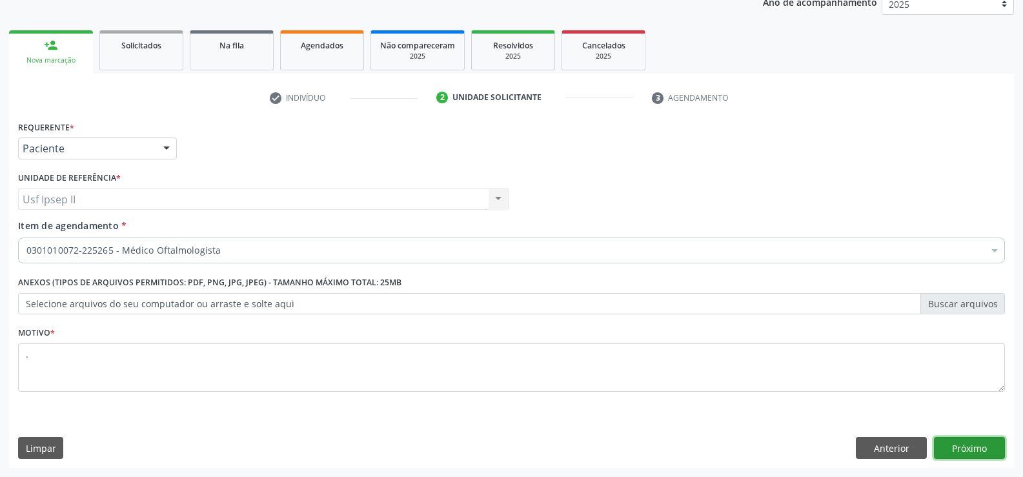
click at [957, 447] on button "Próximo" at bounding box center [969, 448] width 71 height 22
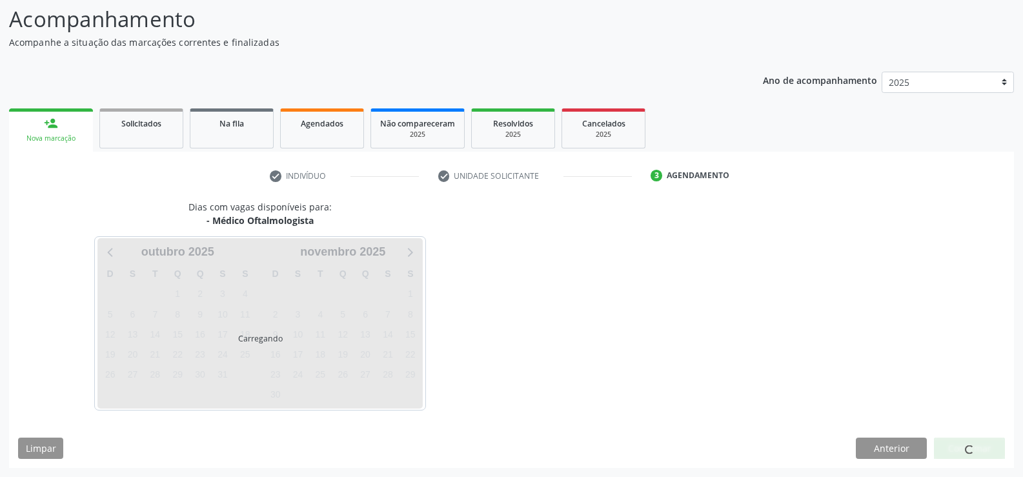
scroll to position [123, 0]
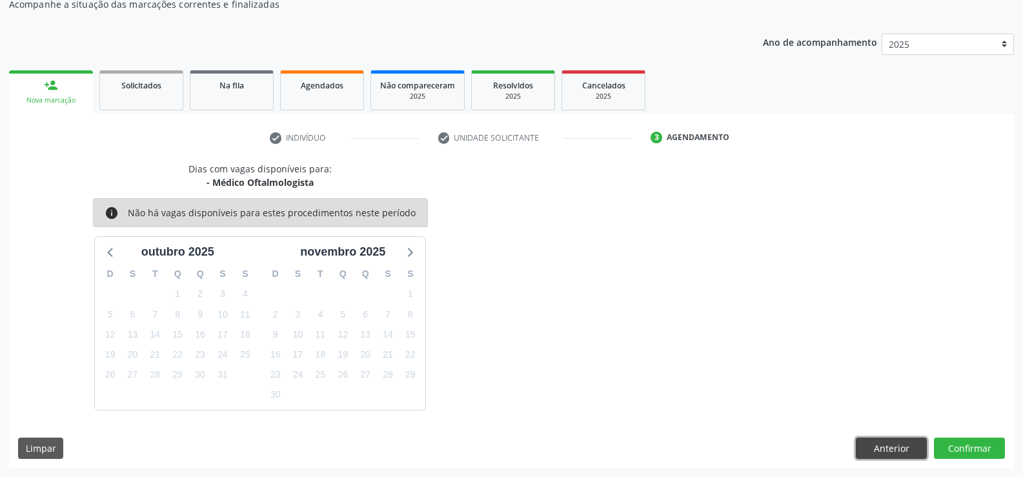
click at [914, 446] on button "Anterior" at bounding box center [890, 448] width 71 height 22
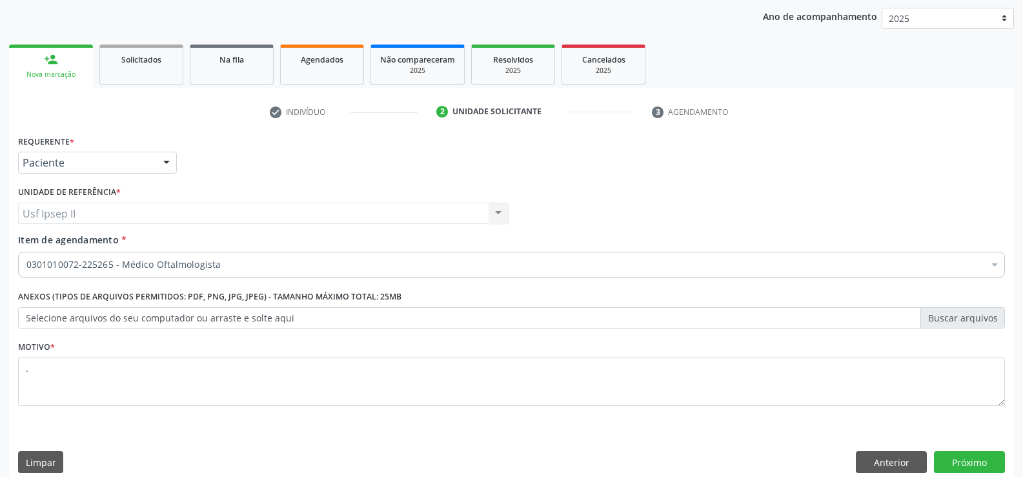
scroll to position [163, 0]
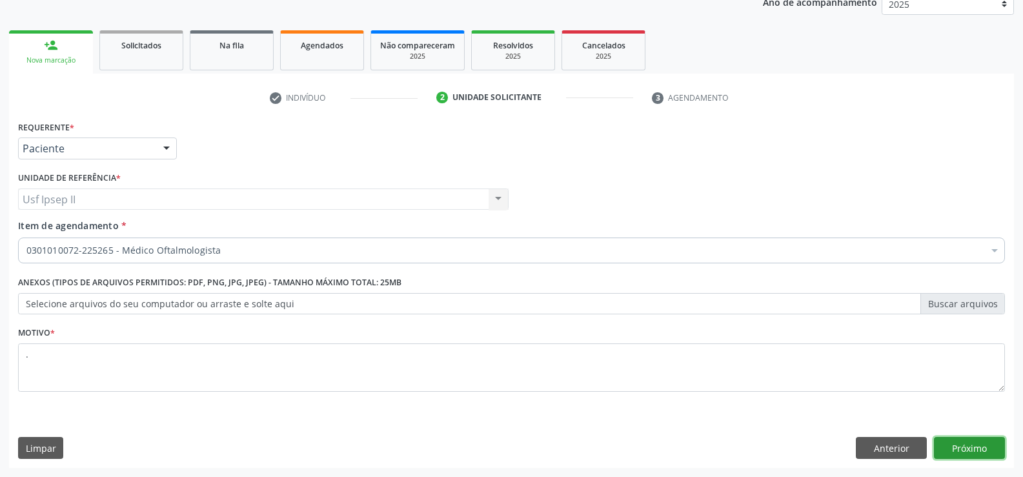
click at [947, 448] on button "Próximo" at bounding box center [969, 448] width 71 height 22
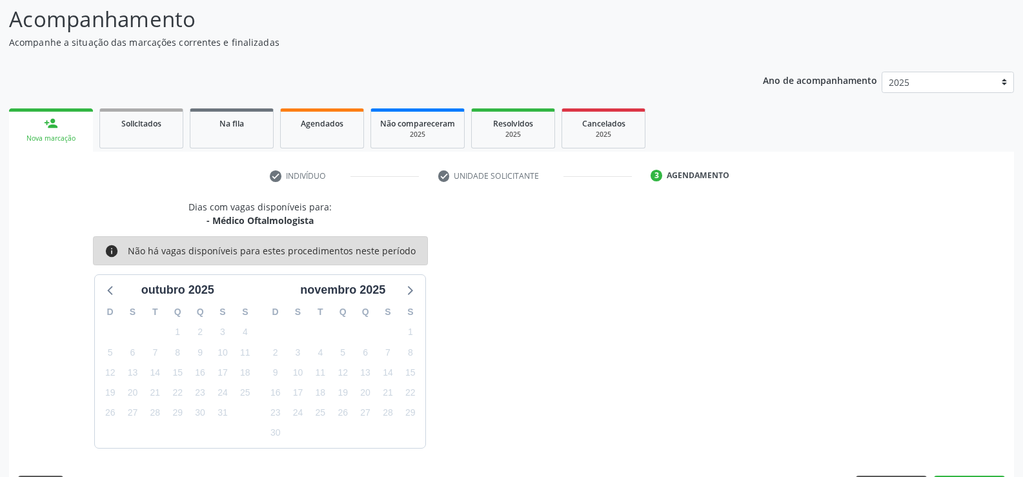
scroll to position [123, 0]
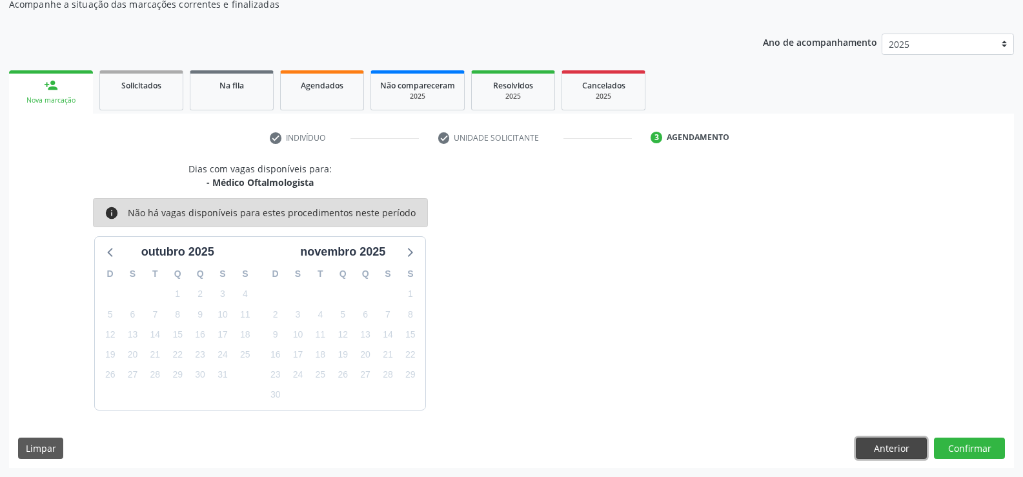
click at [893, 452] on button "Anterior" at bounding box center [890, 448] width 71 height 22
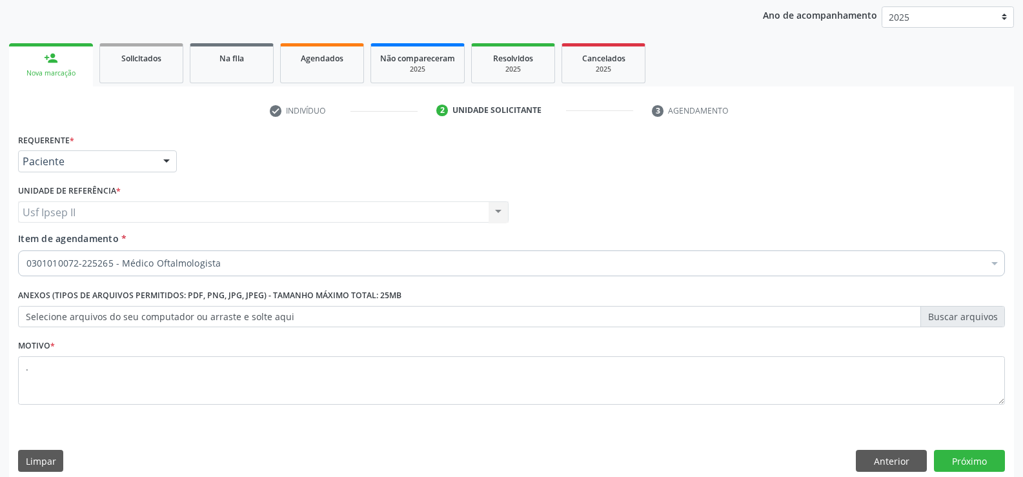
scroll to position [163, 0]
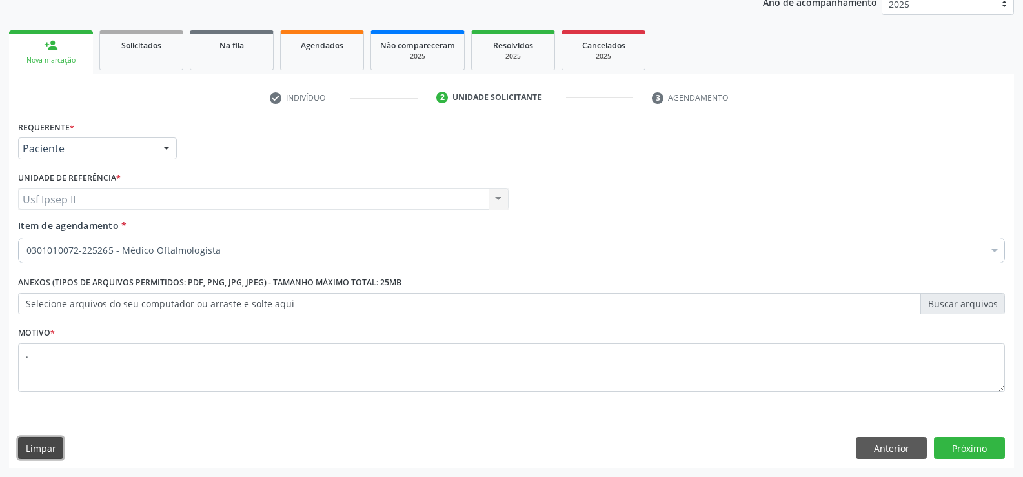
click at [50, 446] on button "Limpar" at bounding box center [40, 448] width 45 height 22
click at [871, 460] on div "Requerente * Paciente Profissional de Saúde Paciente Nenhum resultado encontrad…" at bounding box center [511, 292] width 1004 height 350
click at [878, 452] on button "Anterior" at bounding box center [890, 448] width 71 height 22
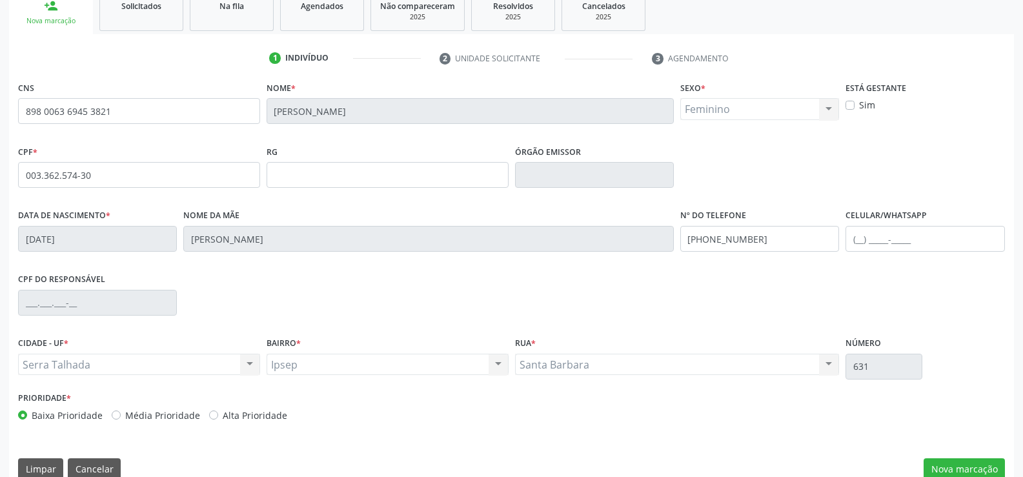
scroll to position [223, 0]
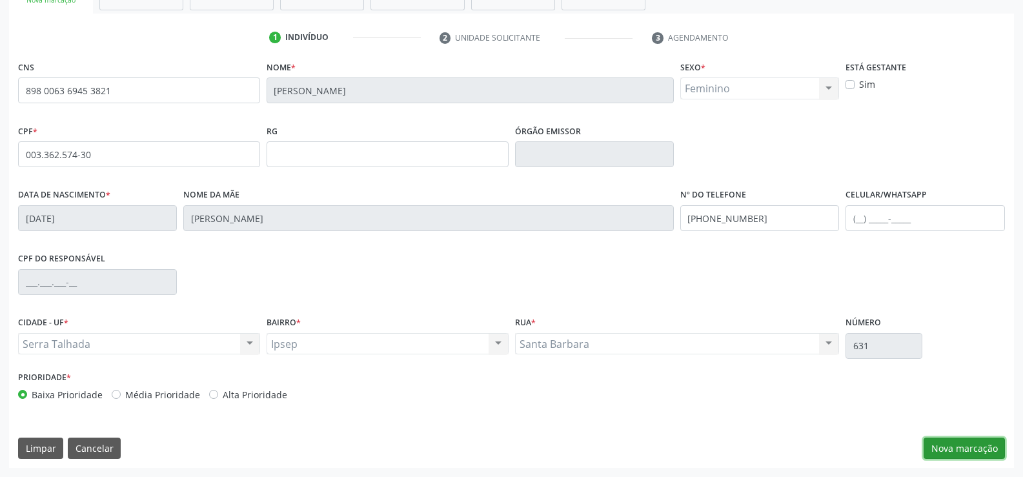
click at [984, 452] on button "Nova marcação" at bounding box center [963, 448] width 81 height 22
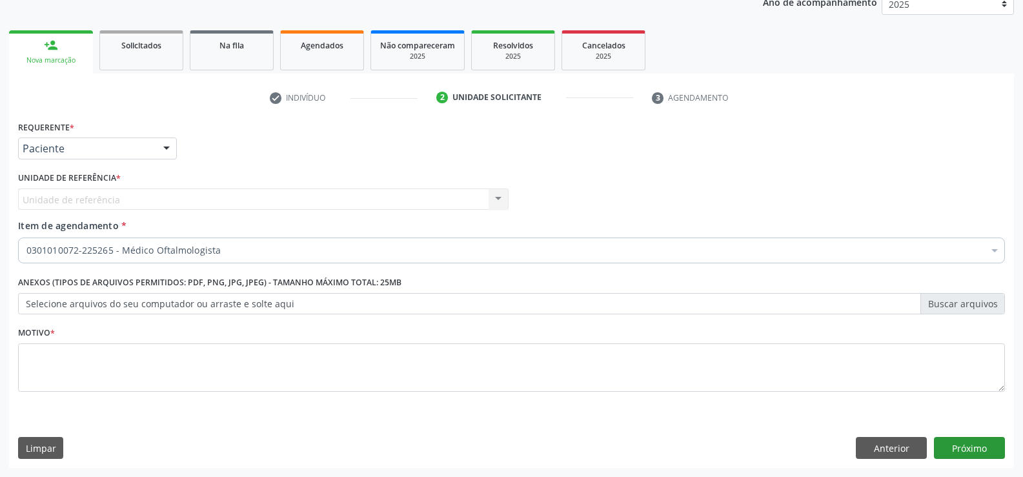
scroll to position [163, 0]
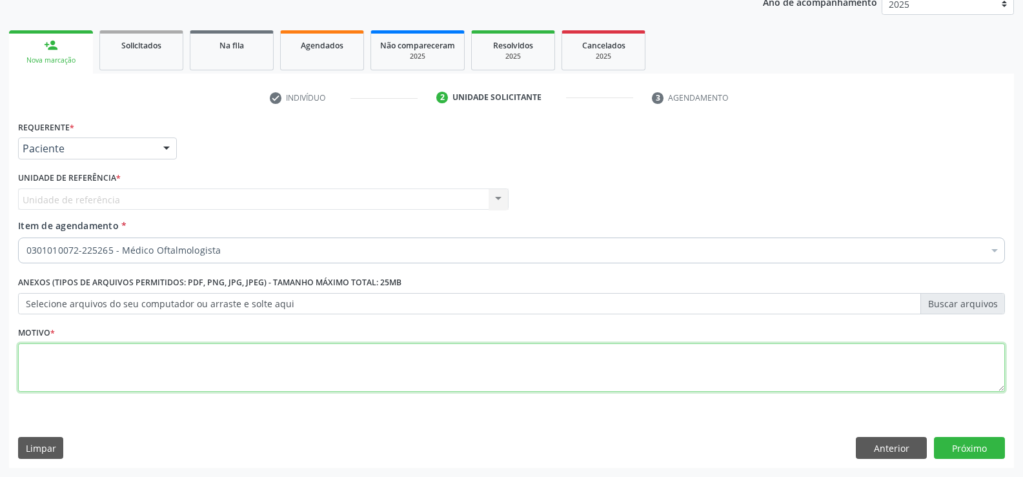
click at [89, 365] on textarea at bounding box center [511, 367] width 986 height 49
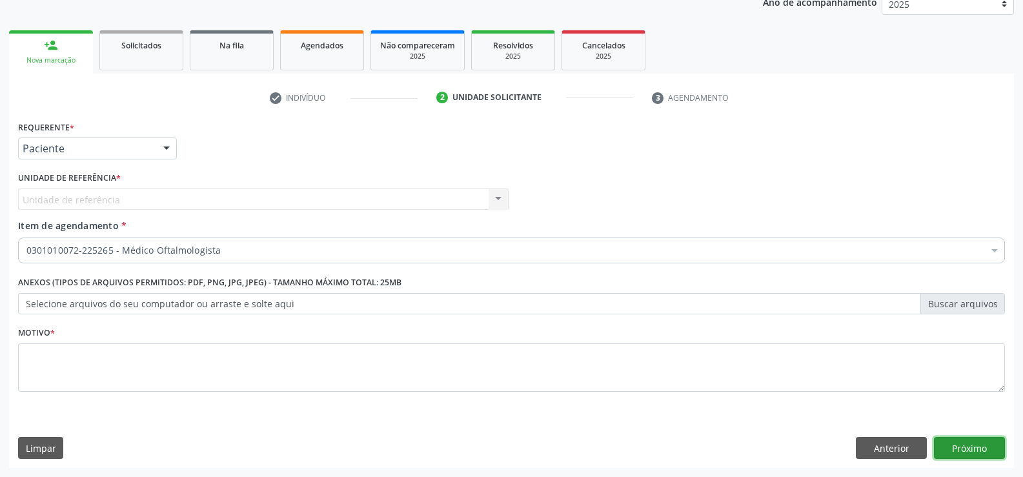
click at [984, 452] on button "Próximo" at bounding box center [969, 448] width 71 height 22
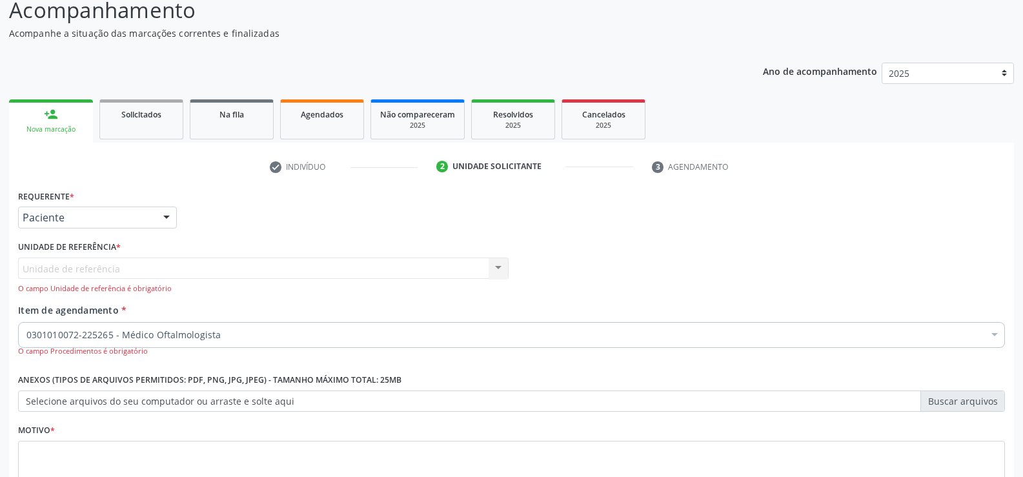
scroll to position [0, 0]
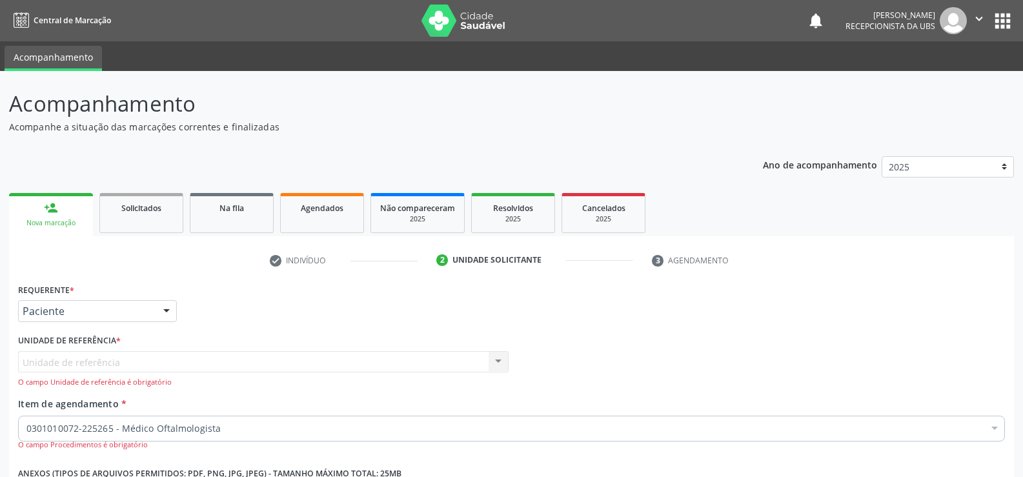
click at [977, 21] on icon "" at bounding box center [979, 19] width 14 height 14
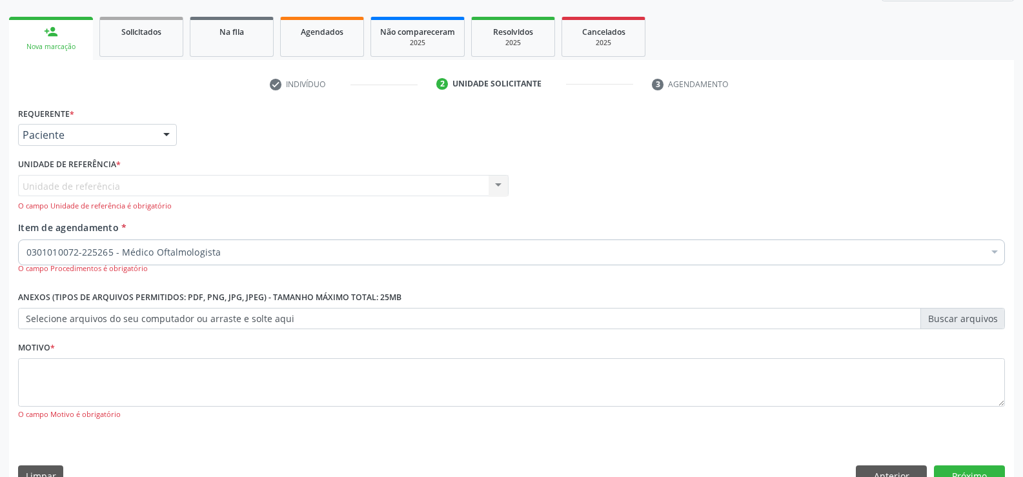
scroll to position [204, 0]
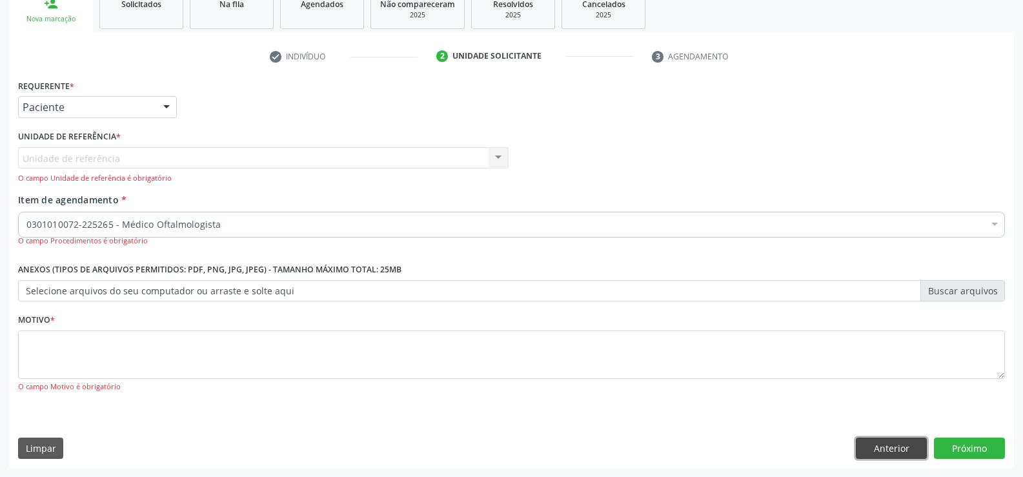
click at [892, 441] on button "Anterior" at bounding box center [890, 448] width 71 height 22
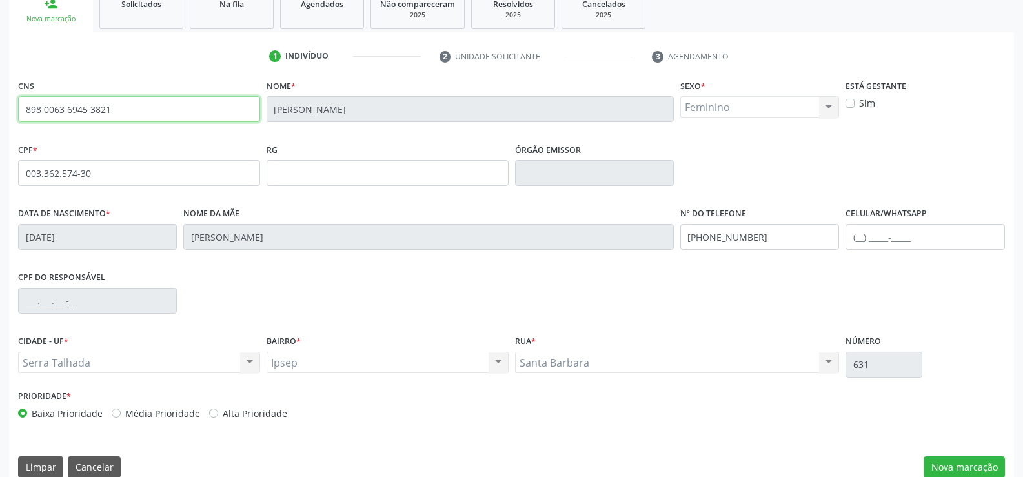
drag, startPoint x: 21, startPoint y: 108, endPoint x: 112, endPoint y: 115, distance: 91.9
click at [112, 115] on input "898 0063 6945 3821" at bounding box center [139, 109] width 242 height 26
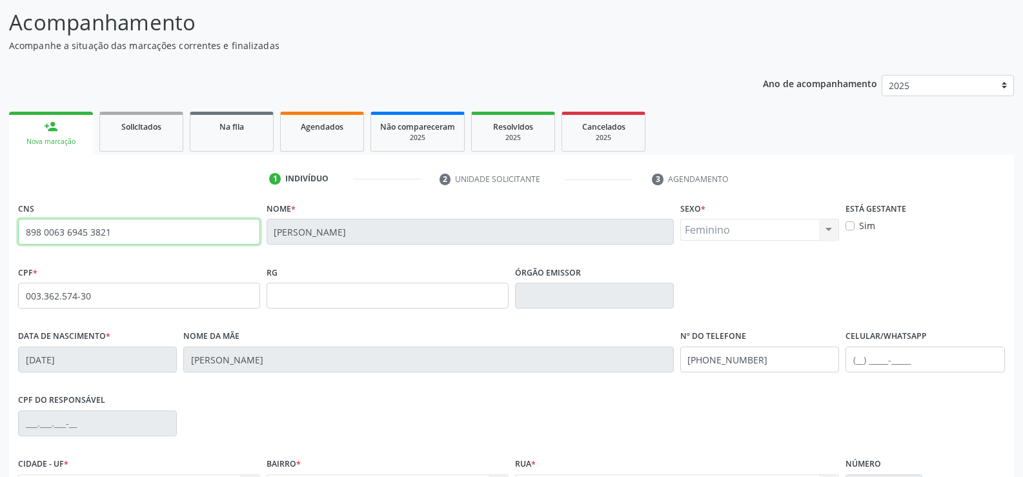
scroll to position [0, 0]
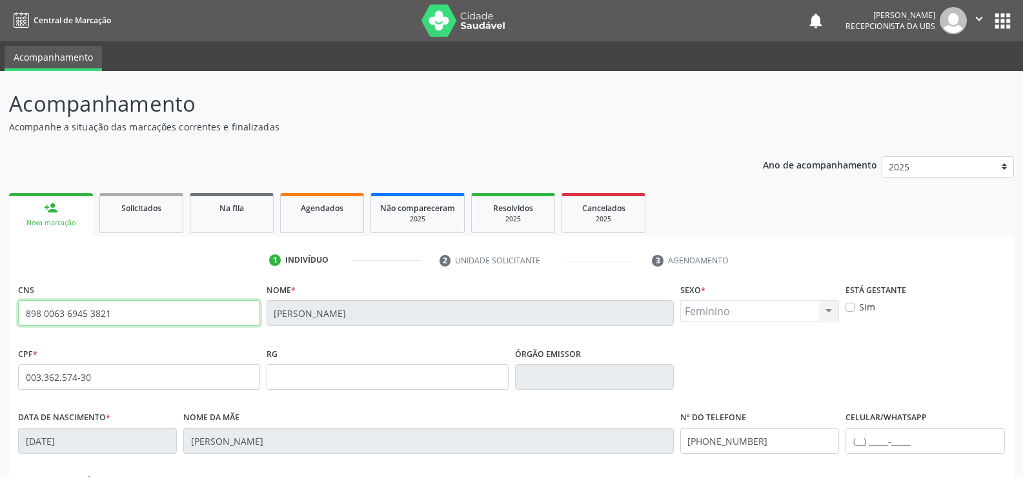
click at [980, 15] on icon "" at bounding box center [979, 19] width 14 height 14
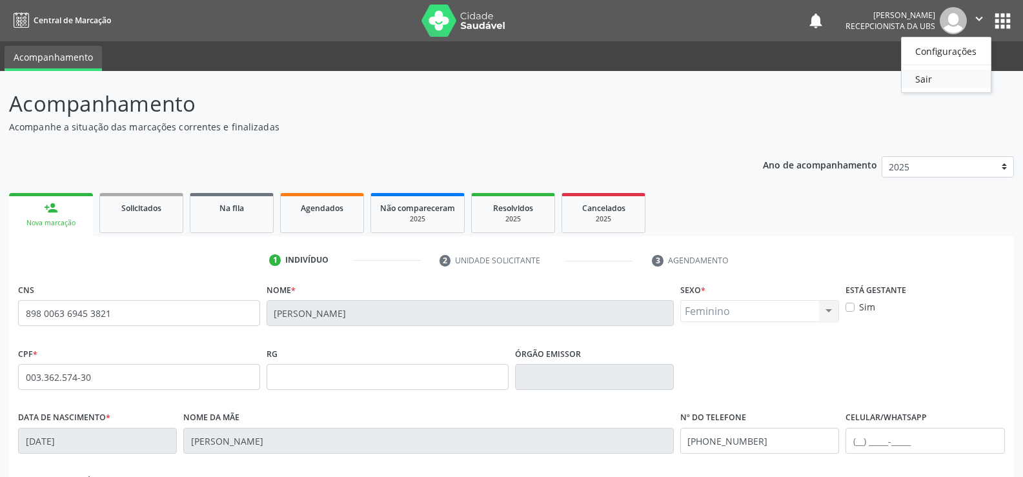
click at [925, 79] on link "Sair" at bounding box center [945, 79] width 89 height 18
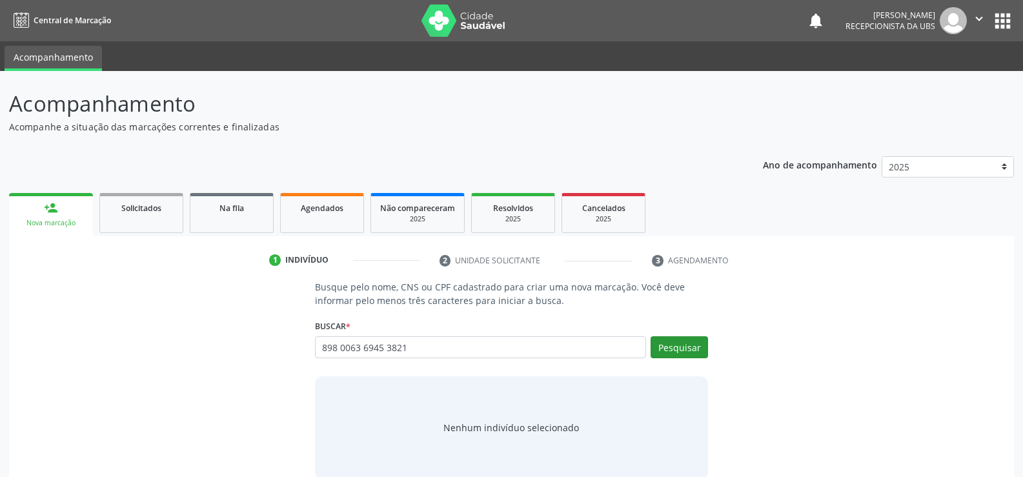
type input "898 0063 6945 3821"
drag, startPoint x: 685, startPoint y: 356, endPoint x: 686, endPoint y: 348, distance: 8.5
click at [685, 356] on button "Pesquisar" at bounding box center [678, 347] width 57 height 22
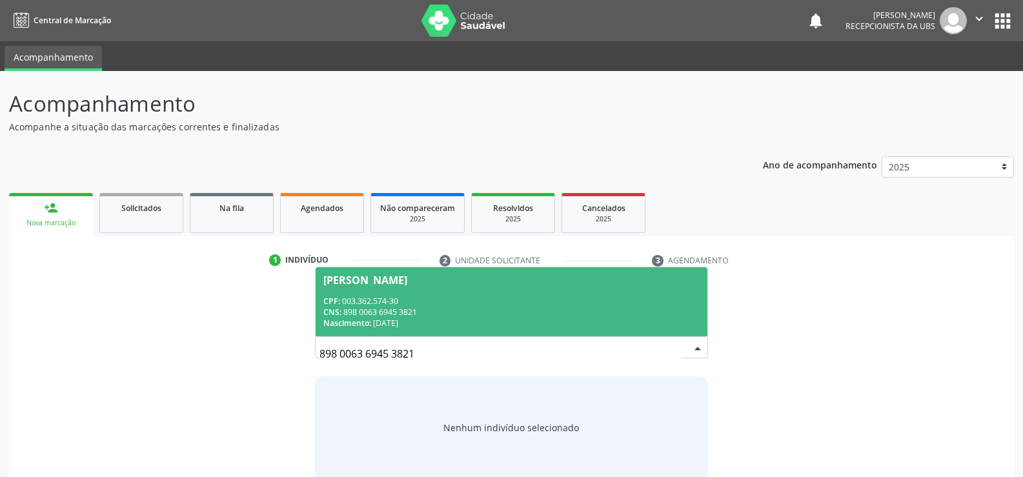
click at [377, 317] on div "CNS: 898 0063 6945 3821" at bounding box center [511, 311] width 376 height 11
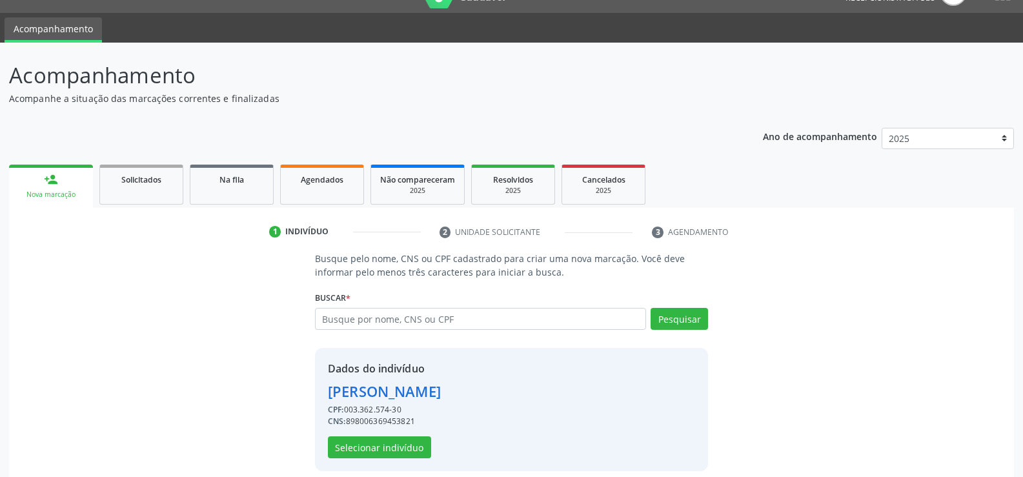
scroll to position [41, 0]
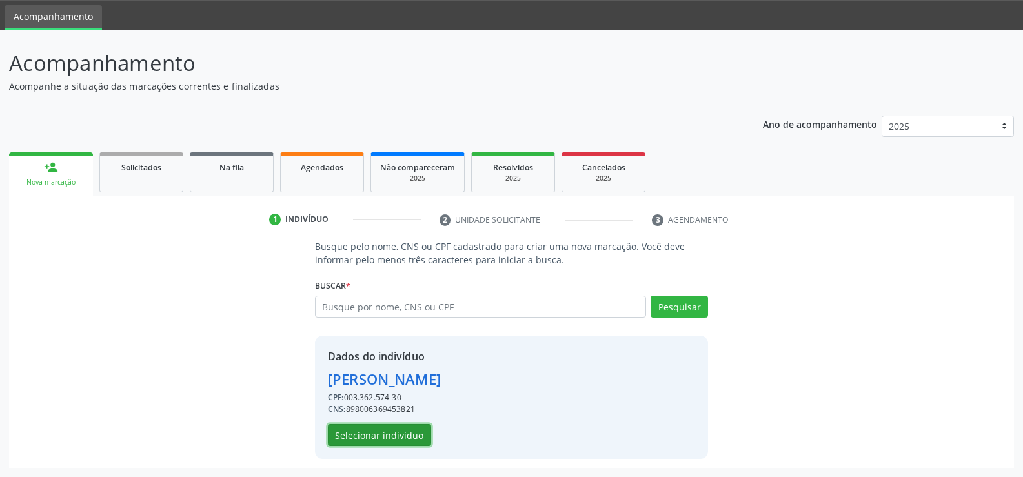
click at [369, 433] on button "Selecionar indivíduo" at bounding box center [379, 435] width 103 height 22
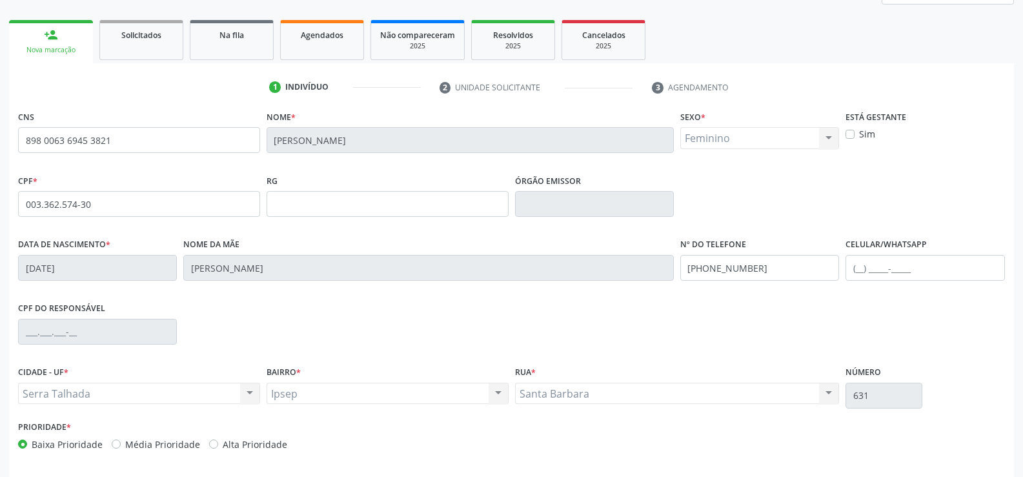
scroll to position [223, 0]
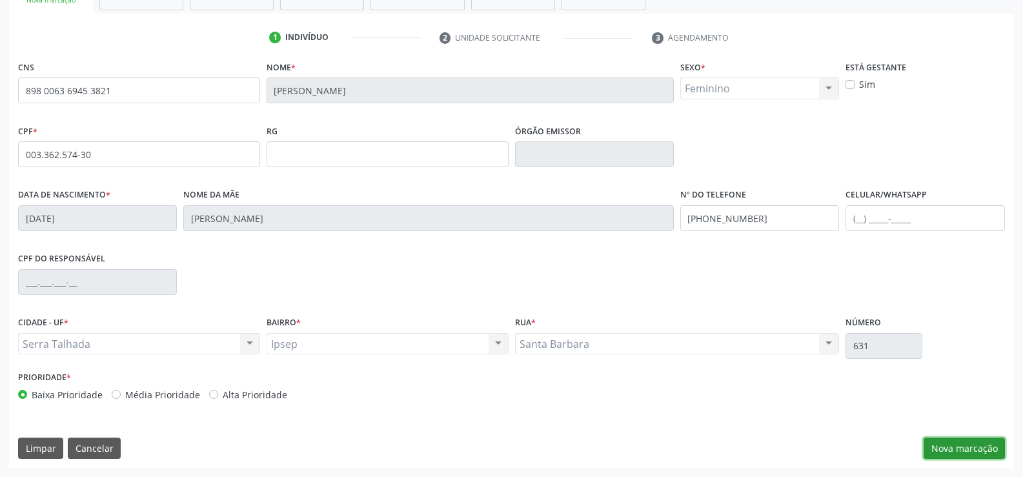
click at [966, 448] on button "Nova marcação" at bounding box center [963, 448] width 81 height 22
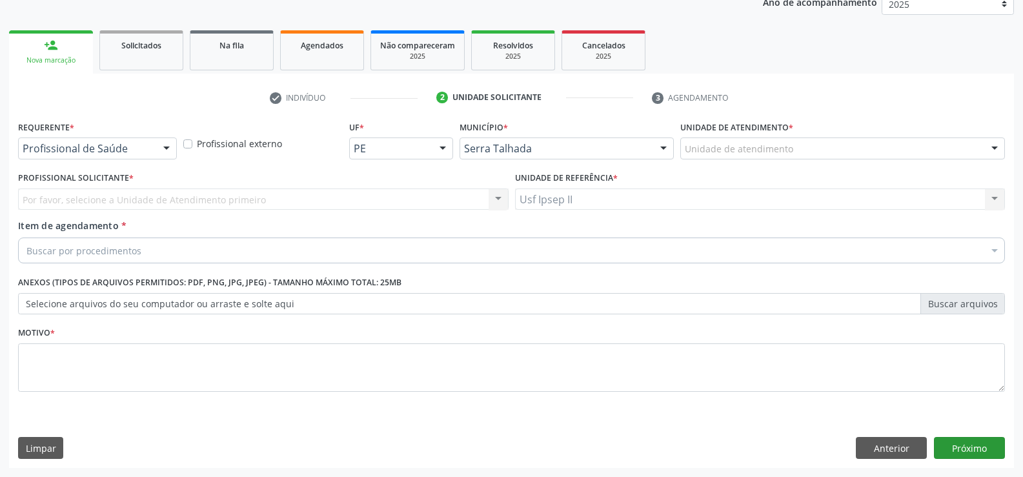
scroll to position [163, 0]
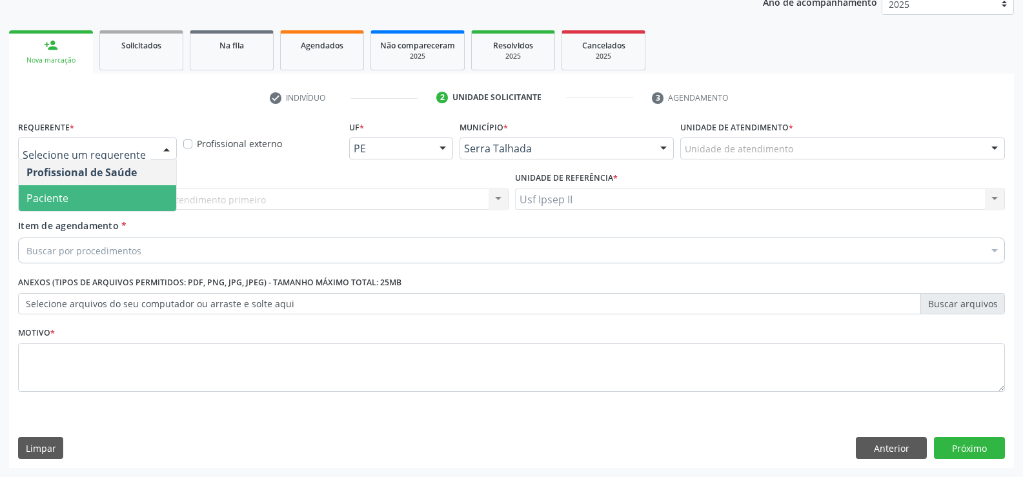
click at [92, 210] on span "Paciente" at bounding box center [97, 198] width 157 height 26
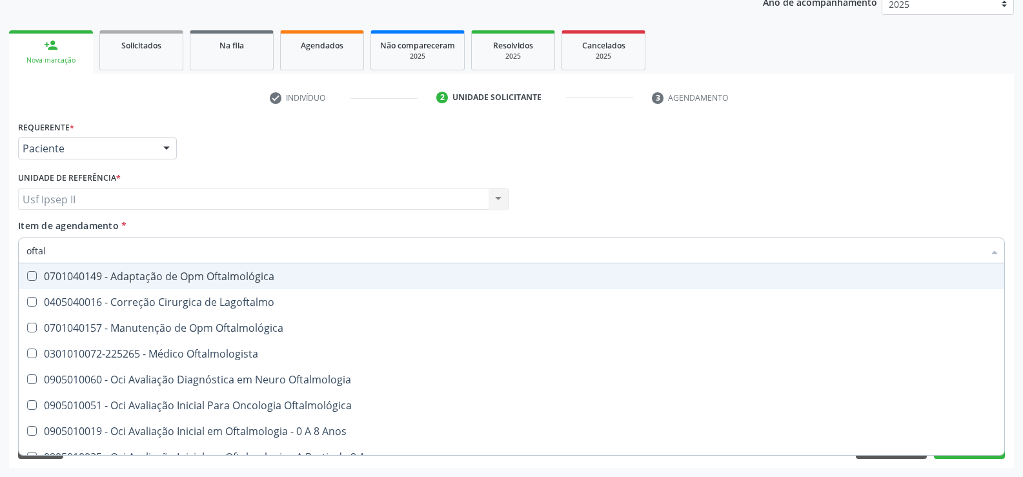
type input "oftalm"
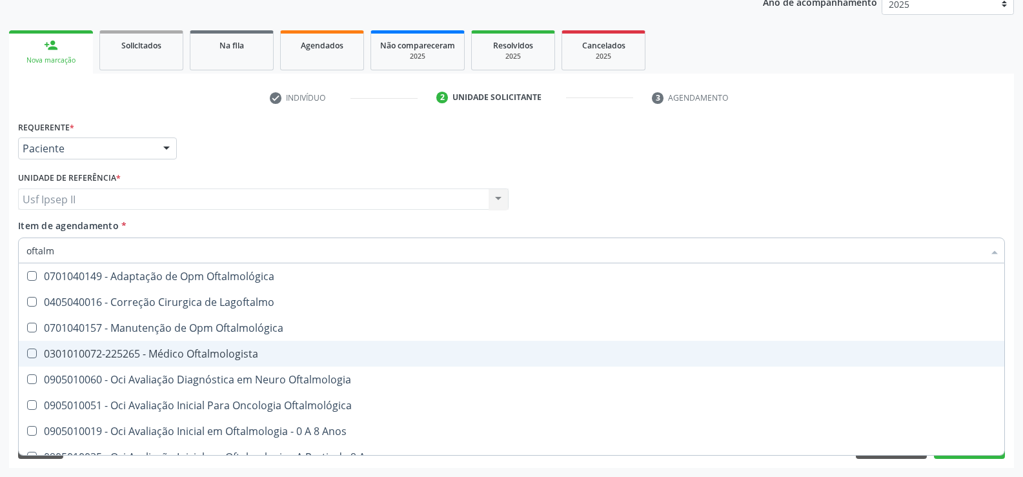
click at [136, 349] on div "0301010072-225265 - Médico Oftalmologista" at bounding box center [511, 353] width 970 height 10
checkbox Oftalmologista "true"
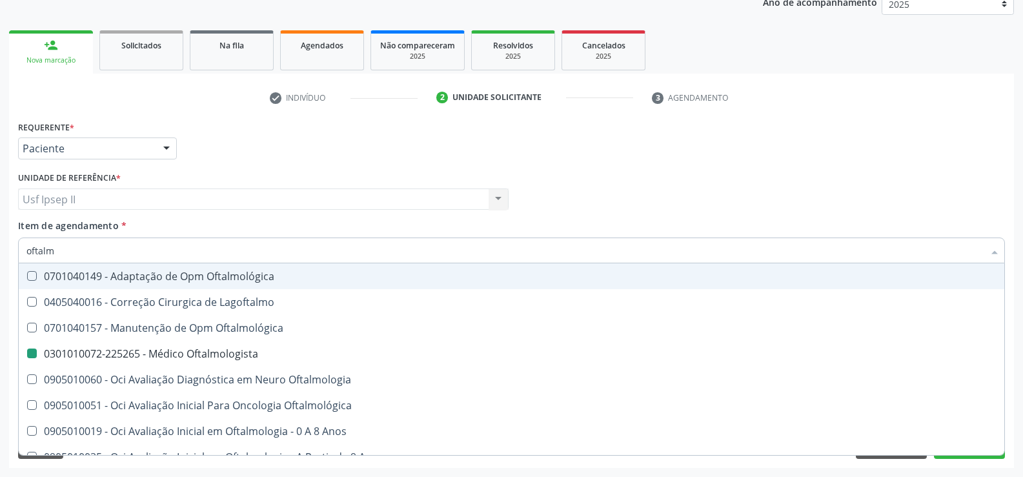
click at [412, 199] on div "Usf Ipsep II Usf Ipsep II Nenhum resultado encontrado para: " " Não há nenhuma …" at bounding box center [263, 199] width 490 height 22
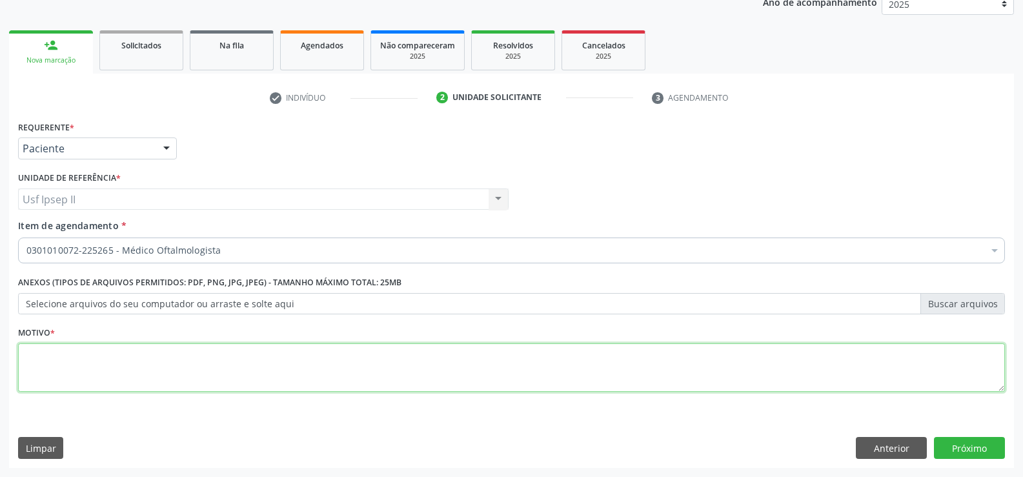
click at [50, 379] on textarea at bounding box center [511, 367] width 986 height 49
type textarea "."
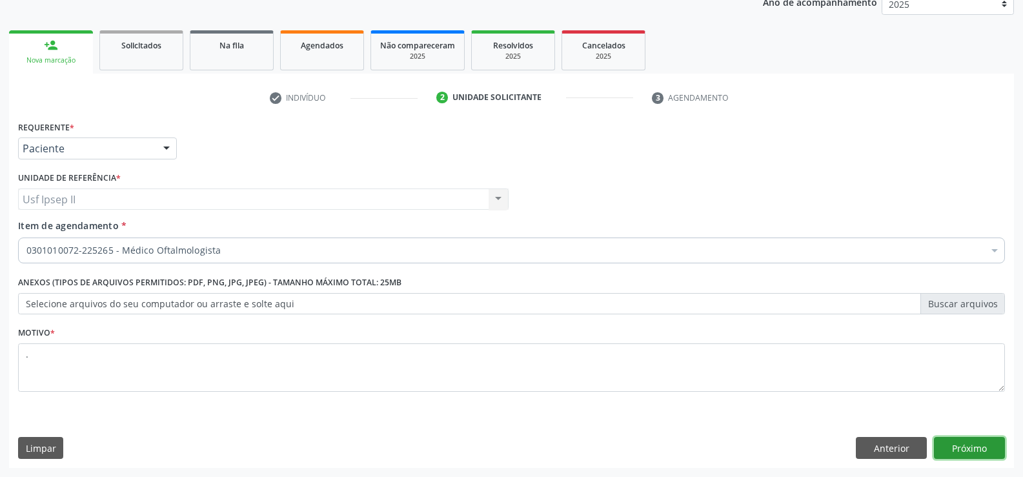
click at [997, 443] on button "Próximo" at bounding box center [969, 448] width 71 height 22
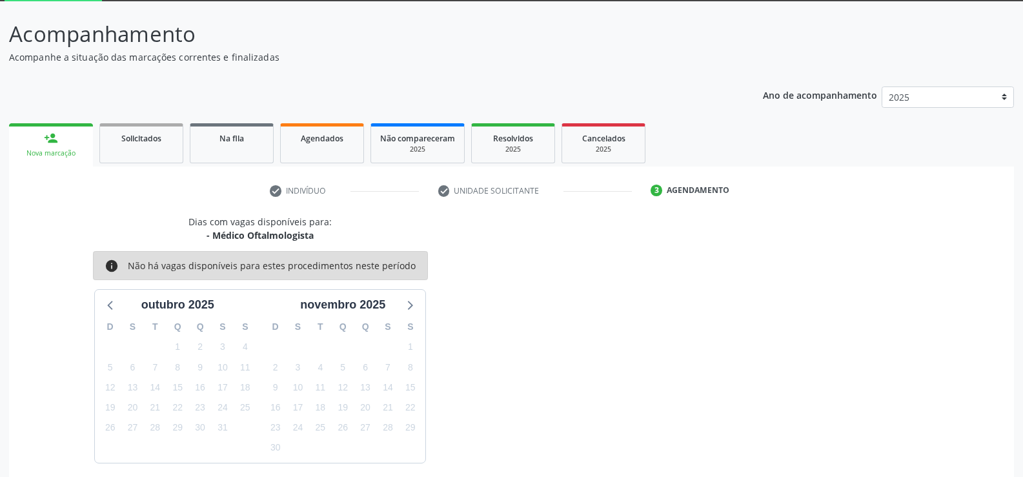
scroll to position [123, 0]
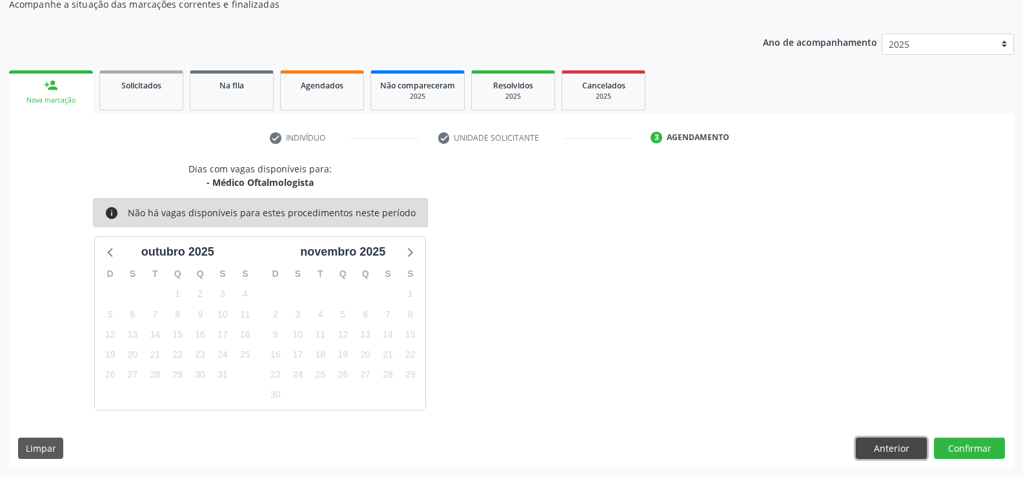
click at [910, 446] on button "Anterior" at bounding box center [890, 448] width 71 height 22
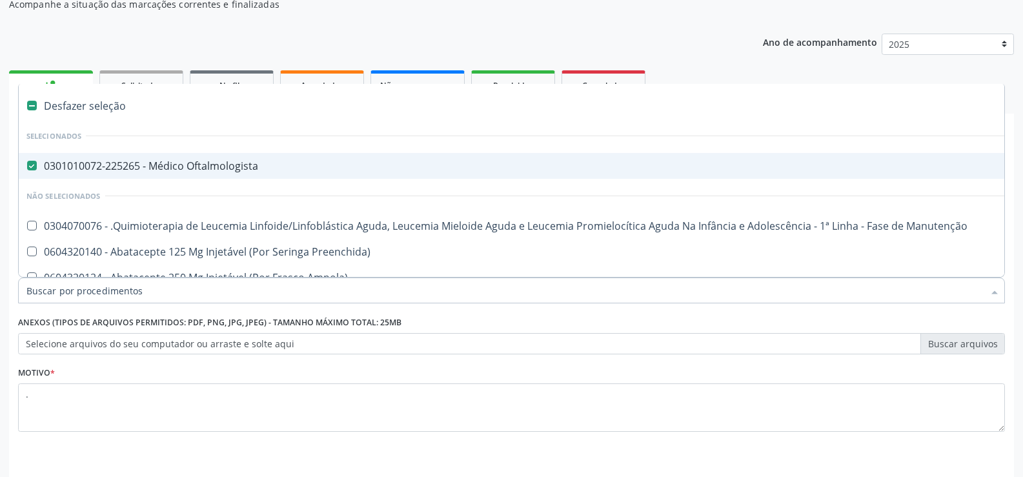
click at [139, 171] on div "0301010072-225265 - Médico Oftalmologista" at bounding box center [528, 166] width 1004 height 10
checkbox Oftalmologista "false"
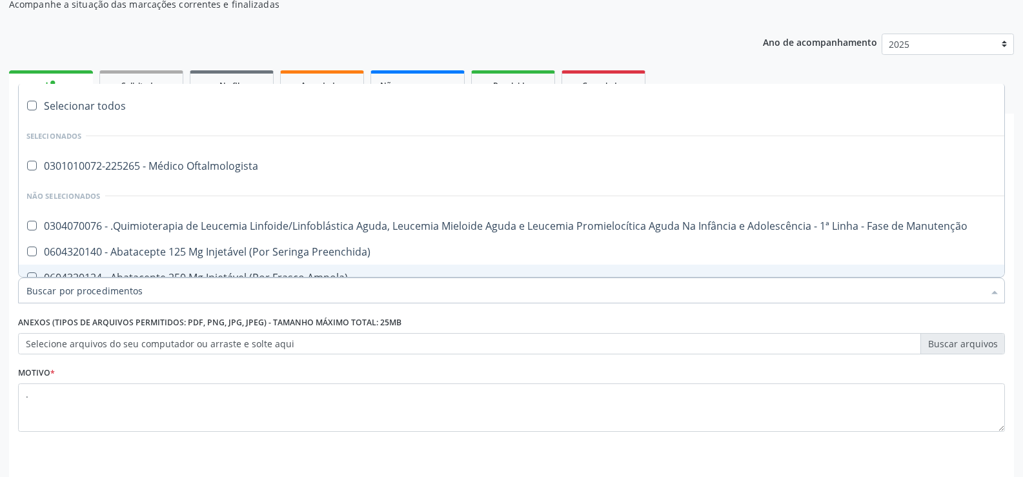
click at [131, 296] on input "Item de agendamento *" at bounding box center [504, 290] width 957 height 26
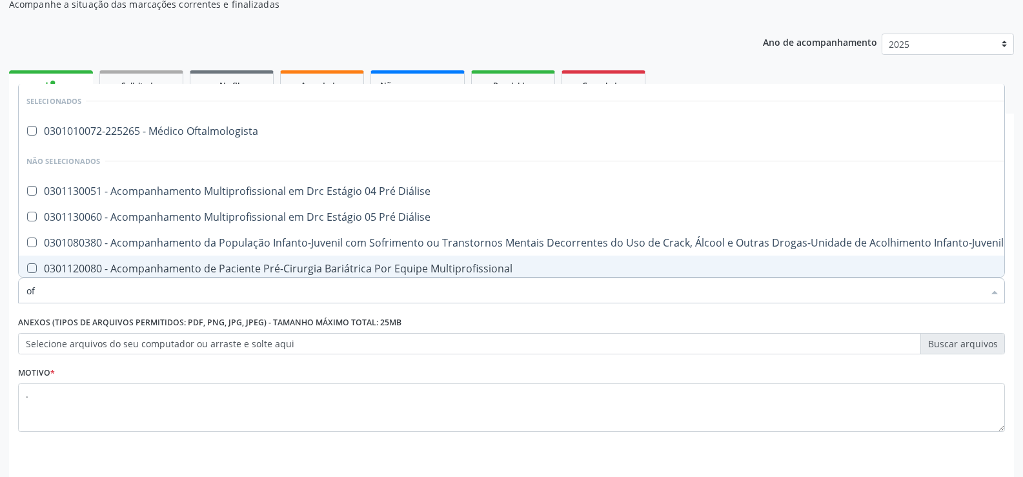
type input "o"
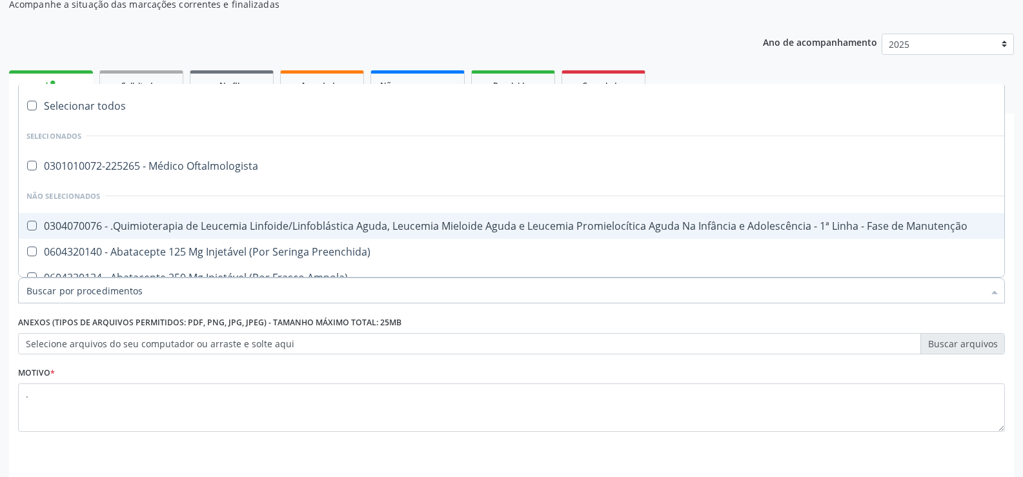
click at [365, 198] on li "Não selecionados" at bounding box center [529, 196] width 1020 height 34
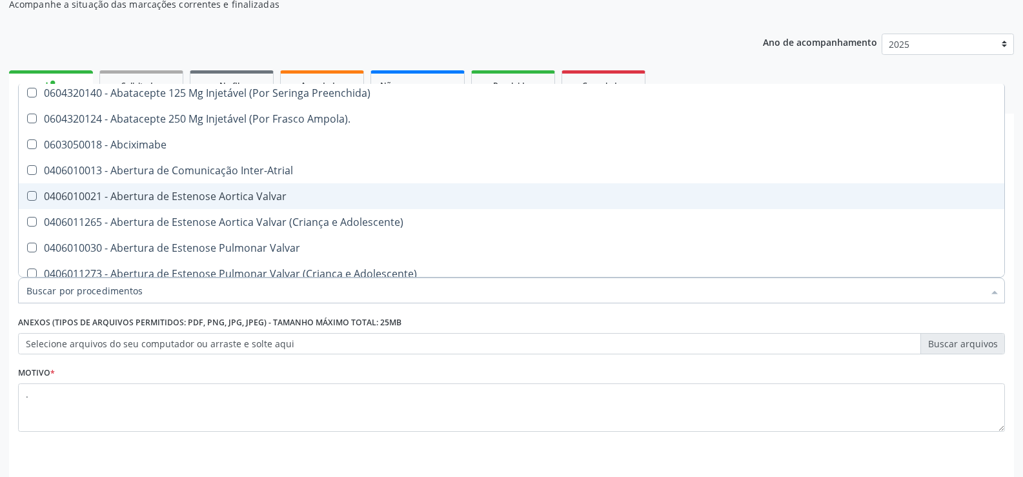
scroll to position [194, 0]
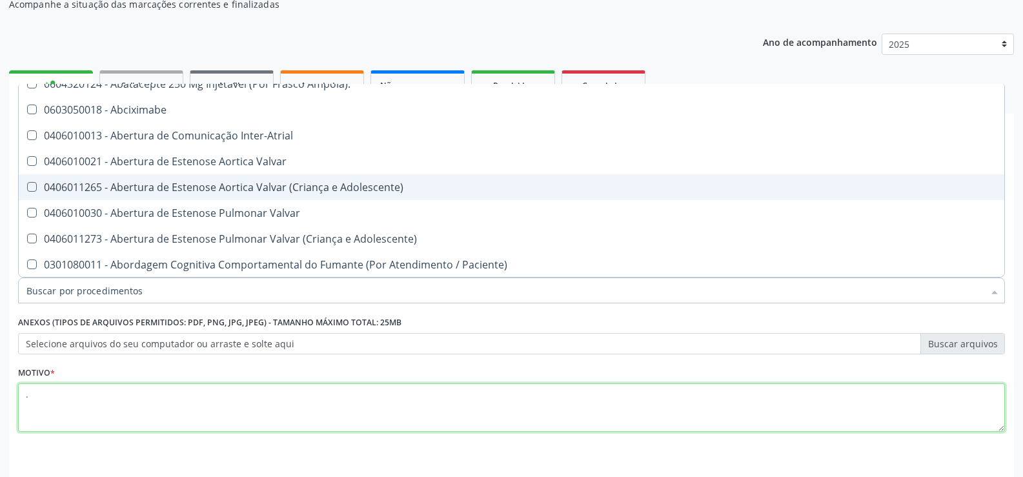
click at [227, 416] on textarea "." at bounding box center [511, 407] width 986 height 49
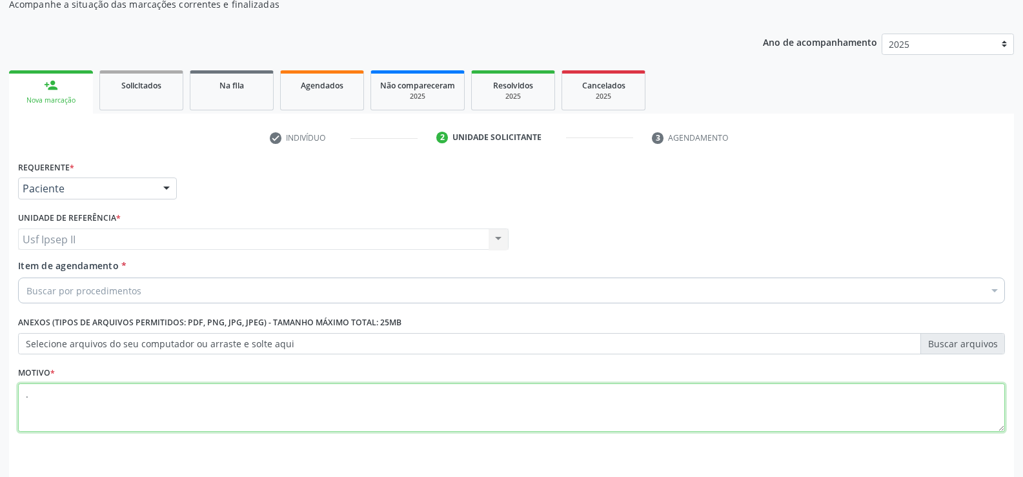
scroll to position [0, 0]
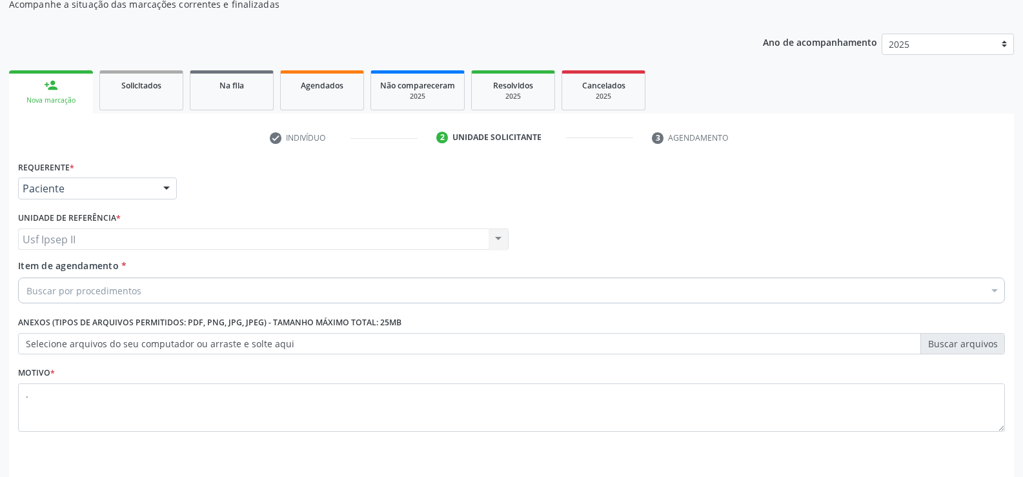
click at [124, 245] on div "Usf Ipsep II Usf Ipsep II Nenhum resultado encontrado para: " " Não há nenhuma …" at bounding box center [263, 239] width 490 height 22
click at [494, 241] on div "Usf Ipsep II Usf Ipsep II Nenhum resultado encontrado para: " " Não há nenhuma …" at bounding box center [263, 239] width 490 height 22
click at [491, 241] on div "Usf Ipsep II Usf Ipsep II Nenhum resultado encontrado para: " " Não há nenhuma …" at bounding box center [263, 239] width 490 height 22
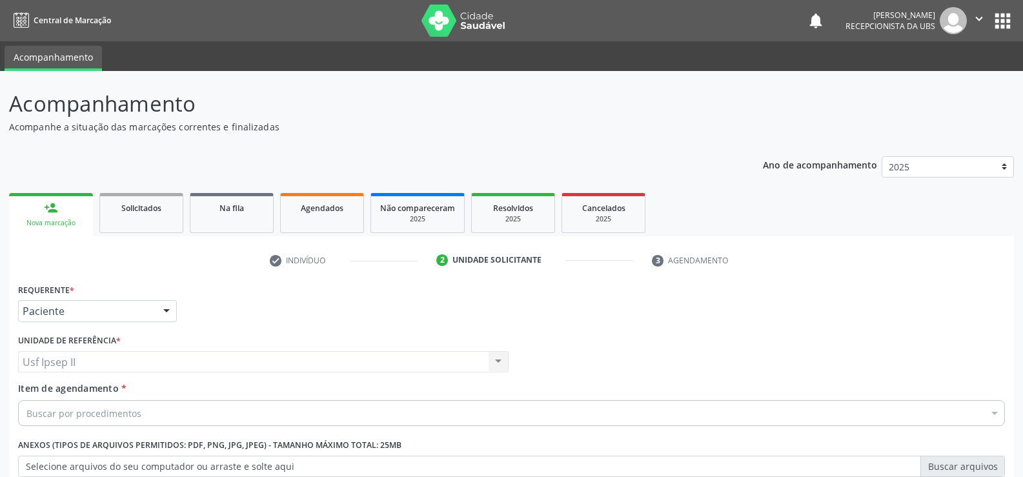
click at [979, 12] on icon "" at bounding box center [979, 19] width 14 height 14
click at [923, 79] on link "Sair" at bounding box center [945, 79] width 89 height 18
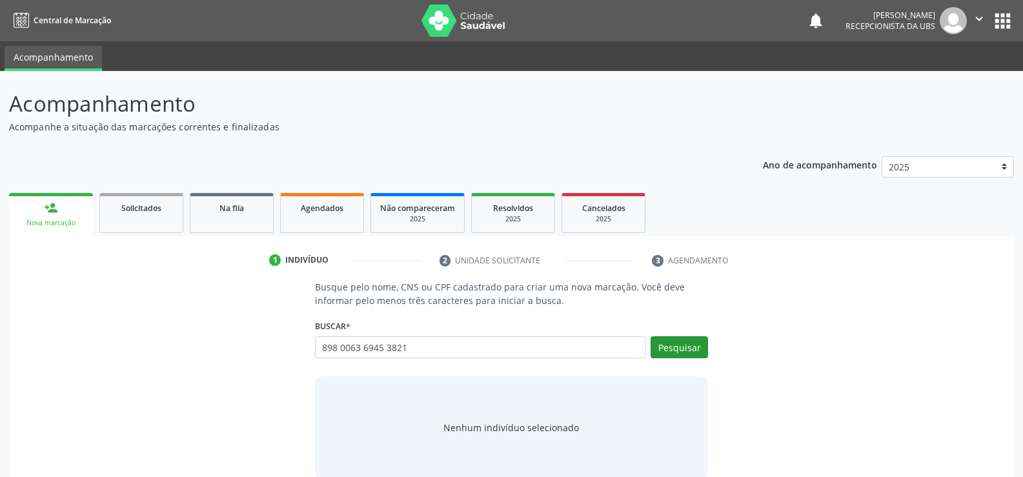
type input "898 0063 6945 3821"
click at [707, 346] on button "Pesquisar" at bounding box center [678, 347] width 57 height 22
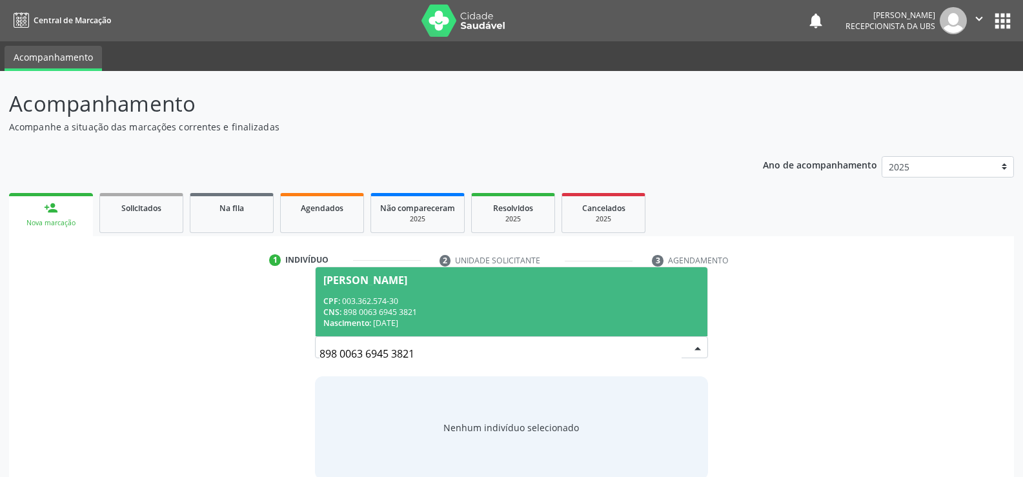
click at [336, 295] on span "CPF:" at bounding box center [331, 300] width 17 height 11
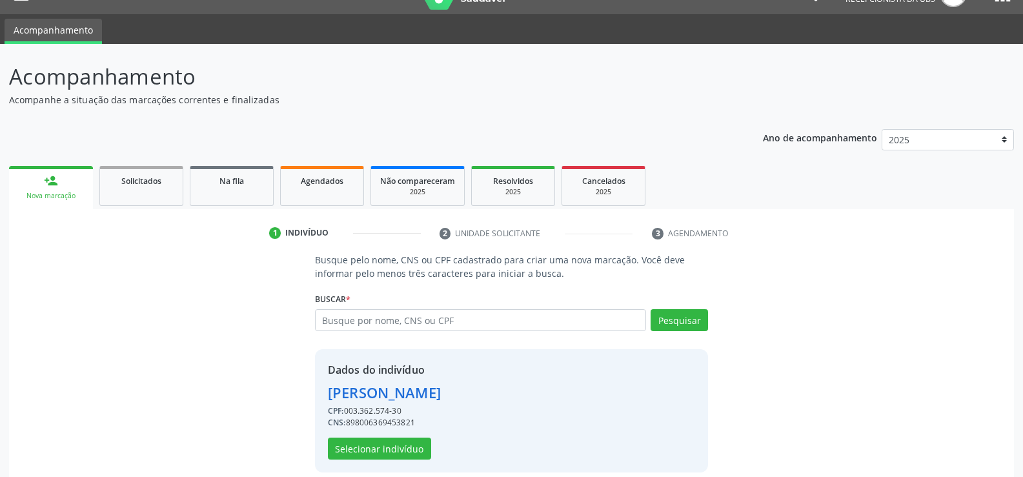
scroll to position [41, 0]
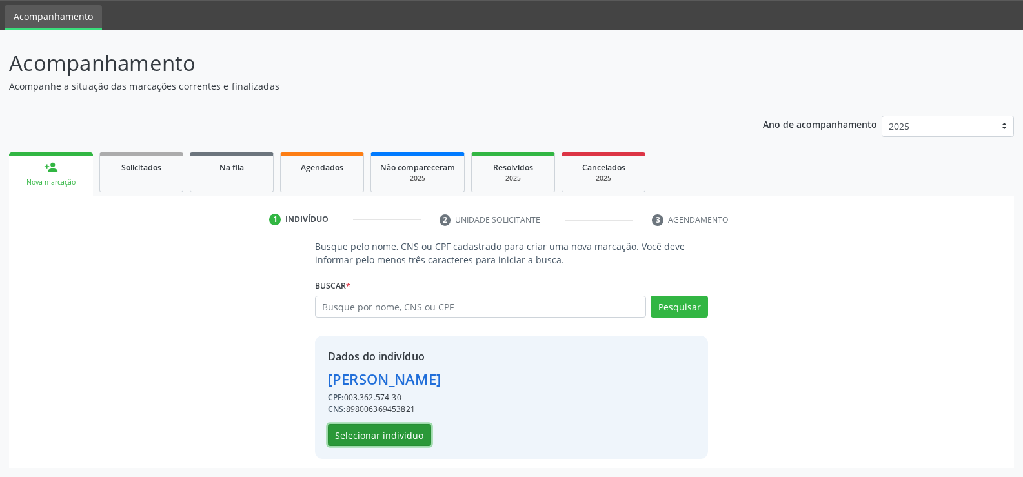
click at [396, 435] on button "Selecionar indivíduo" at bounding box center [379, 435] width 103 height 22
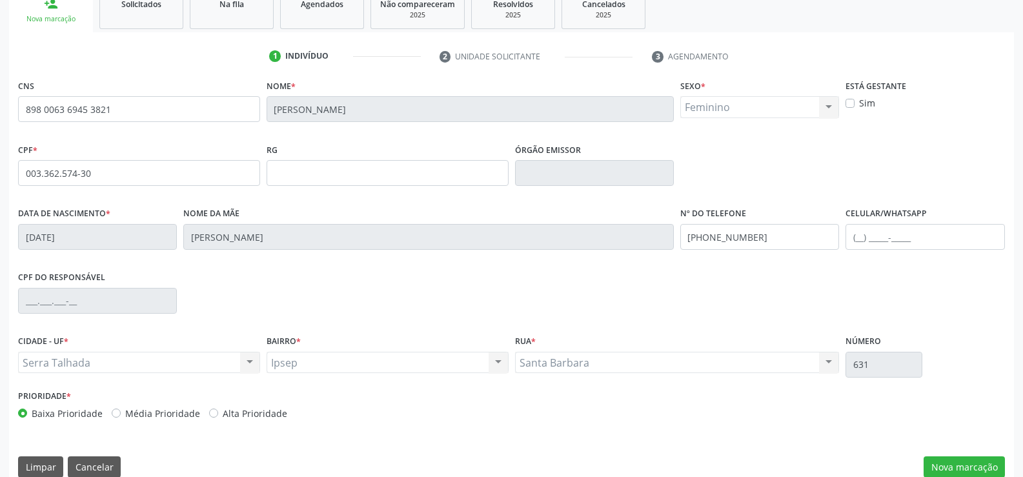
scroll to position [223, 0]
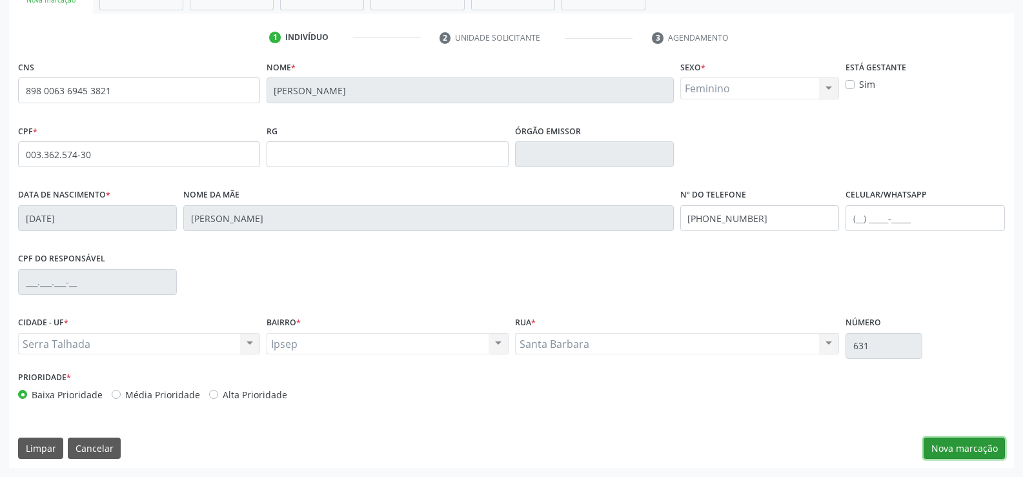
click at [977, 448] on button "Nova marcação" at bounding box center [963, 448] width 81 height 22
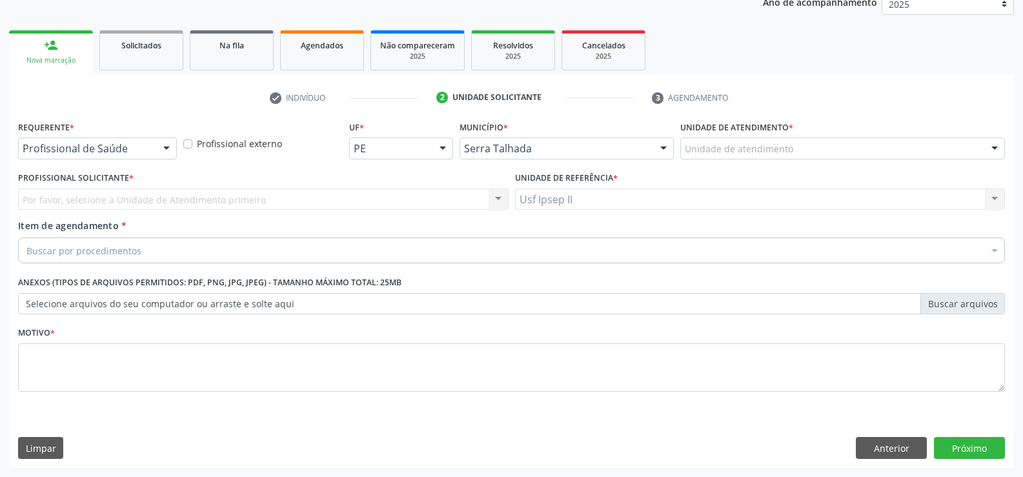
scroll to position [163, 0]
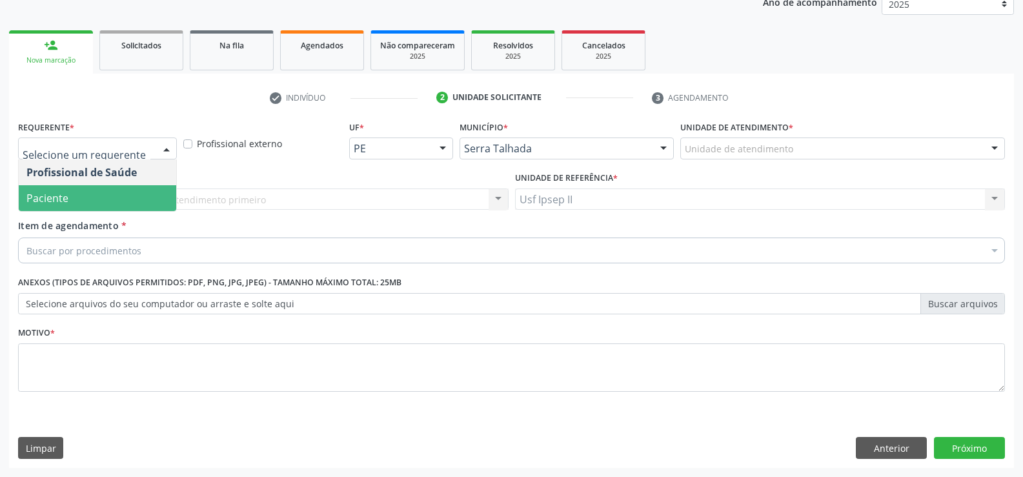
click at [86, 194] on span "Paciente" at bounding box center [97, 198] width 157 height 26
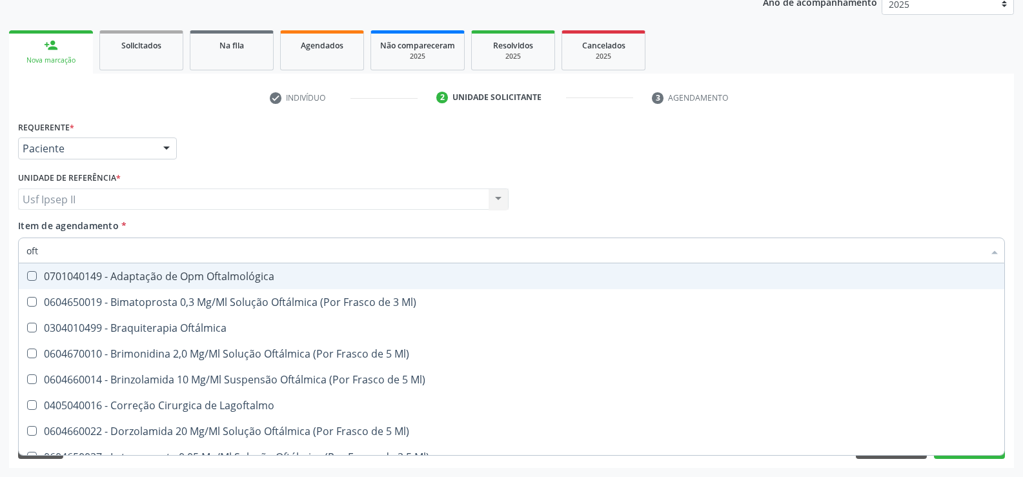
type input "ofta"
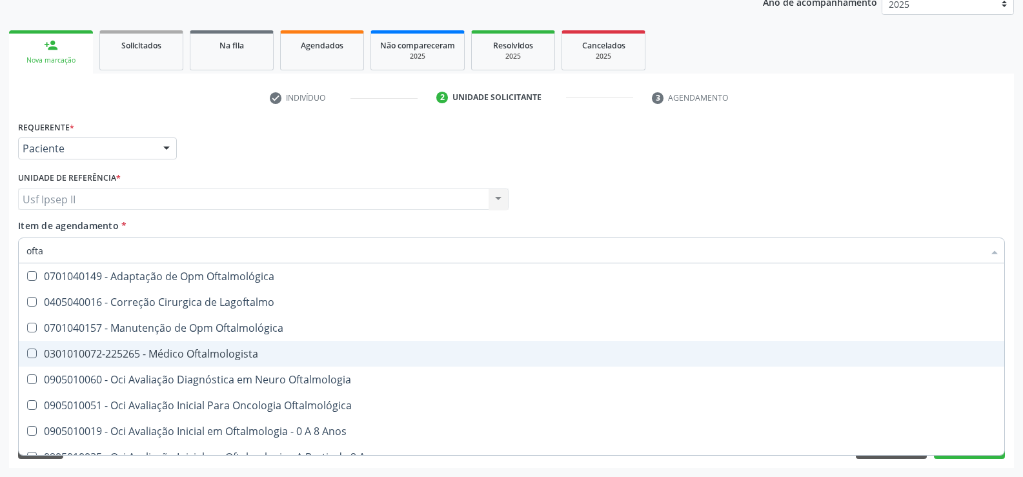
click at [132, 354] on div "0301010072-225265 - Médico Oftalmologista" at bounding box center [511, 353] width 970 height 10
checkbox Oftalmologista "true"
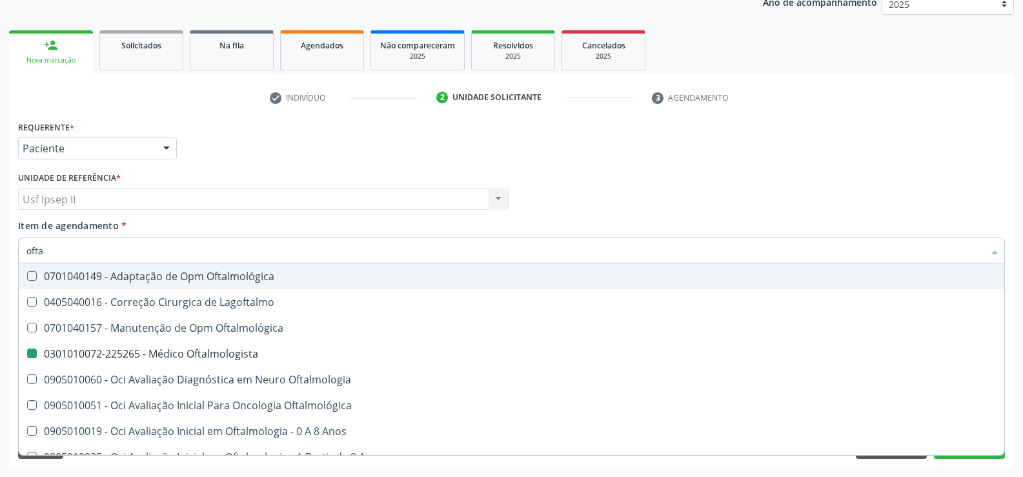
click at [188, 228] on div "Item de agendamento * ofta Desfazer seleção 0701040149 - Adaptação de Opm Oftal…" at bounding box center [511, 239] width 986 height 41
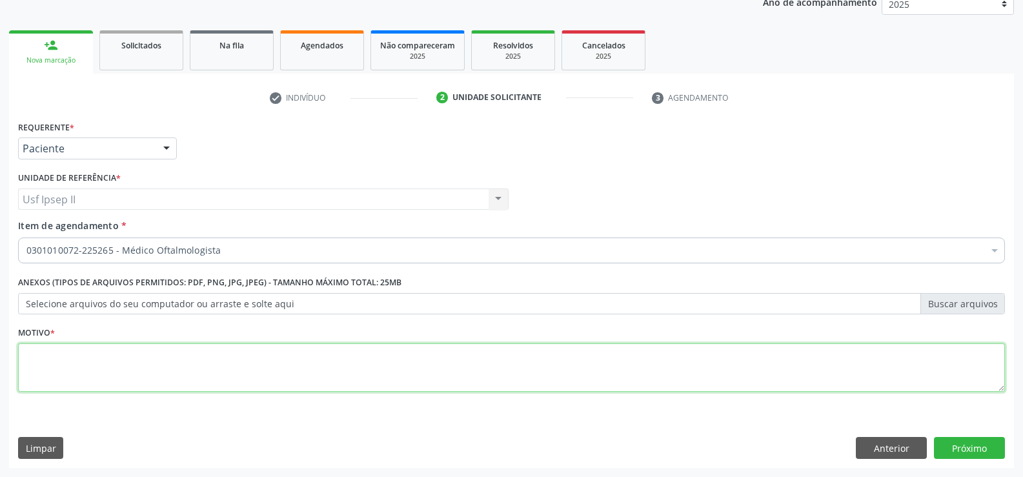
click at [106, 362] on textarea at bounding box center [511, 367] width 986 height 49
type textarea "."
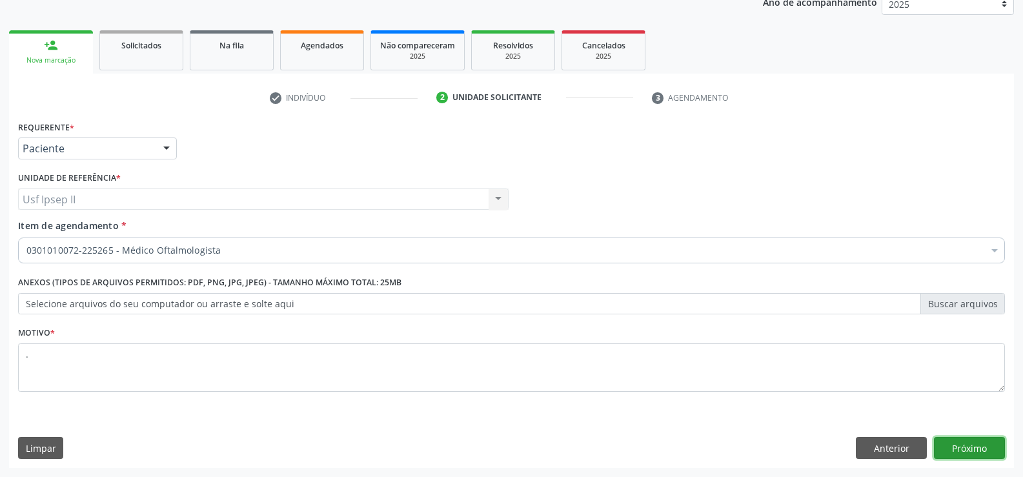
click at [972, 439] on button "Próximo" at bounding box center [969, 448] width 71 height 22
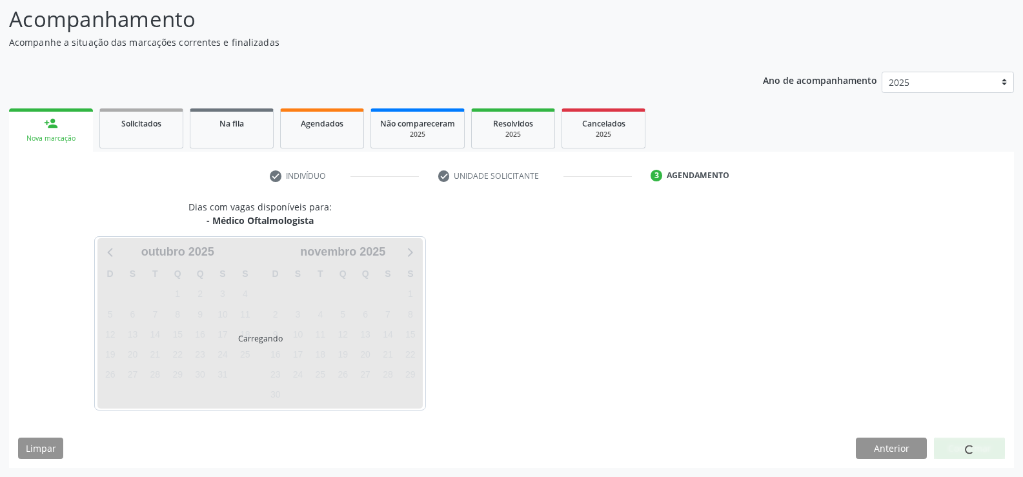
scroll to position [123, 0]
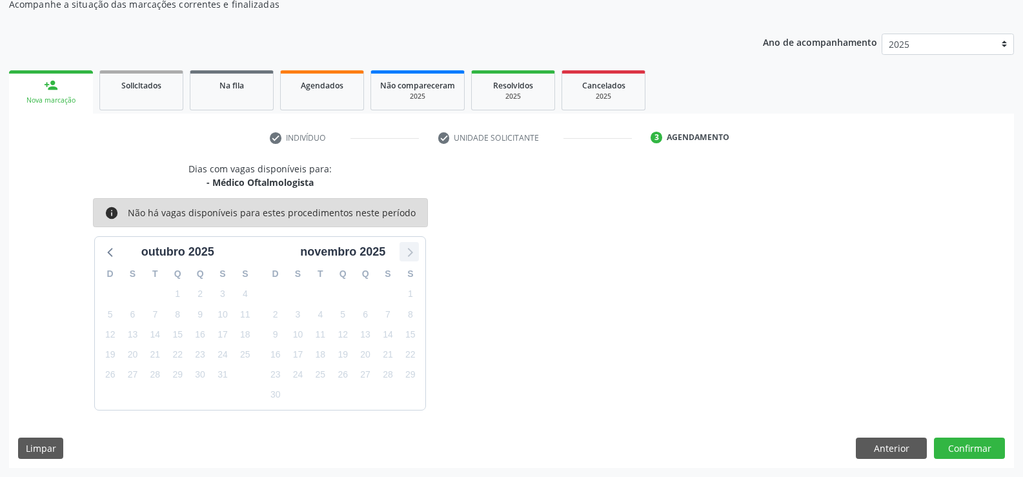
click at [406, 253] on icon at bounding box center [409, 251] width 17 height 17
click at [113, 256] on icon at bounding box center [111, 251] width 17 height 17
click at [884, 454] on button "Anterior" at bounding box center [890, 448] width 71 height 22
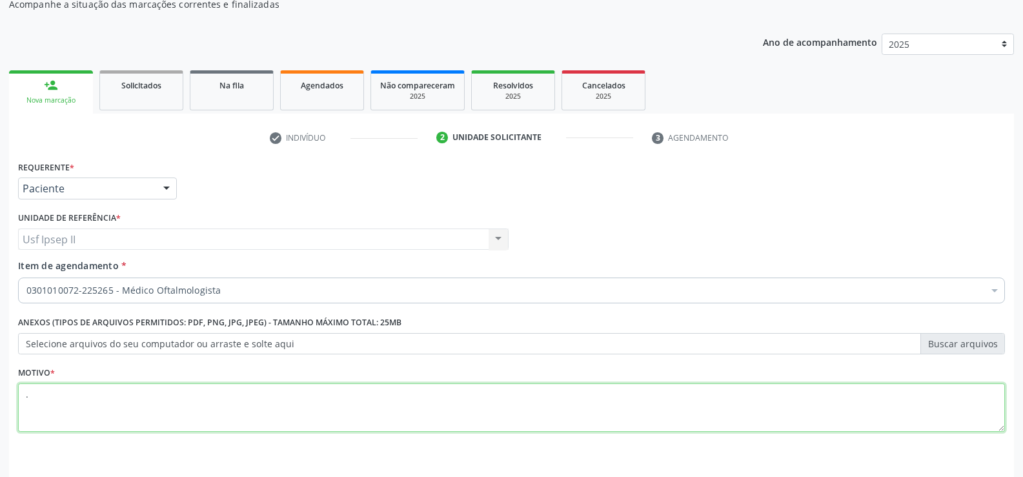
click at [146, 400] on textarea "." at bounding box center [511, 407] width 986 height 49
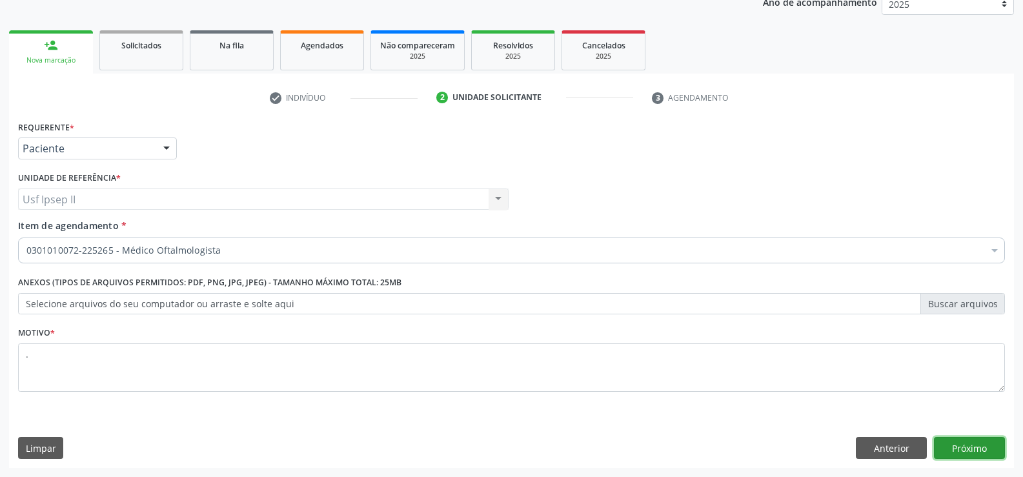
click at [972, 453] on button "Próximo" at bounding box center [969, 448] width 71 height 22
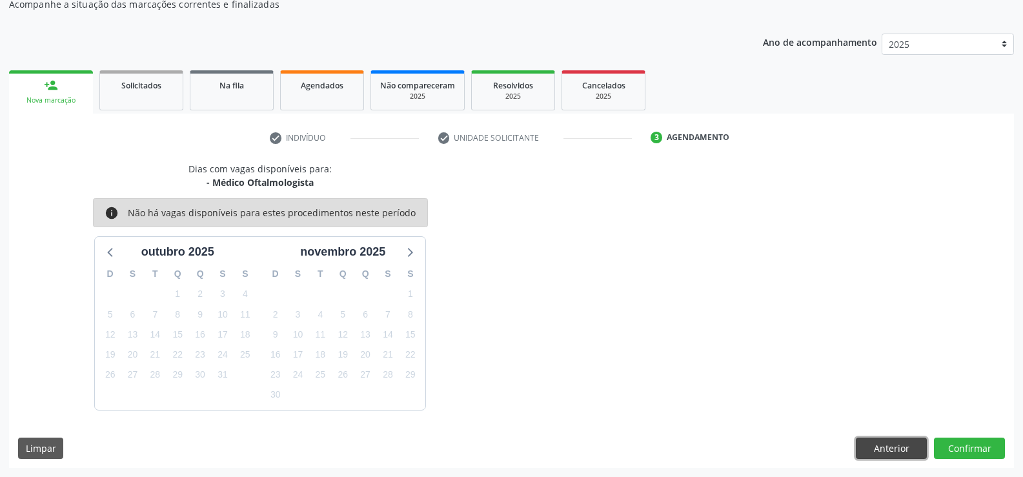
click at [866, 437] on button "Anterior" at bounding box center [890, 448] width 71 height 22
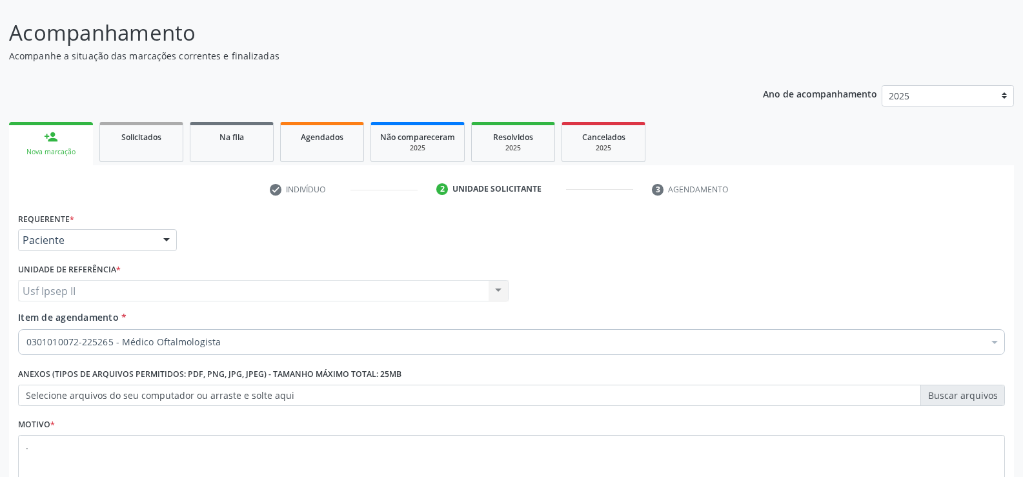
scroll to position [0, 0]
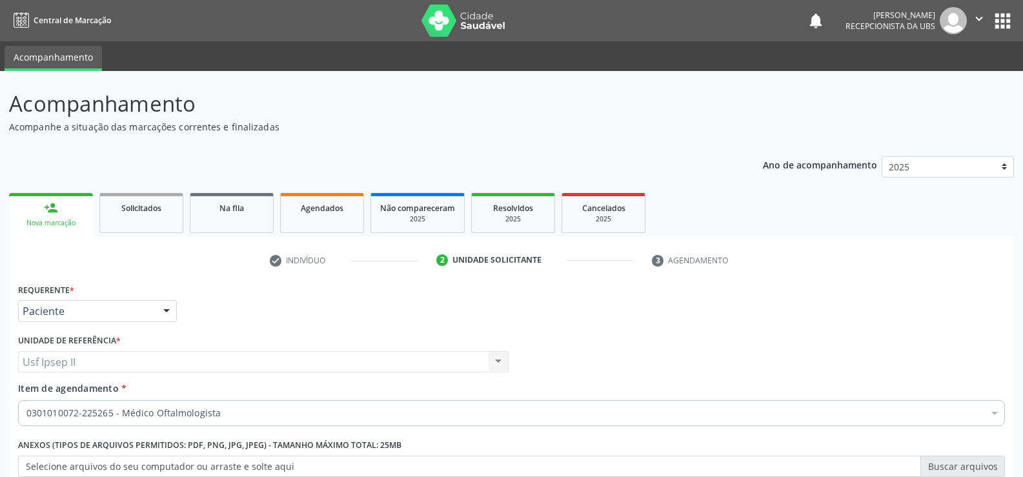
click at [981, 8] on button "" at bounding box center [978, 20] width 25 height 27
click at [928, 82] on link "Sair" at bounding box center [945, 79] width 89 height 18
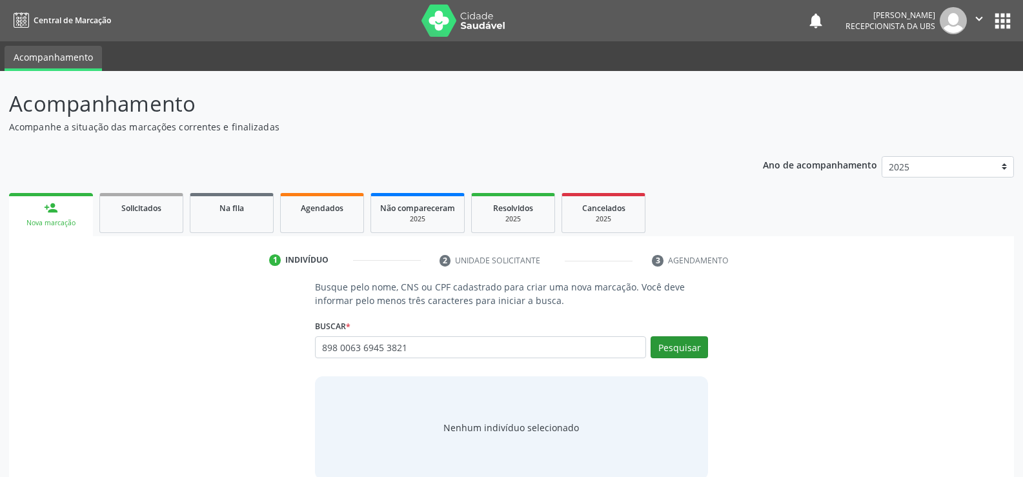
type input "898 0063 6945 3821"
click at [668, 347] on button "Pesquisar" at bounding box center [678, 347] width 57 height 22
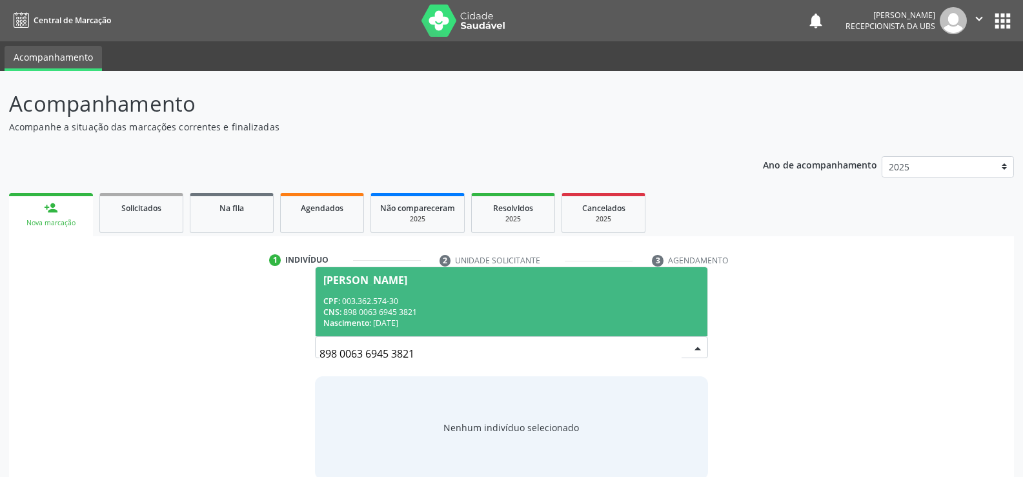
click at [394, 300] on div "CPF: 003.362.574-30" at bounding box center [511, 300] width 376 height 11
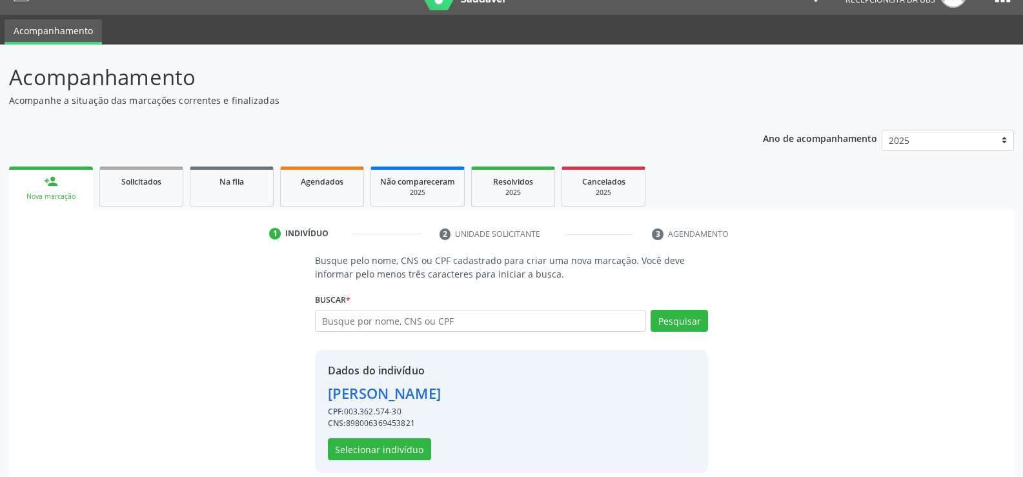
scroll to position [41, 0]
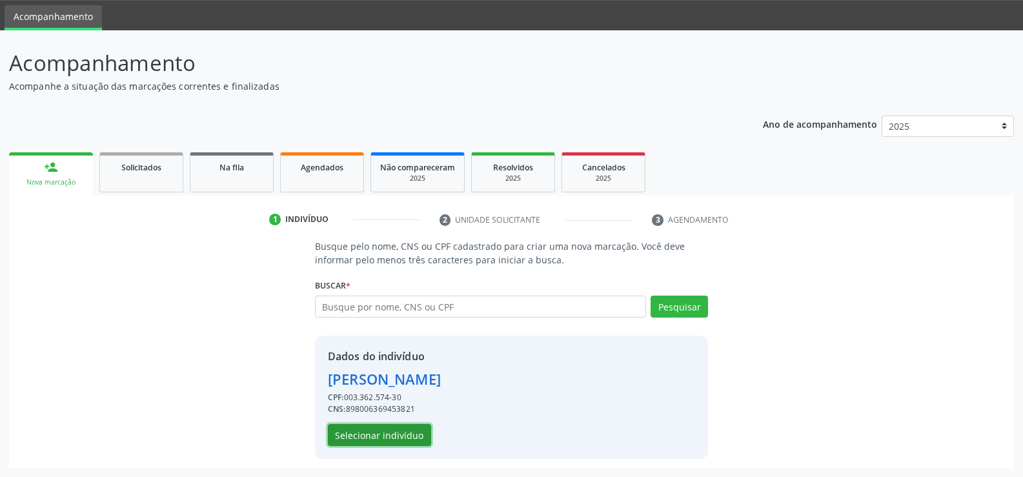
click at [369, 424] on button "Selecionar indivíduo" at bounding box center [379, 435] width 103 height 22
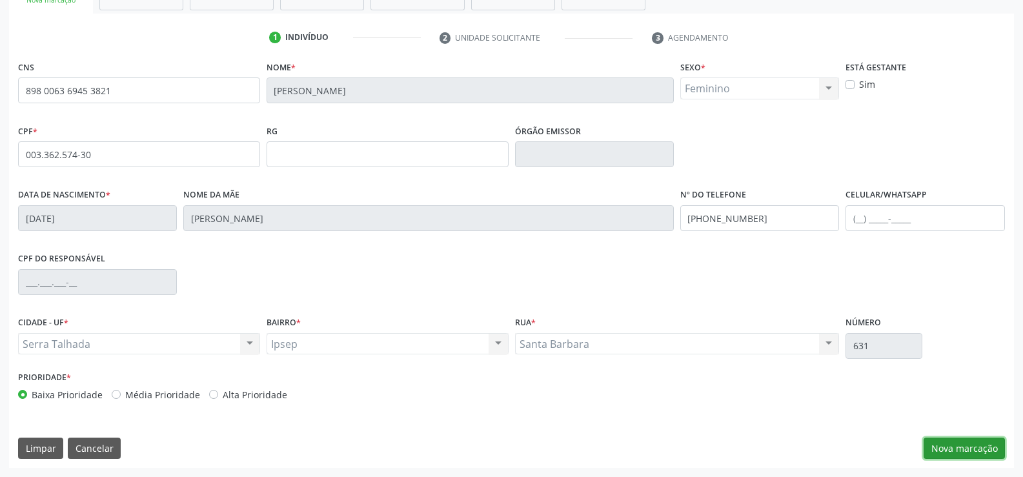
click at [991, 441] on button "Nova marcação" at bounding box center [963, 448] width 81 height 22
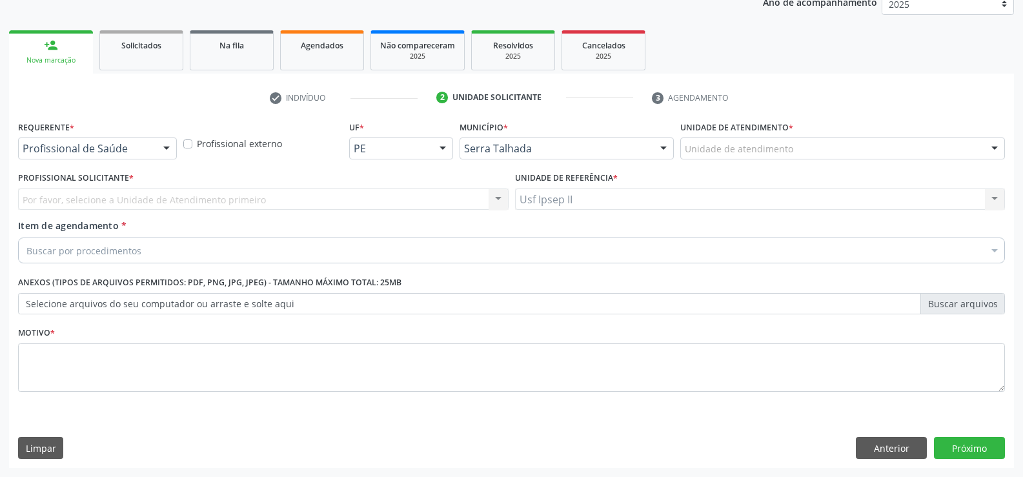
click at [172, 146] on div at bounding box center [166, 149] width 19 height 22
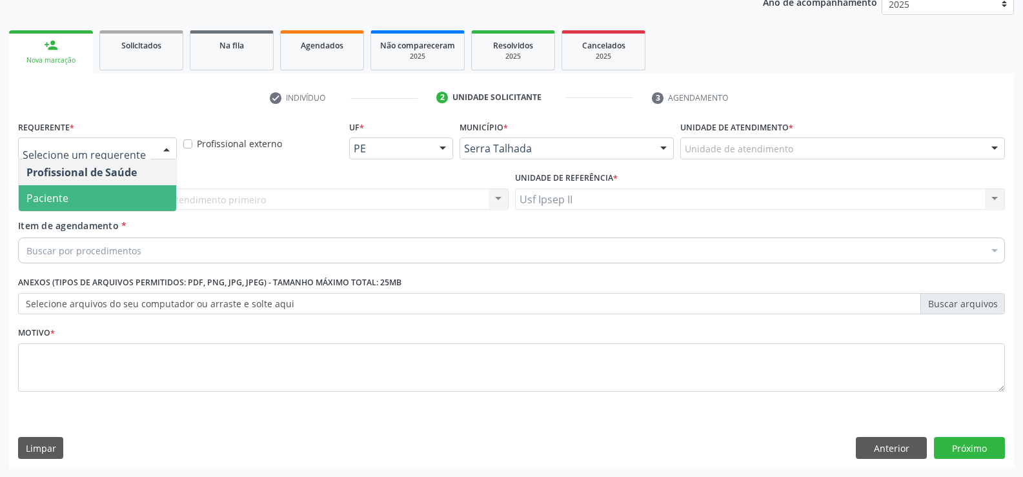
click at [101, 194] on span "Paciente" at bounding box center [97, 198] width 157 height 26
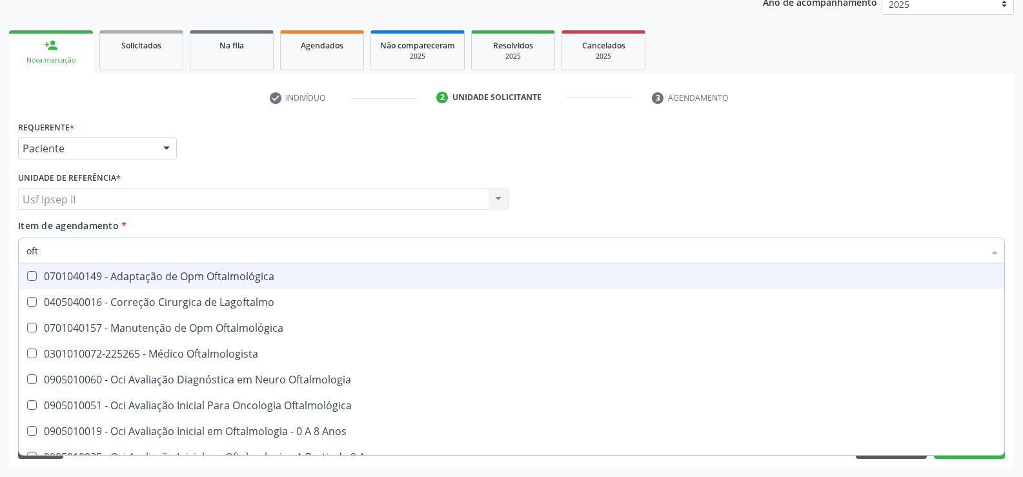
type input "ofta"
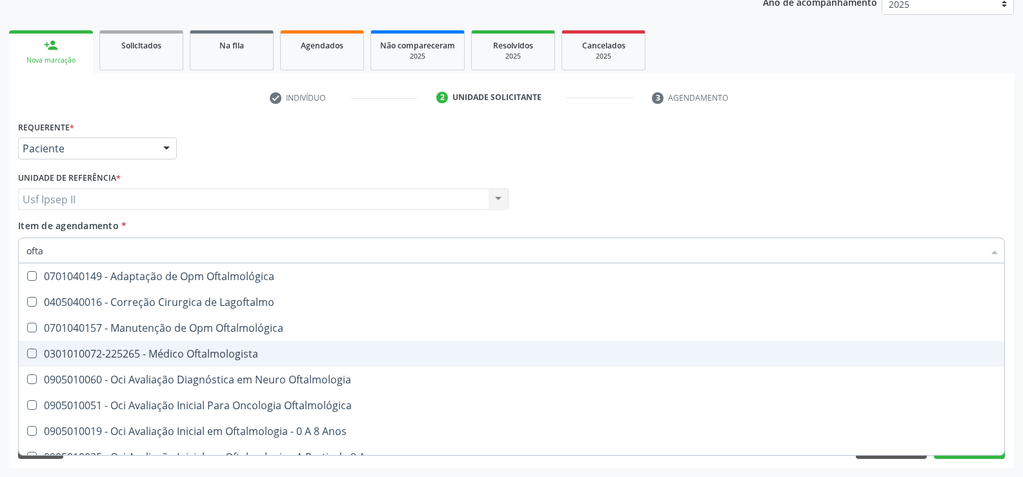
click at [139, 354] on div "0301010072-225265 - Médico Oftalmologista" at bounding box center [511, 353] width 970 height 10
checkbox Oftalmologista "true"
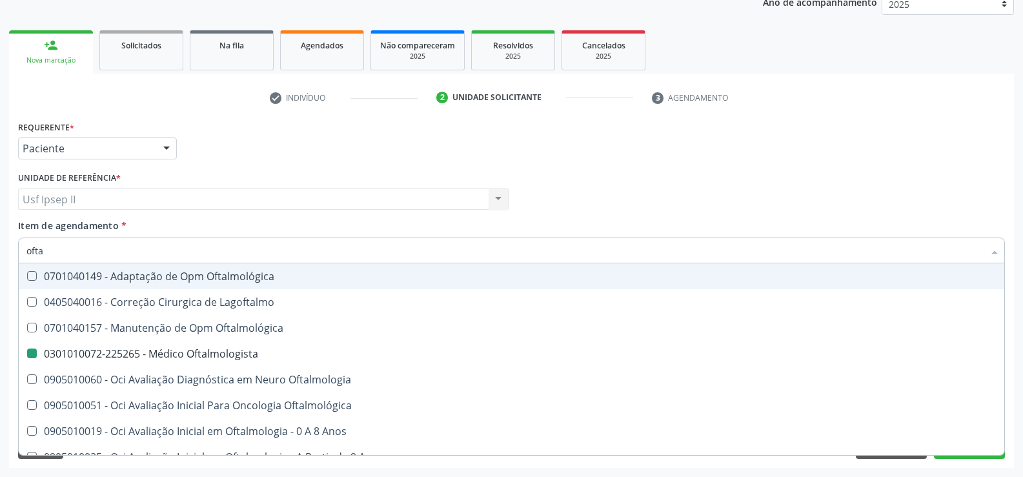
click at [206, 226] on div "Item de agendamento * ofta Desfazer seleção 0701040149 - Adaptação de Opm Oftal…" at bounding box center [511, 239] width 986 height 41
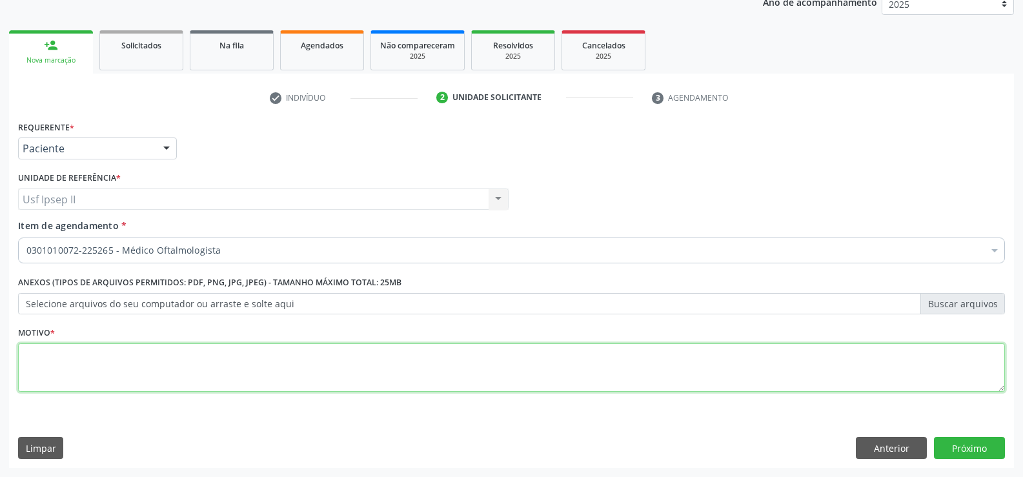
click at [73, 359] on textarea at bounding box center [511, 367] width 986 height 49
type textarea "."
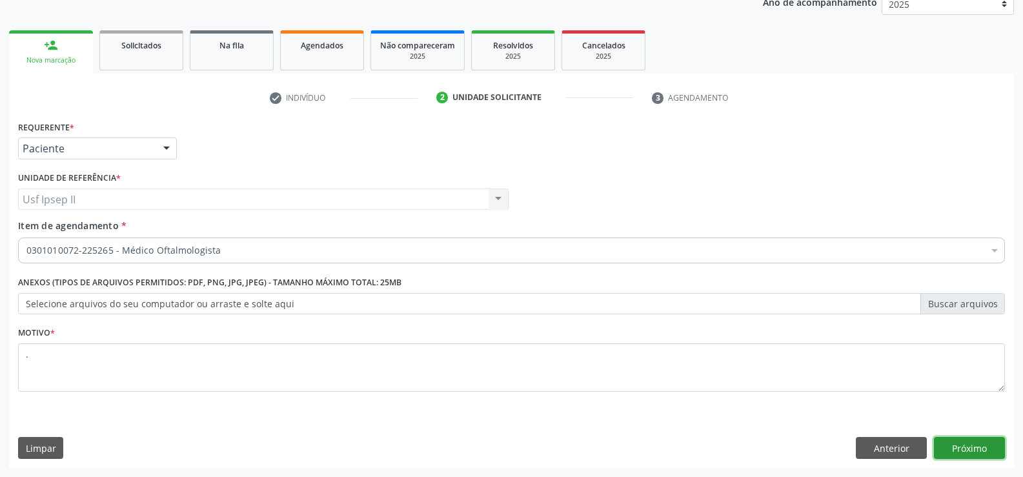
click at [975, 448] on button "Próximo" at bounding box center [969, 448] width 71 height 22
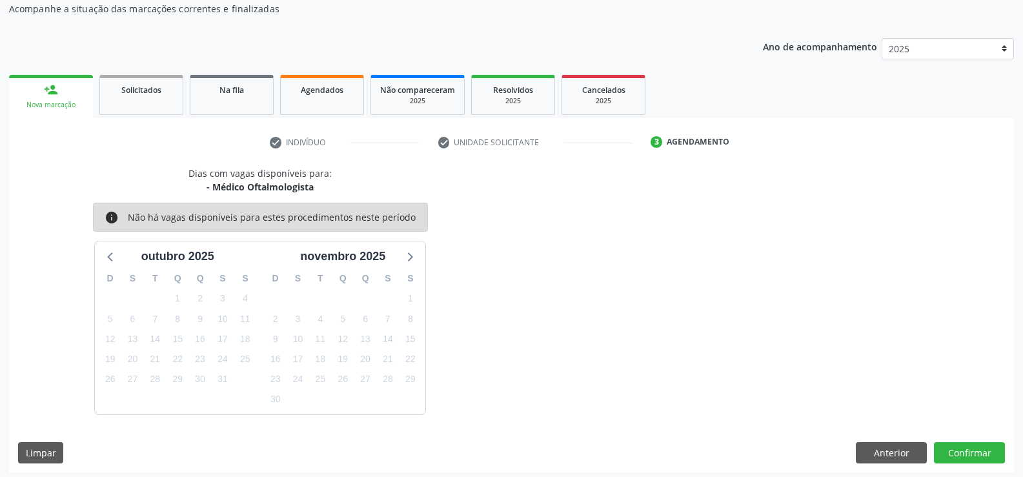
scroll to position [123, 0]
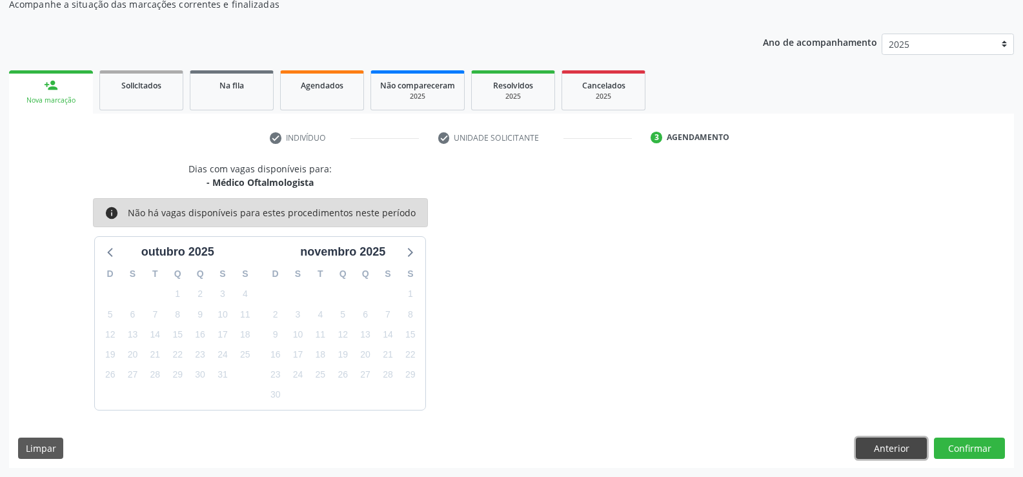
click at [863, 449] on button "Anterior" at bounding box center [890, 448] width 71 height 22
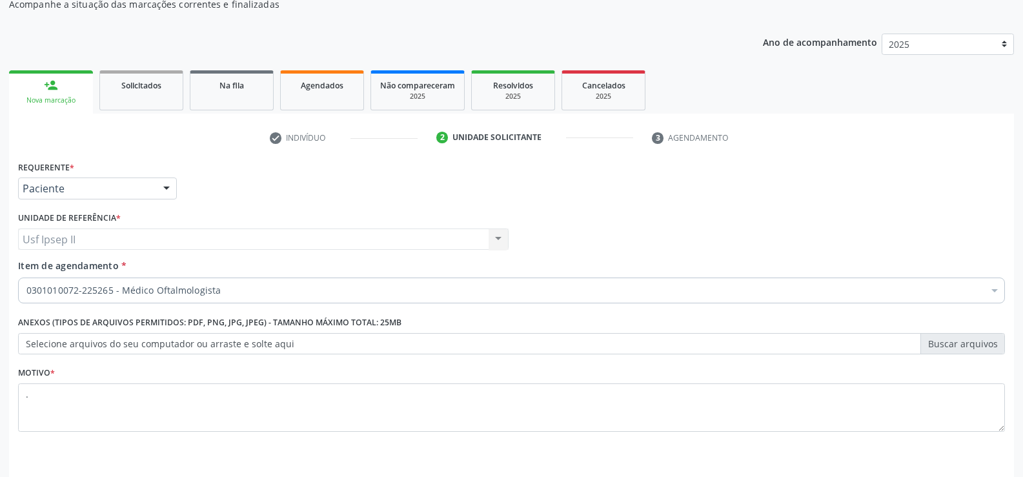
drag, startPoint x: 257, startPoint y: 281, endPoint x: 252, endPoint y: 295, distance: 14.5
click at [258, 280] on div "0301010072-225265 - Médico Oftalmologista" at bounding box center [511, 290] width 986 height 26
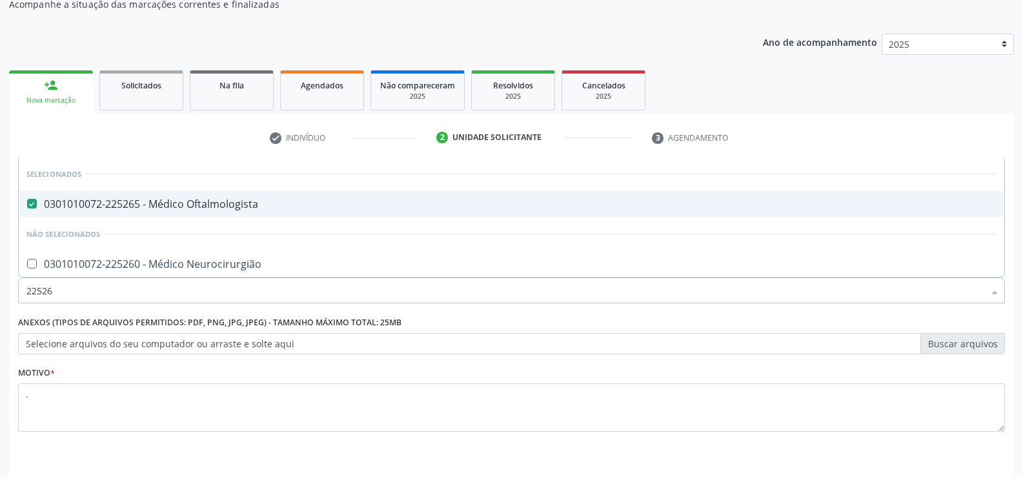
type input "225265"
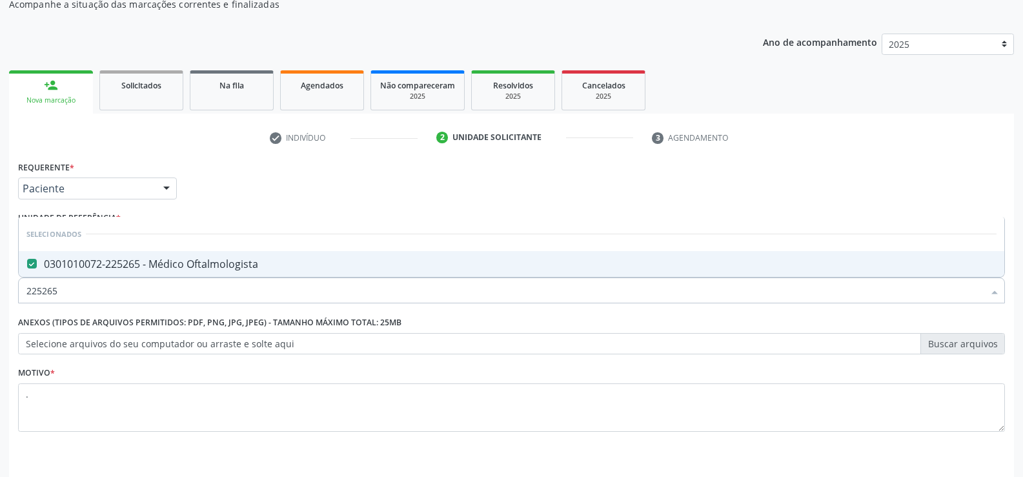
click at [247, 267] on div "0301010072-225265 - Médico Oftalmologista" at bounding box center [511, 264] width 970 height 10
click at [231, 263] on div "0301010072-225265 - Médico Oftalmologista" at bounding box center [511, 264] width 970 height 10
checkbox Oftalmologista "true"
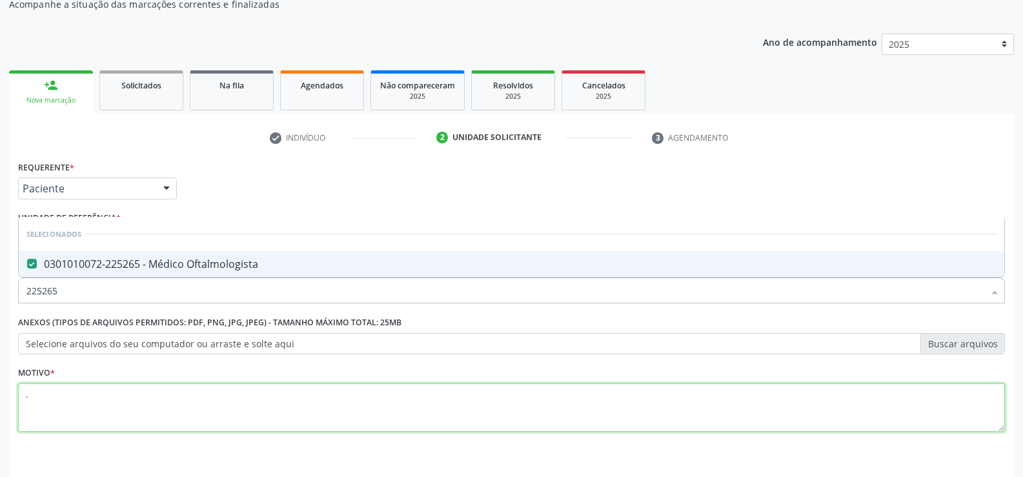
click at [59, 419] on textarea "." at bounding box center [511, 407] width 986 height 49
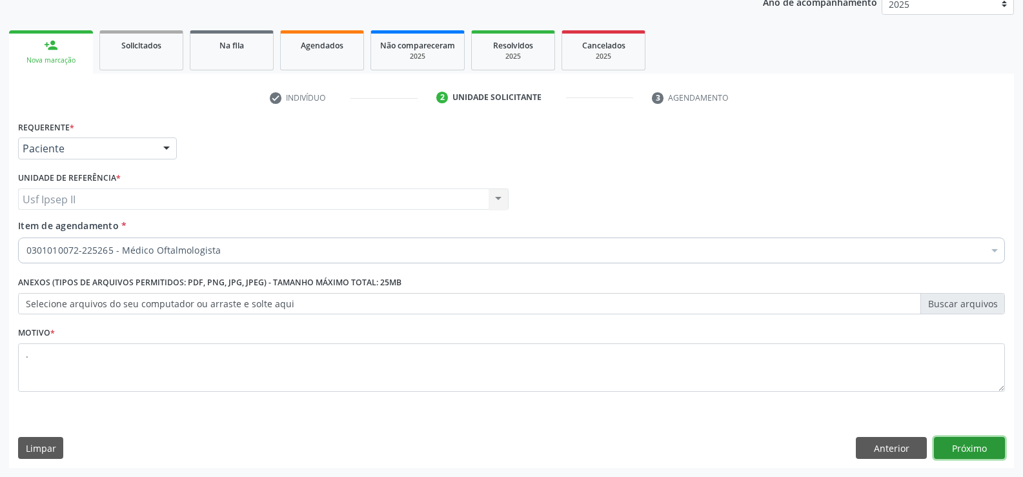
click at [976, 454] on button "Próximo" at bounding box center [969, 448] width 71 height 22
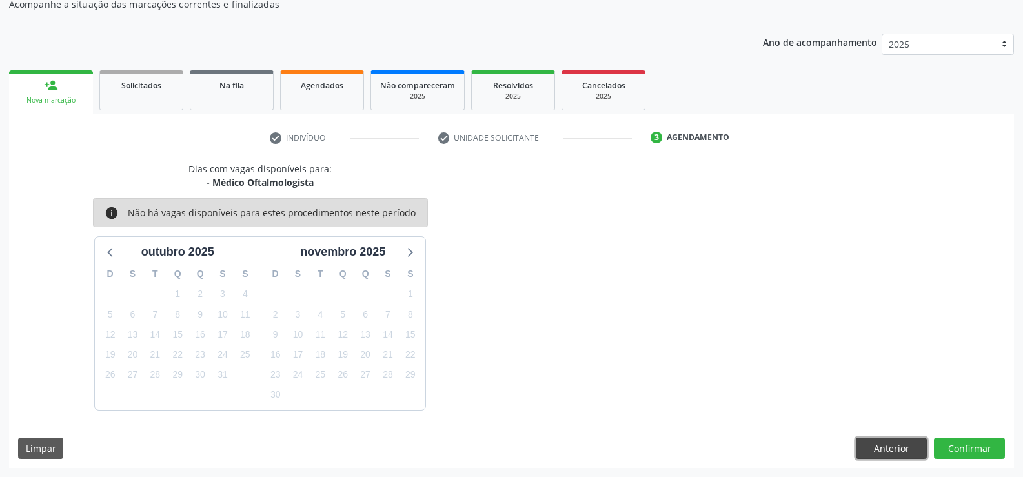
click at [906, 448] on button "Anterior" at bounding box center [890, 448] width 71 height 22
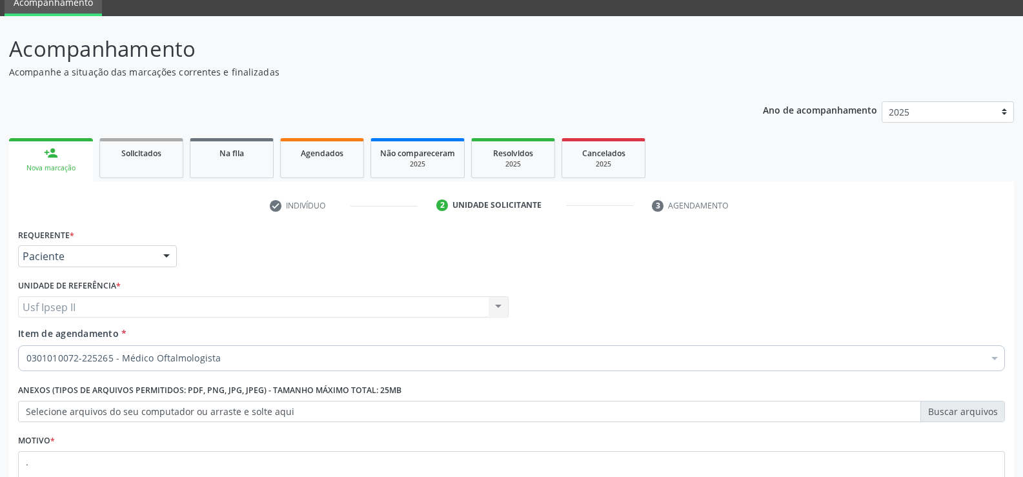
scroll to position [163, 0]
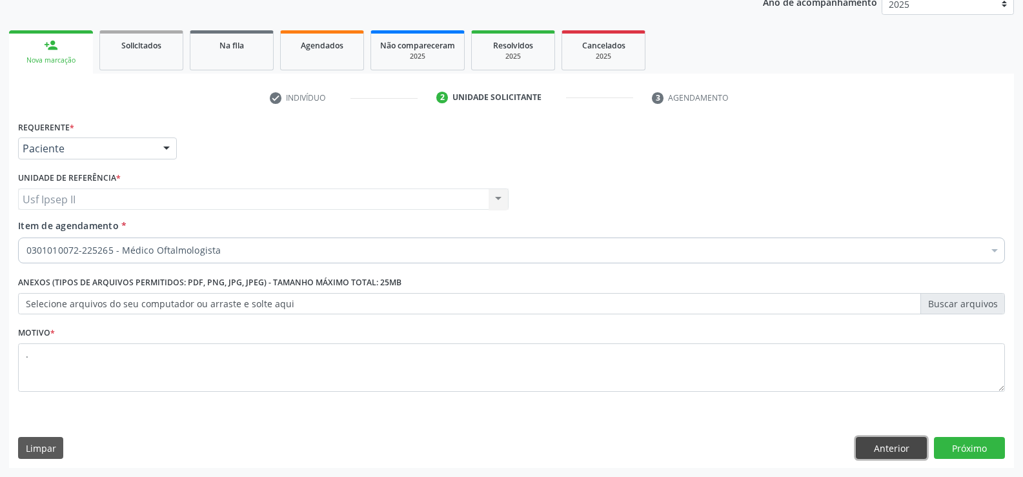
click at [868, 437] on button "Anterior" at bounding box center [890, 448] width 71 height 22
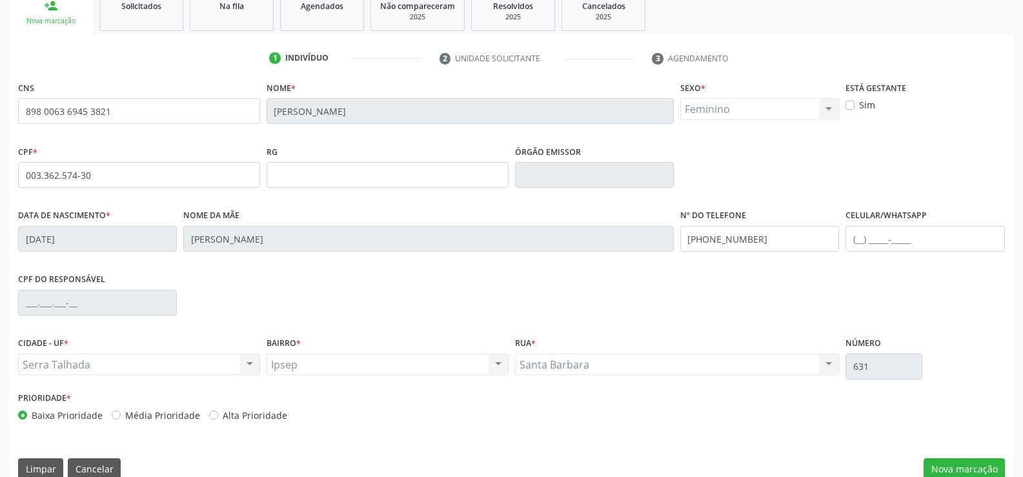
scroll to position [223, 0]
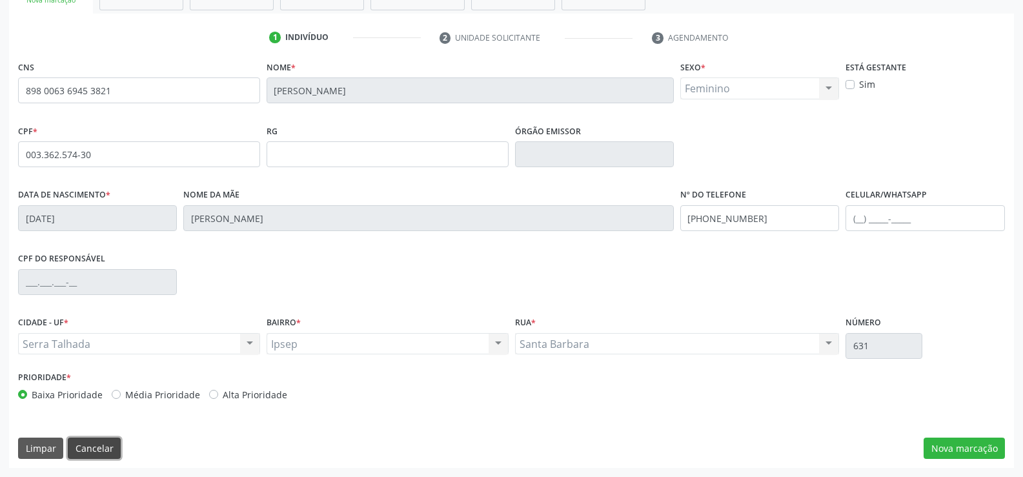
click at [103, 450] on button "Cancelar" at bounding box center [94, 448] width 53 height 22
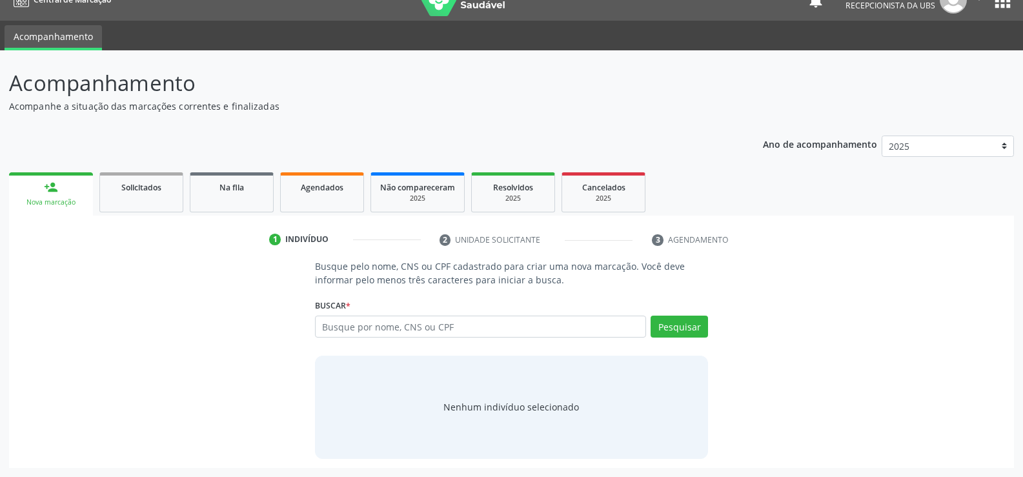
scroll to position [0, 0]
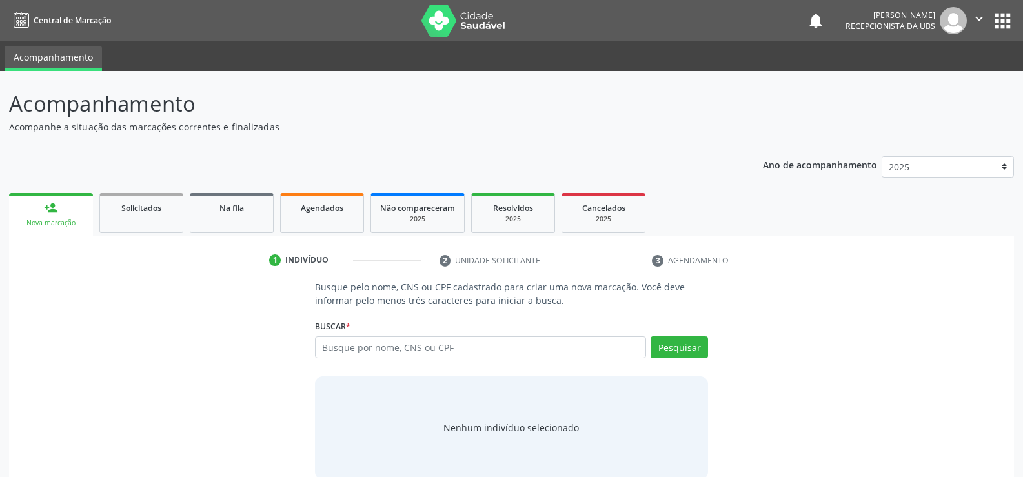
click at [970, 16] on button "" at bounding box center [978, 20] width 25 height 27
click at [930, 83] on link "Sair" at bounding box center [945, 79] width 89 height 18
type input "898 0063 6945 3821"
click at [698, 345] on button "Pesquisar" at bounding box center [678, 347] width 57 height 22
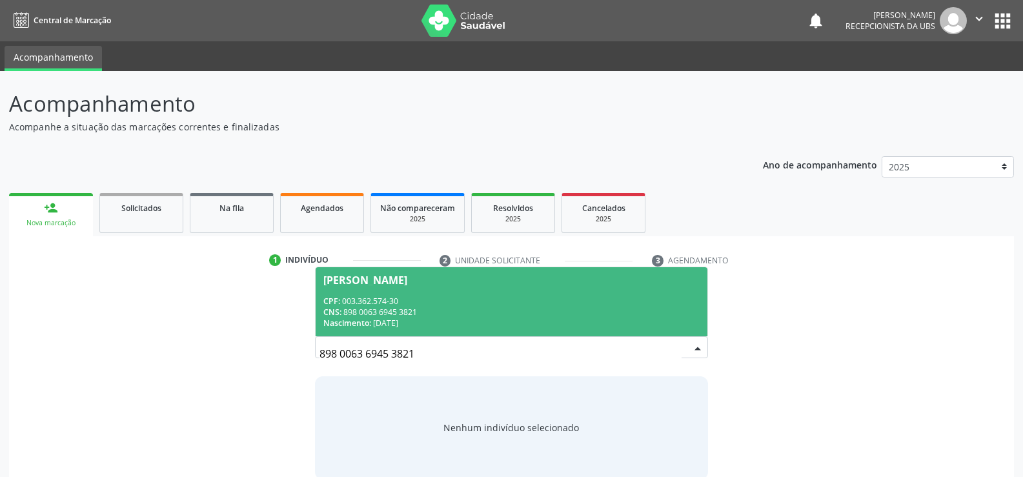
click at [417, 317] on div "CNS: 898 0063 6945 3821" at bounding box center [511, 311] width 376 height 11
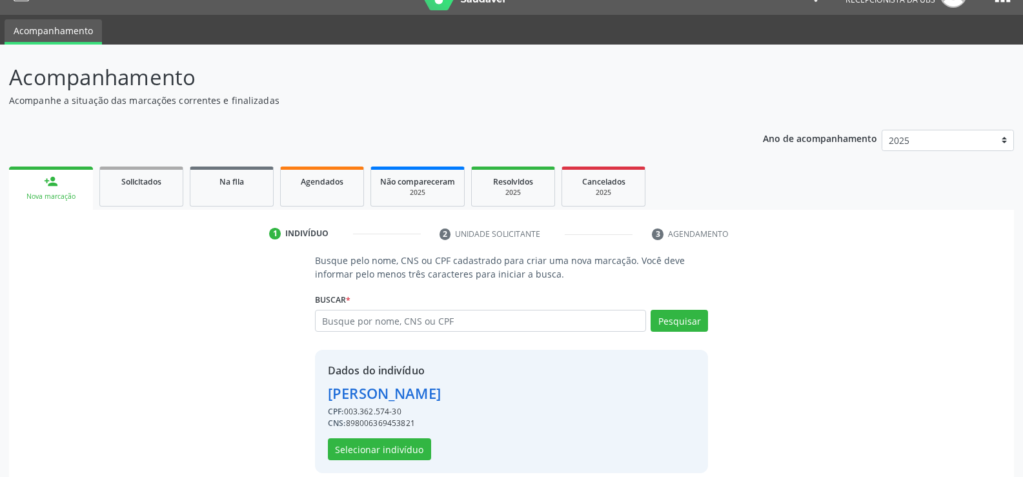
scroll to position [41, 0]
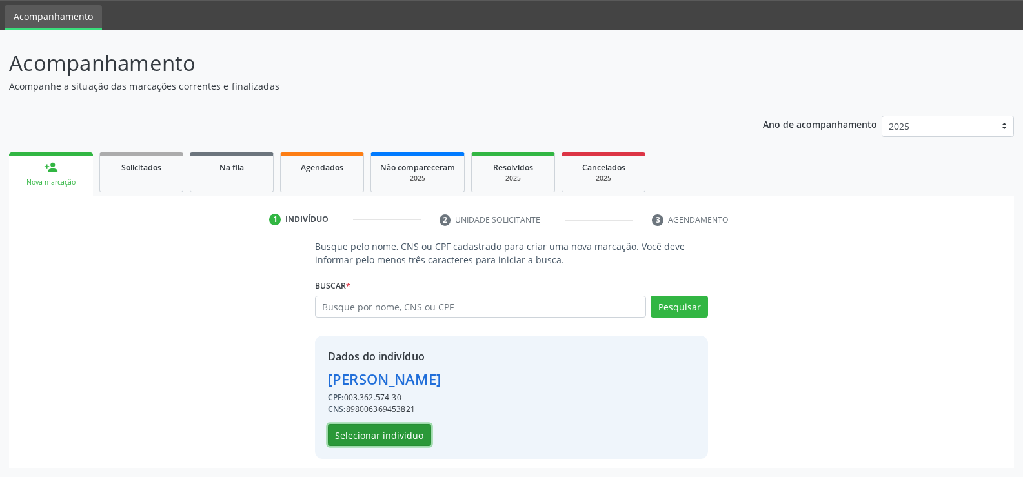
click at [403, 429] on button "Selecionar indivíduo" at bounding box center [379, 435] width 103 height 22
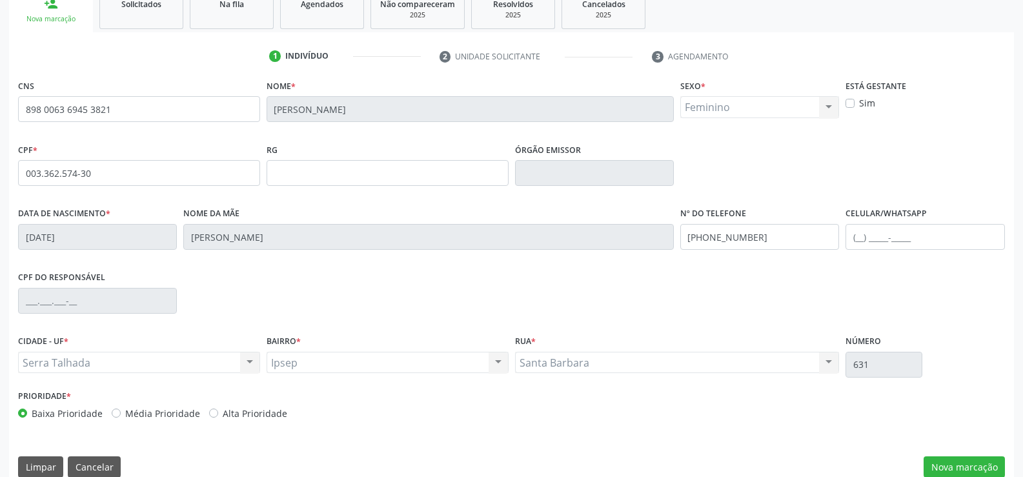
scroll to position [223, 0]
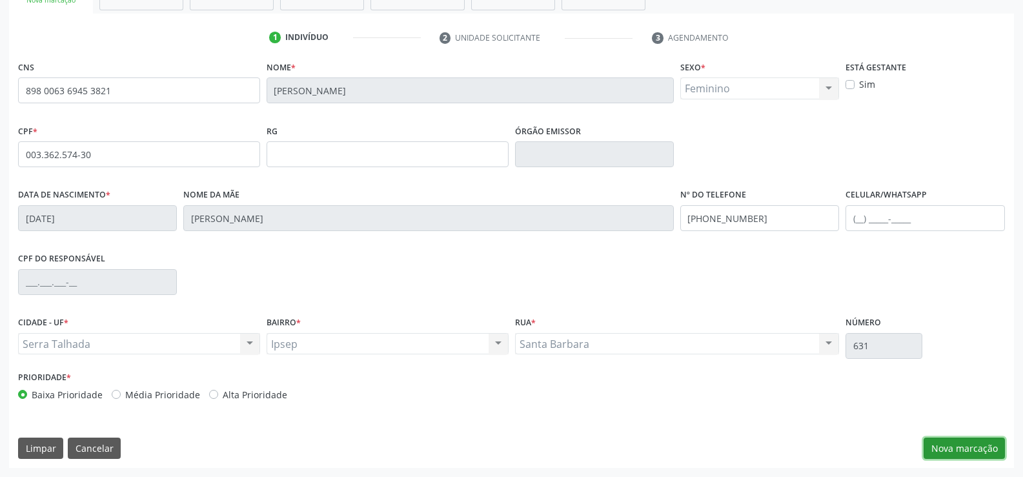
click at [966, 442] on button "Nova marcação" at bounding box center [963, 448] width 81 height 22
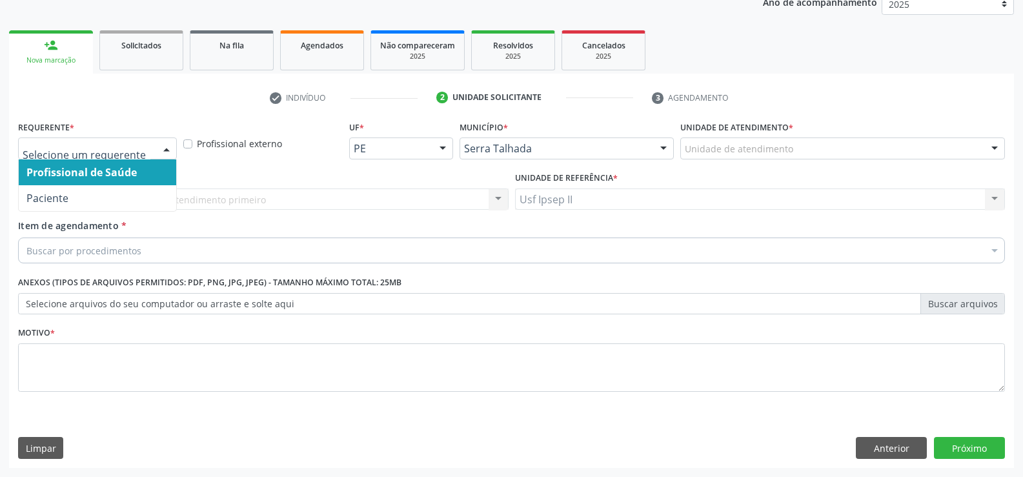
click at [171, 156] on div at bounding box center [166, 149] width 19 height 22
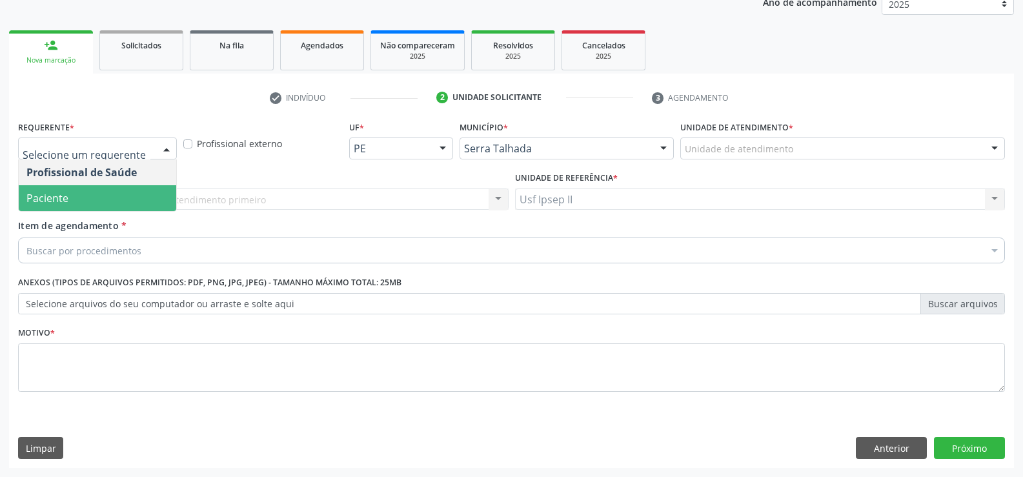
click at [111, 188] on span "Paciente" at bounding box center [97, 198] width 157 height 26
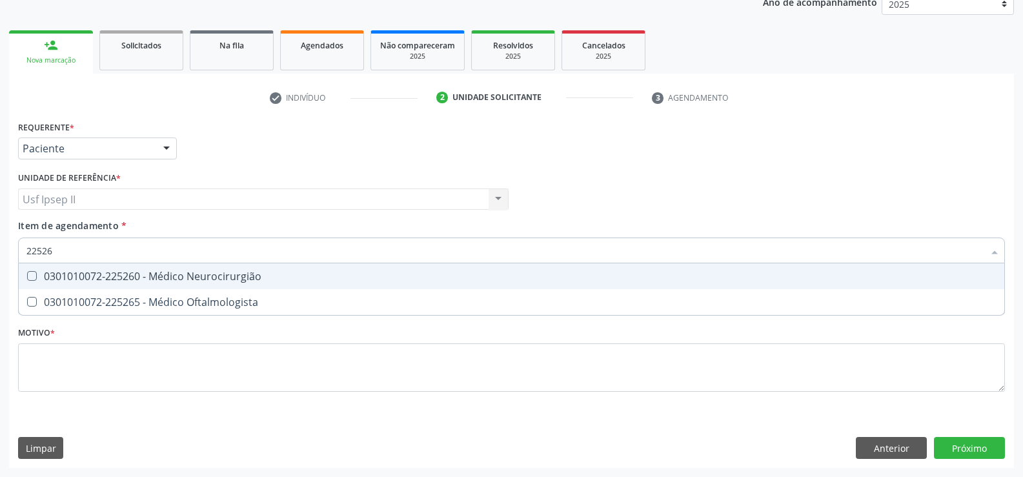
type input "225265"
drag, startPoint x: 176, startPoint y: 272, endPoint x: 170, endPoint y: 275, distance: 7.5
click at [174, 273] on div "0301010072-225265 - Médico Oftalmologista" at bounding box center [511, 276] width 970 height 10
checkbox Oftalmologista "true"
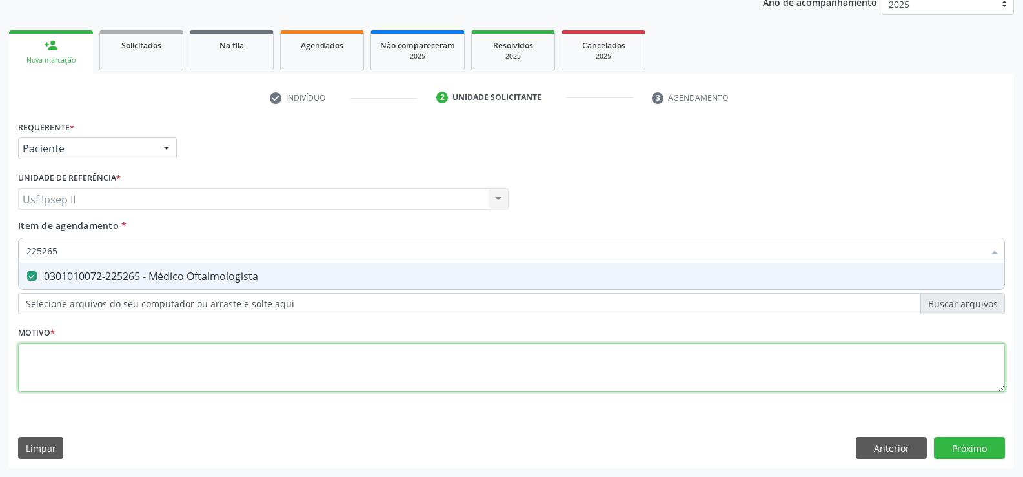
click at [54, 386] on div "Requerente * Paciente Profissional de Saúde Paciente Nenhum resultado encontrad…" at bounding box center [511, 263] width 986 height 292
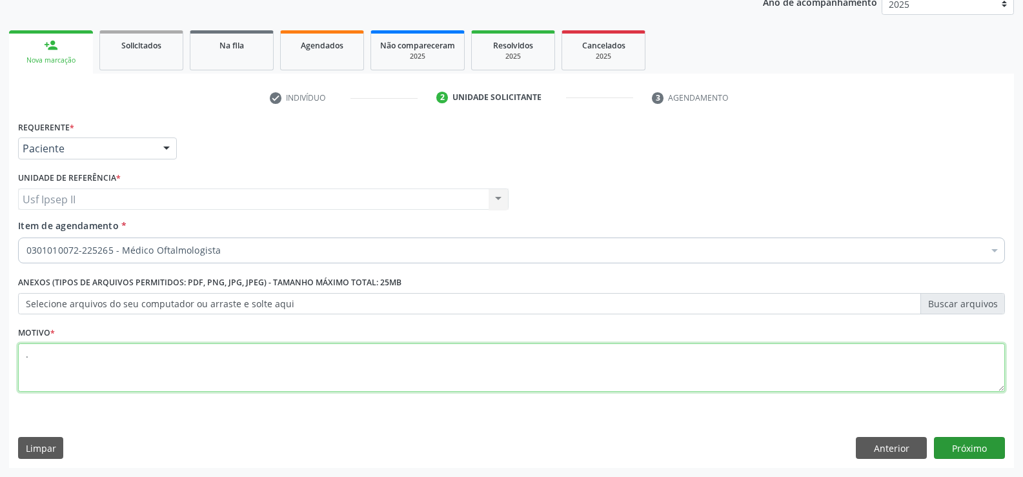
type textarea "."
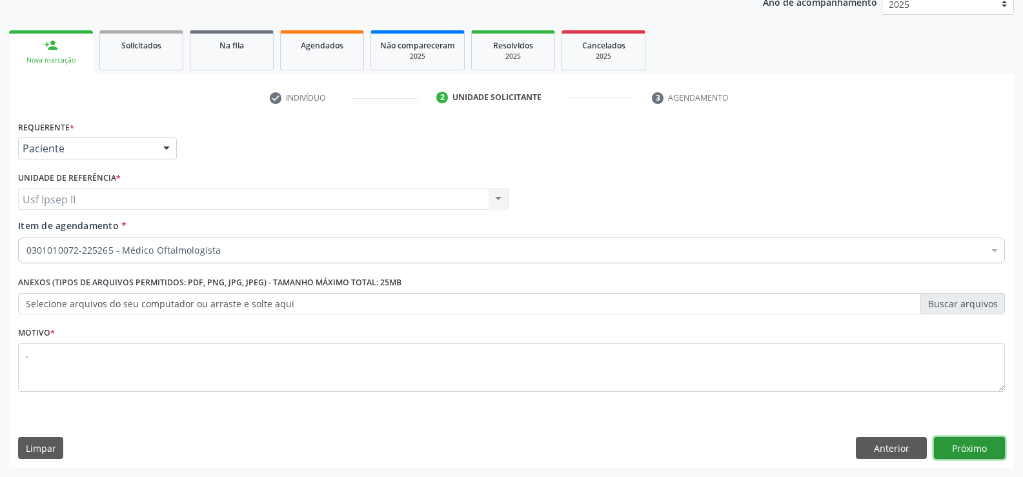
click at [937, 445] on button "Próximo" at bounding box center [969, 448] width 71 height 22
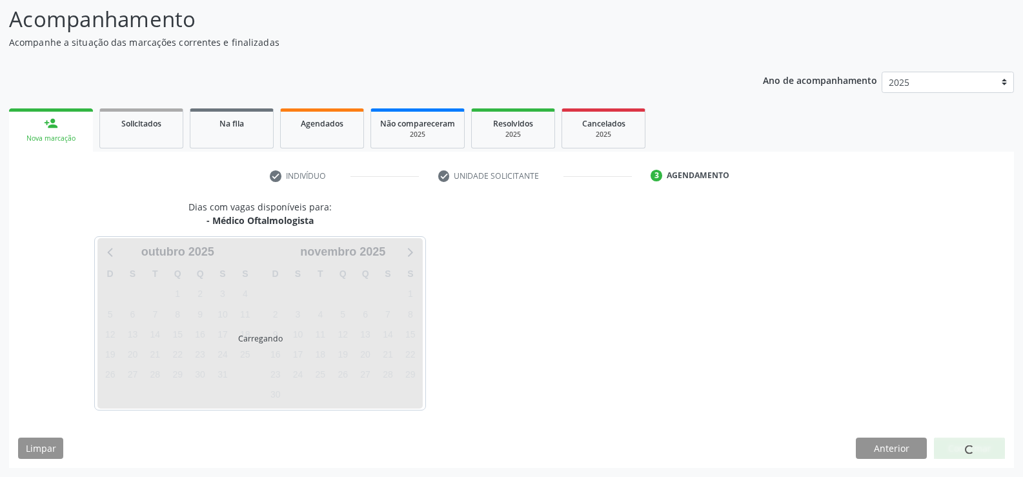
scroll to position [123, 0]
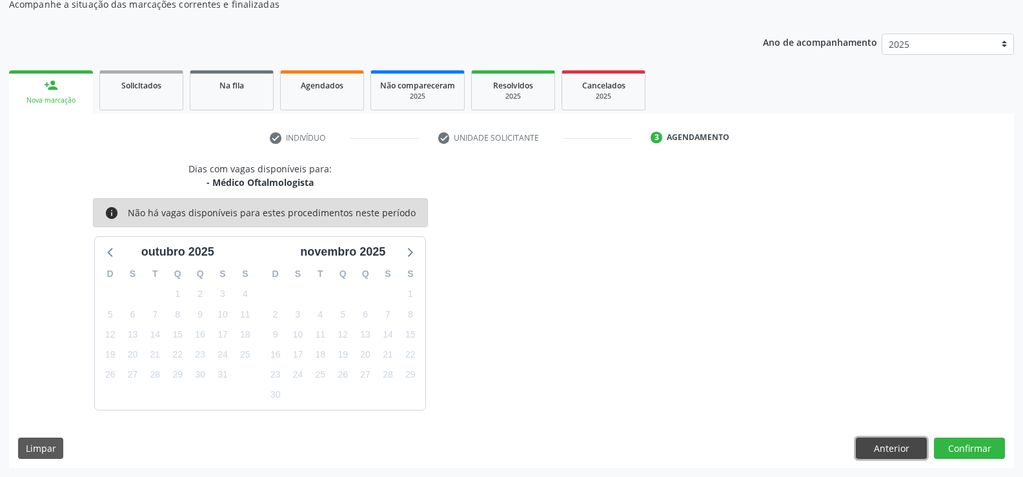
click at [895, 456] on button "Anterior" at bounding box center [890, 448] width 71 height 22
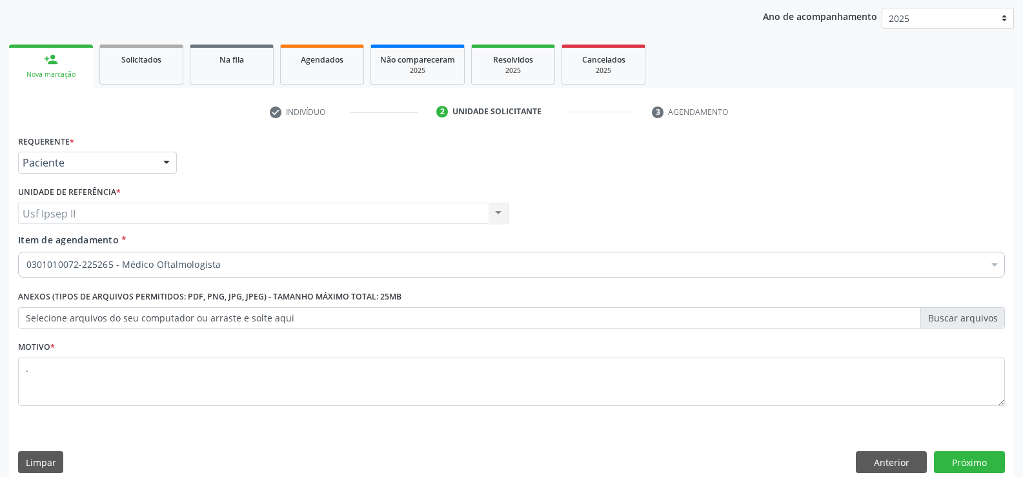
scroll to position [163, 0]
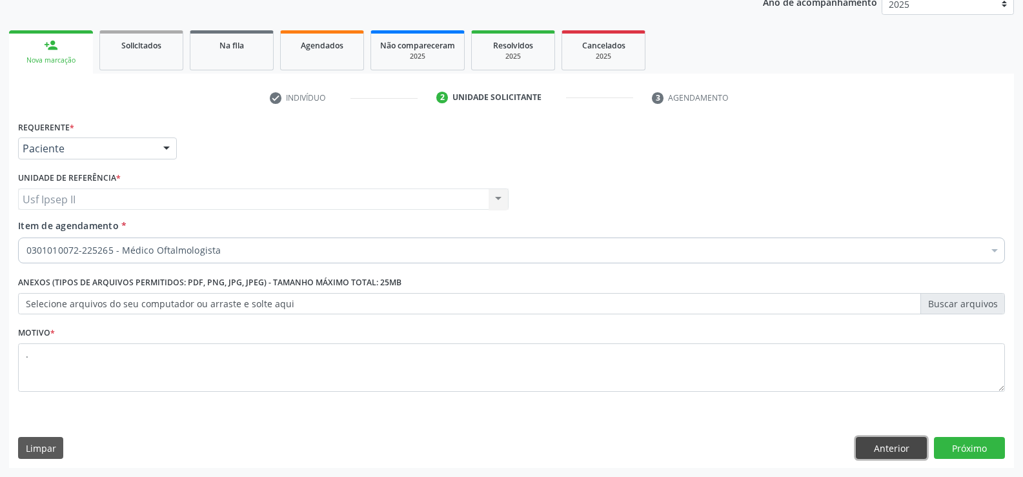
click at [880, 443] on button "Anterior" at bounding box center [890, 448] width 71 height 22
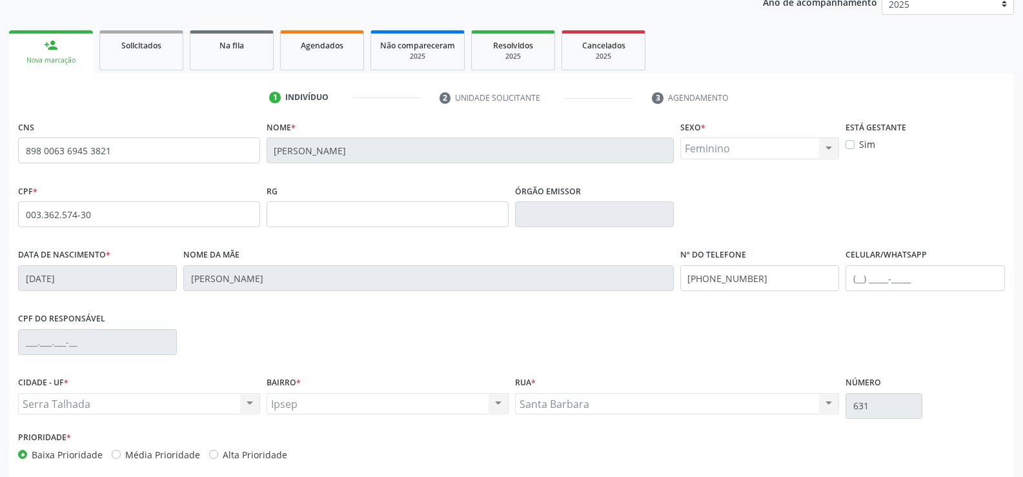
scroll to position [223, 0]
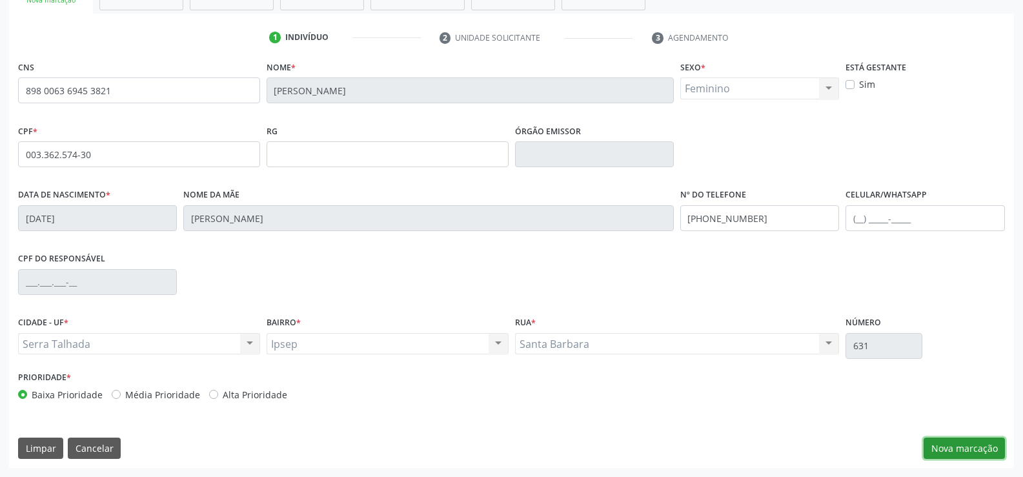
click at [955, 443] on button "Nova marcação" at bounding box center [963, 448] width 81 height 22
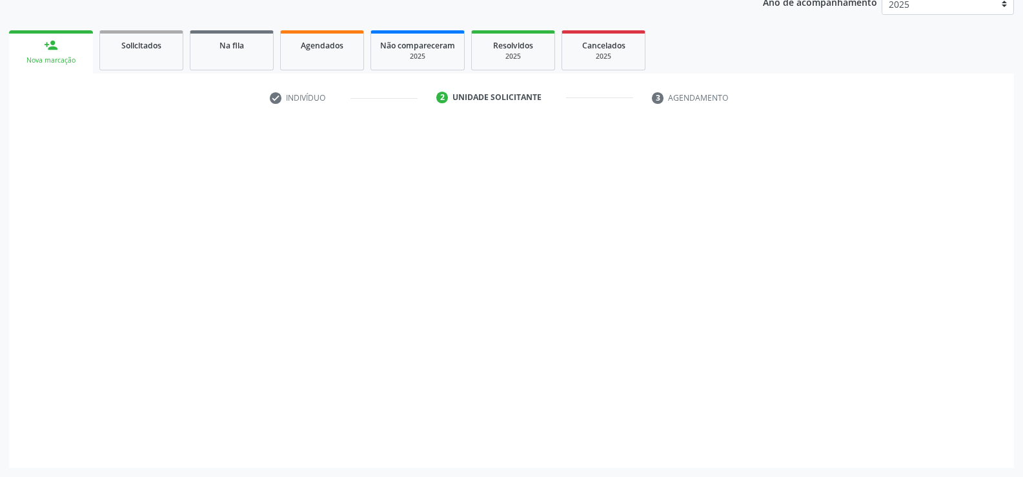
scroll to position [163, 0]
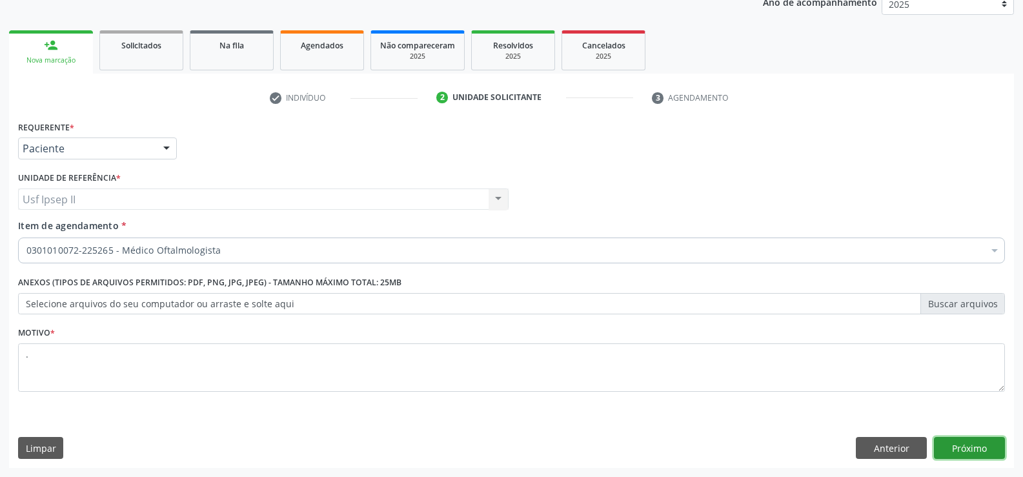
click at [954, 441] on button "Próximo" at bounding box center [969, 448] width 71 height 22
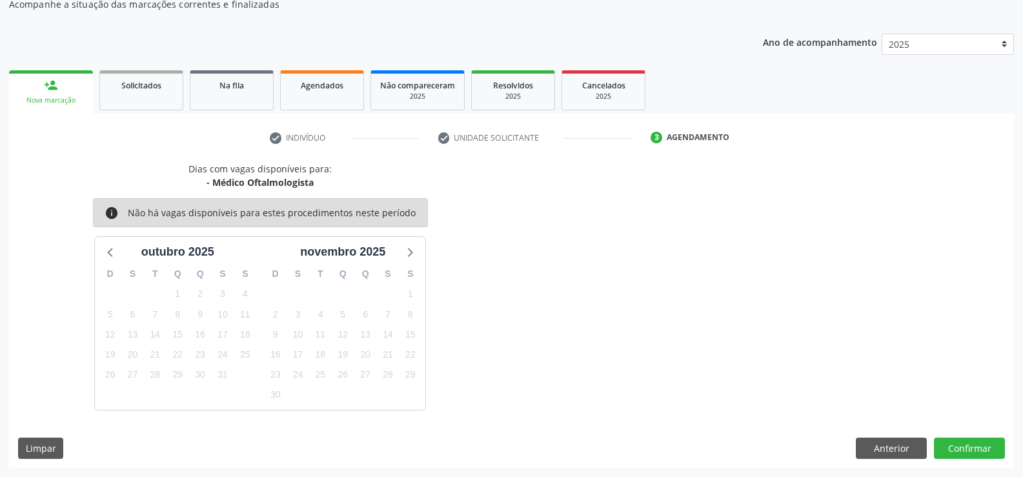
scroll to position [0, 0]
